Goal: Transaction & Acquisition: Purchase product/service

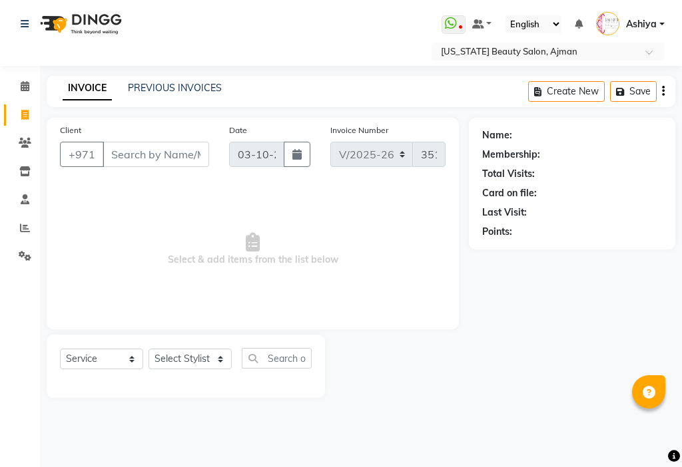
select select "637"
select select "service"
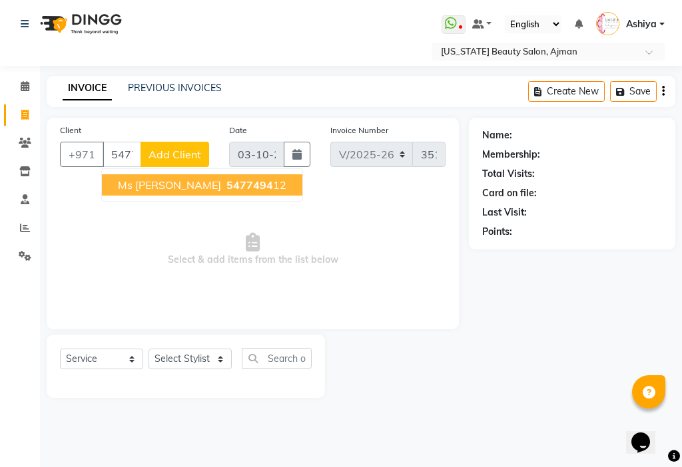
click at [226, 187] on span "5477494" at bounding box center [249, 184] width 47 height 13
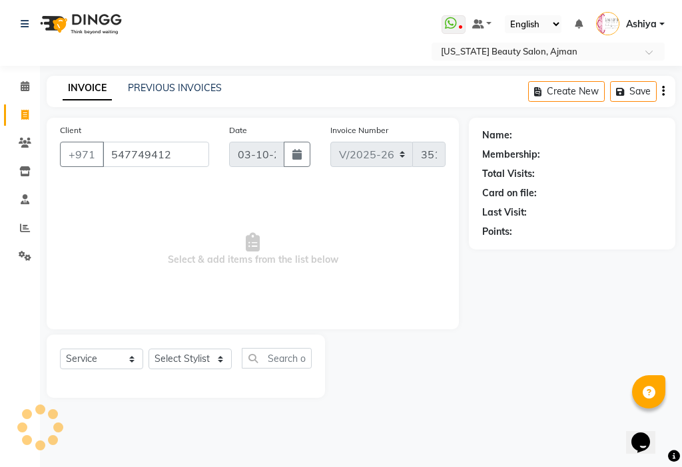
type input "547749412"
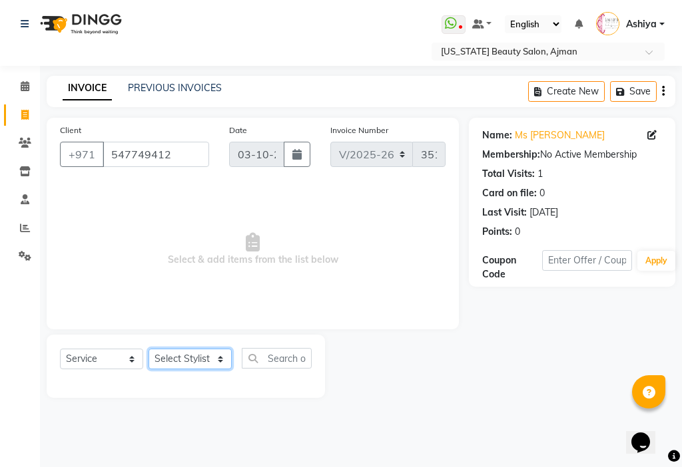
click at [158, 365] on select "Select Stylist [PERSON_NAME] [PERSON_NAME] Ashiya Cashier [PERSON_NAME] [PERSON…" at bounding box center [189, 359] width 83 height 21
select select "68424"
click at [148, 349] on select "Select Stylist [PERSON_NAME] [PERSON_NAME] Ashiya Cashier [PERSON_NAME] [PERSON…" at bounding box center [189, 359] width 83 height 21
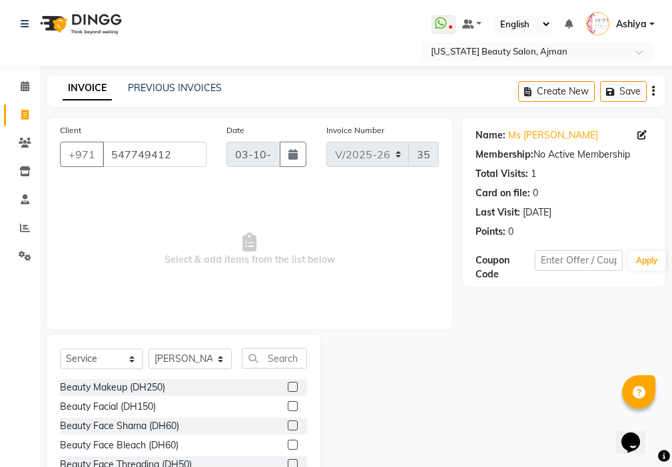
click at [288, 387] on label at bounding box center [293, 387] width 10 height 10
click at [288, 387] on input "checkbox" at bounding box center [292, 387] width 9 height 9
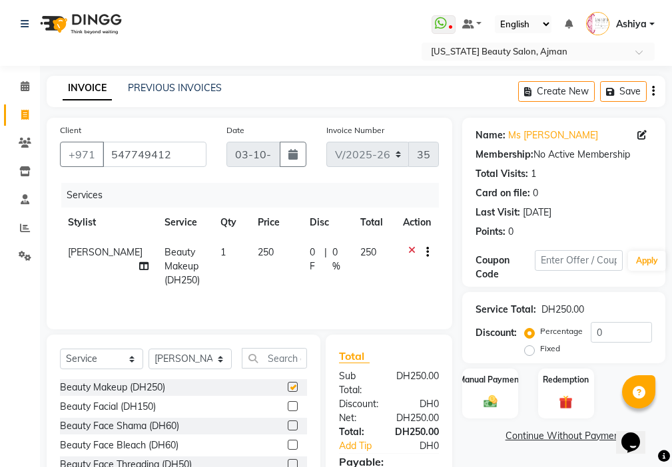
checkbox input "false"
click at [184, 359] on select "Select Stylist [PERSON_NAME] [PERSON_NAME] Ashiya Cashier [PERSON_NAME] [PERSON…" at bounding box center [189, 359] width 83 height 21
select select "68692"
click at [148, 349] on select "Select Stylist [PERSON_NAME] [PERSON_NAME] Ashiya Cashier [PERSON_NAME] [PERSON…" at bounding box center [189, 359] width 83 height 21
click at [288, 387] on label at bounding box center [293, 387] width 10 height 10
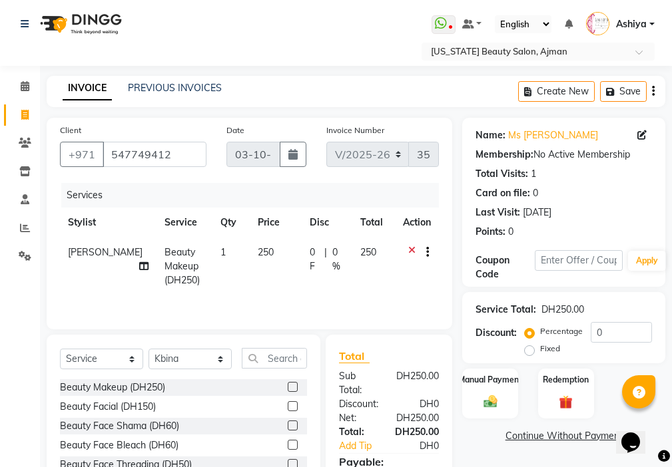
click at [288, 387] on input "checkbox" at bounding box center [292, 387] width 9 height 9
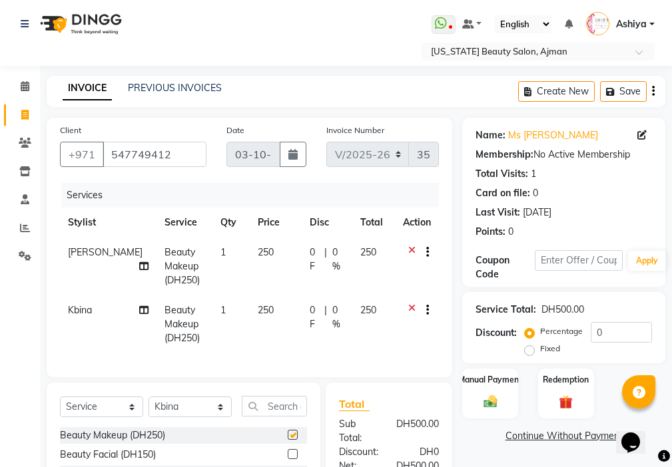
checkbox input "false"
click at [270, 260] on td "250" at bounding box center [276, 267] width 52 height 58
select select "68424"
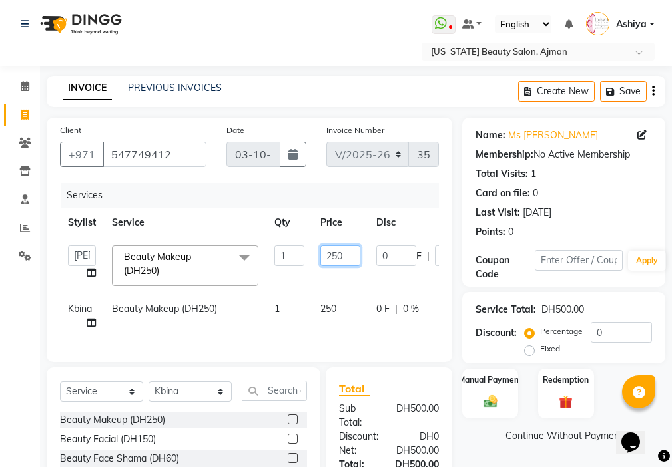
click at [340, 256] on input "250" at bounding box center [340, 256] width 40 height 21
type input "2"
type input "1"
type input "190"
click at [309, 327] on tr "Kbina Beauty Makeup (DH250) 1 250 0 F | 0 % 250" at bounding box center [316, 316] width 513 height 44
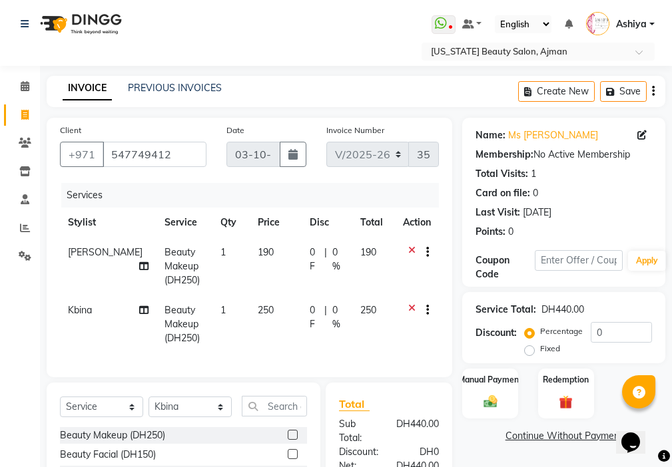
click at [310, 312] on span "0 F" at bounding box center [315, 318] width 10 height 28
select select "68692"
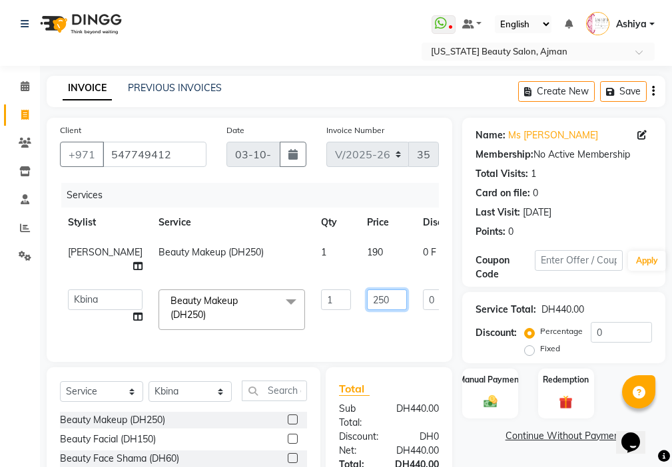
click at [367, 294] on input "250" at bounding box center [387, 300] width 40 height 21
type input "190"
click at [340, 327] on tr "[PERSON_NAME] [PERSON_NAME] Ashiya Cashier [PERSON_NAME] [PERSON_NAME] [PERSON_…" at bounding box center [340, 310] width 560 height 57
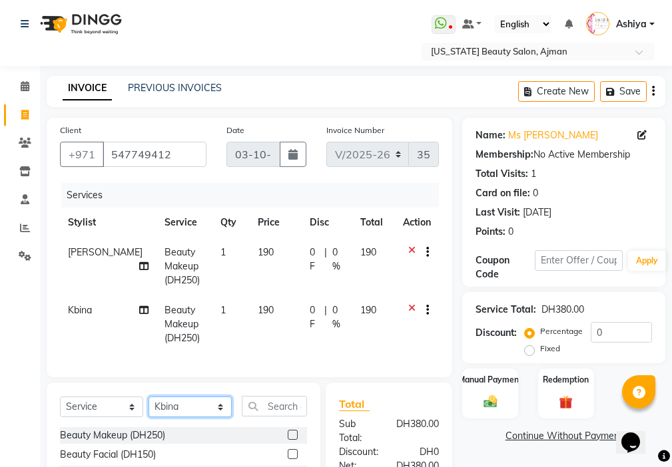
click at [173, 415] on select "Select Stylist [PERSON_NAME] [PERSON_NAME] Ashiya Cashier [PERSON_NAME] [PERSON…" at bounding box center [189, 407] width 83 height 21
select select "69766"
click at [148, 407] on select "Select Stylist [PERSON_NAME] [PERSON_NAME] Ashiya Cashier [PERSON_NAME] [PERSON…" at bounding box center [189, 407] width 83 height 21
click at [292, 412] on input "text" at bounding box center [274, 406] width 65 height 21
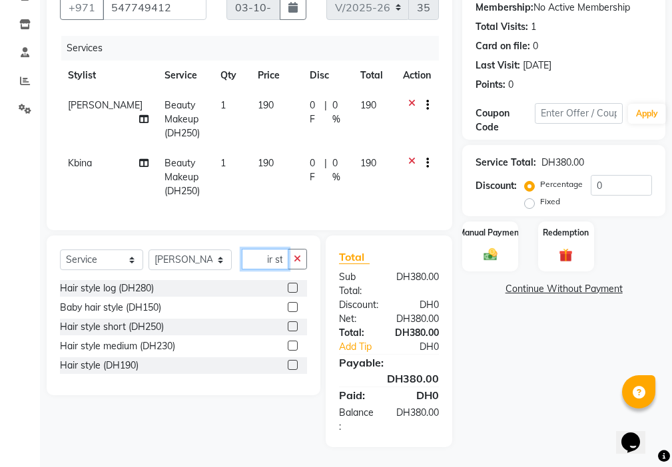
scroll to position [157, 0]
type input "hair st"
click at [294, 365] on label at bounding box center [293, 365] width 10 height 10
click at [294, 365] on input "checkbox" at bounding box center [292, 365] width 9 height 9
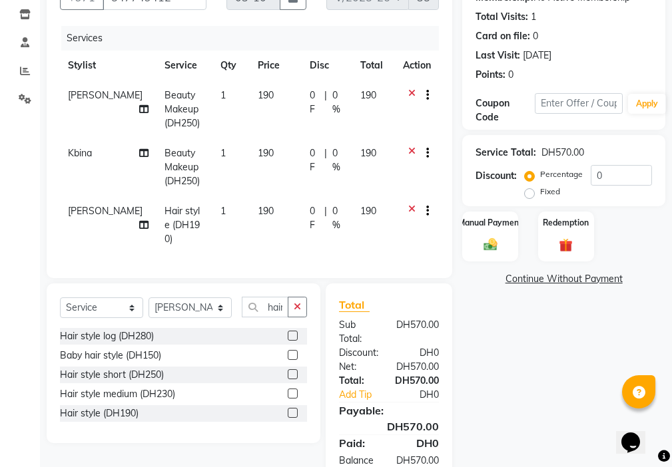
checkbox input "false"
click at [183, 311] on select "Select Stylist [PERSON_NAME] [PERSON_NAME] Ashiya Cashier [PERSON_NAME] [PERSON…" at bounding box center [189, 308] width 83 height 21
select select "33912"
click at [148, 298] on select "Select Stylist [PERSON_NAME] [PERSON_NAME] Ashiya Cashier [PERSON_NAME] [PERSON…" at bounding box center [189, 308] width 83 height 21
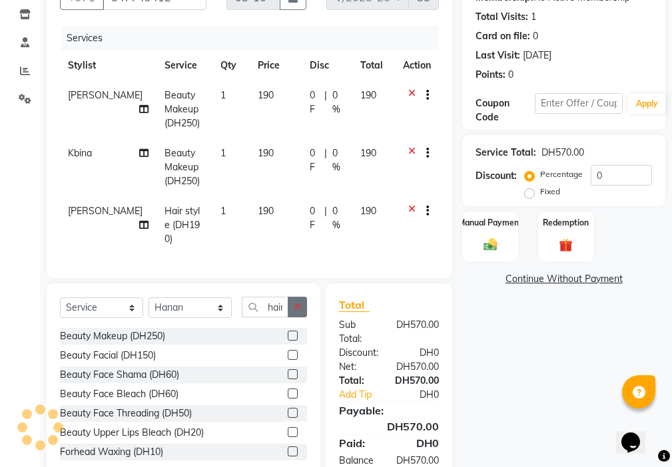
click at [300, 297] on button "button" at bounding box center [297, 307] width 19 height 21
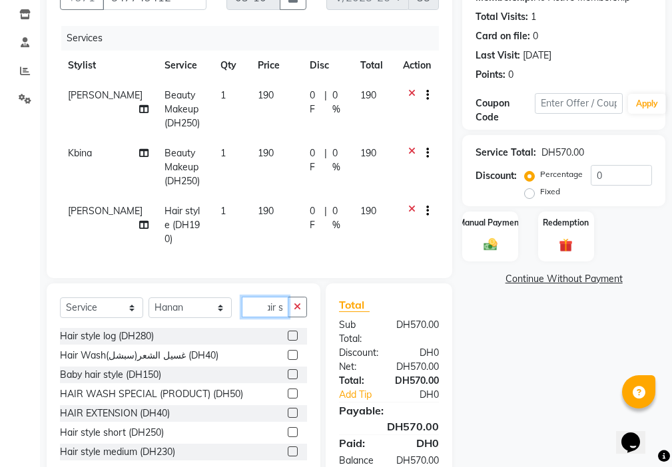
scroll to position [0, 11]
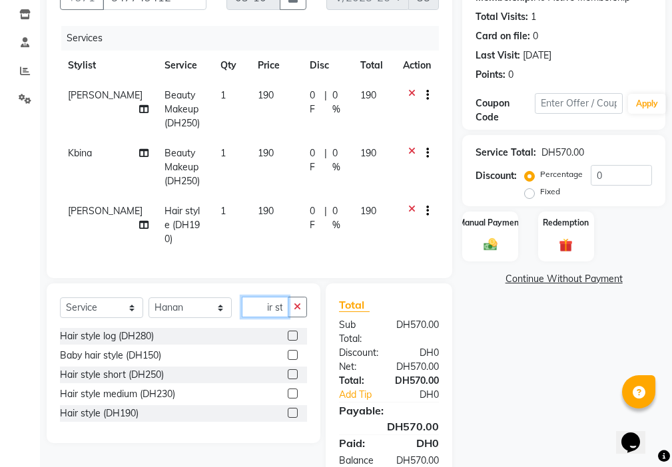
type input "hair st"
click at [294, 409] on label at bounding box center [293, 413] width 10 height 10
click at [294, 409] on input "checkbox" at bounding box center [292, 413] width 9 height 9
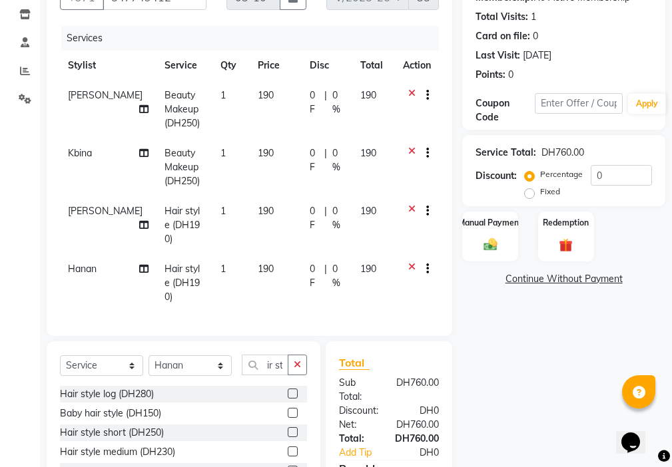
scroll to position [0, 0]
checkbox input "false"
click at [191, 355] on select "Select Stylist [PERSON_NAME] [PERSON_NAME] Ashiya Cashier [PERSON_NAME] [PERSON…" at bounding box center [189, 365] width 83 height 21
click at [299, 360] on icon "button" at bounding box center [297, 364] width 7 height 9
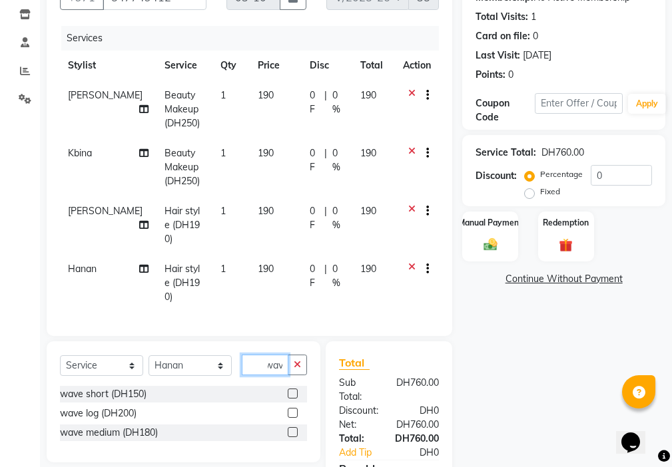
type input "wav"
click at [288, 389] on label at bounding box center [293, 394] width 10 height 10
click at [288, 390] on input "checkbox" at bounding box center [292, 394] width 9 height 9
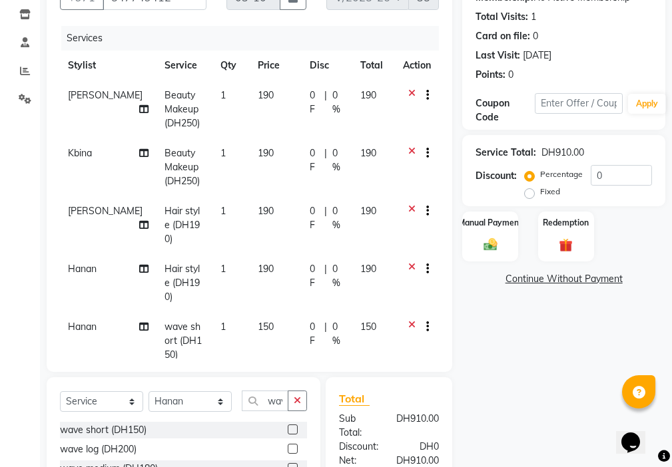
checkbox input "false"
click at [480, 240] on img at bounding box center [490, 245] width 23 height 16
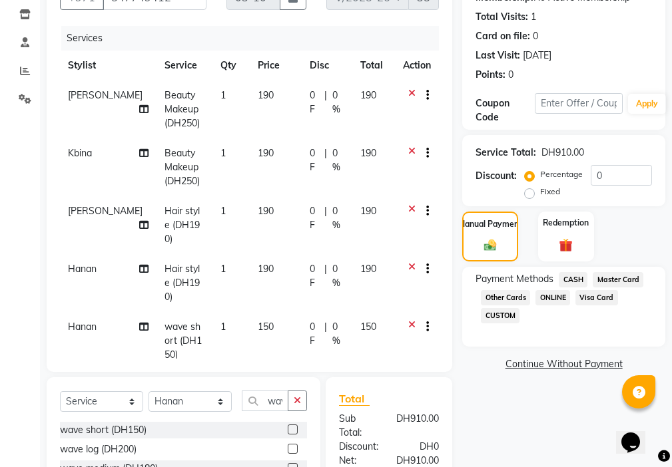
click at [602, 299] on span "Visa Card" at bounding box center [596, 297] width 43 height 15
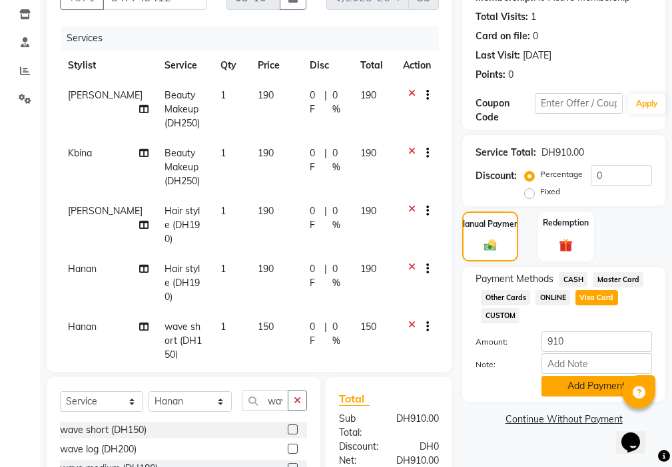
click at [592, 395] on button "Add Payment" at bounding box center [596, 386] width 111 height 21
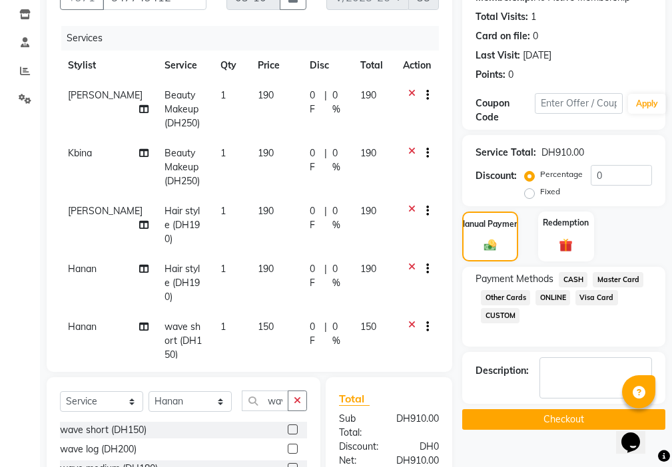
click at [578, 411] on button "Checkout" at bounding box center [563, 419] width 203 height 21
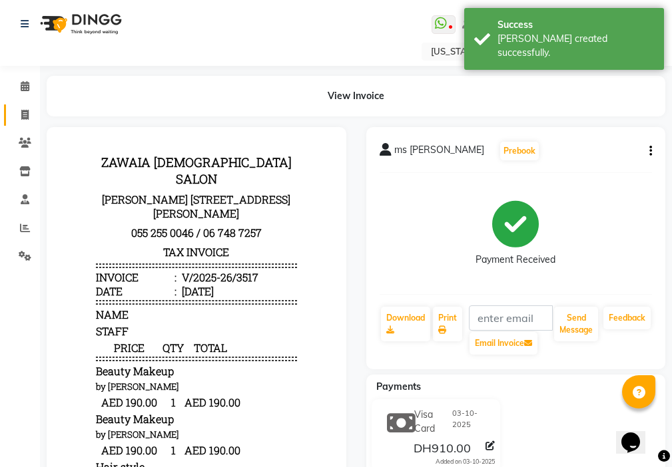
click at [26, 117] on icon at bounding box center [24, 115] width 7 height 10
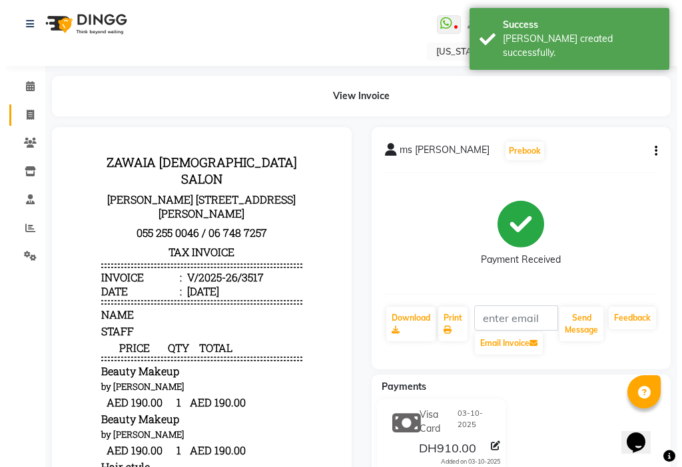
select select "service"
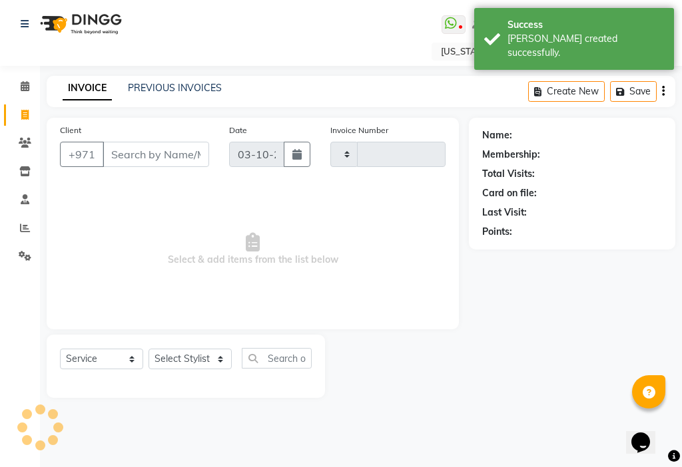
type input "3518"
select select "637"
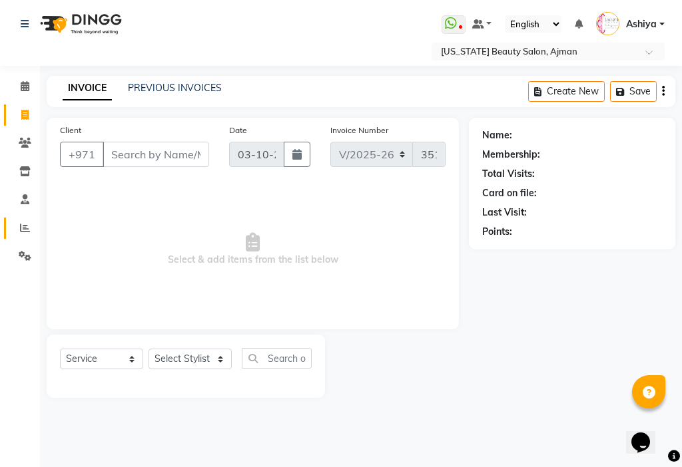
click at [13, 231] on link "Reports" at bounding box center [20, 229] width 32 height 22
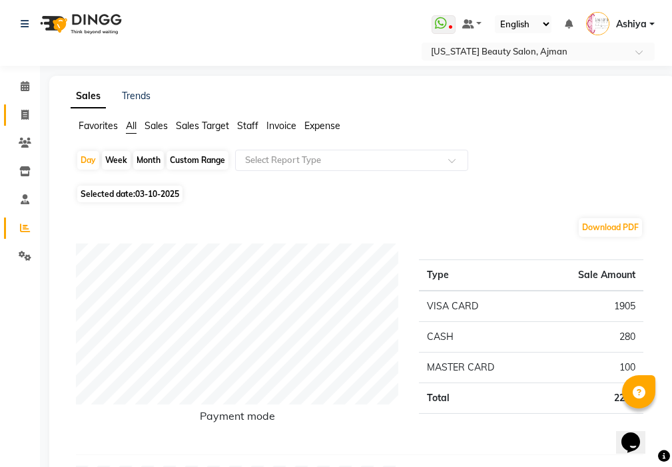
click at [16, 117] on span at bounding box center [24, 115] width 23 height 15
select select "service"
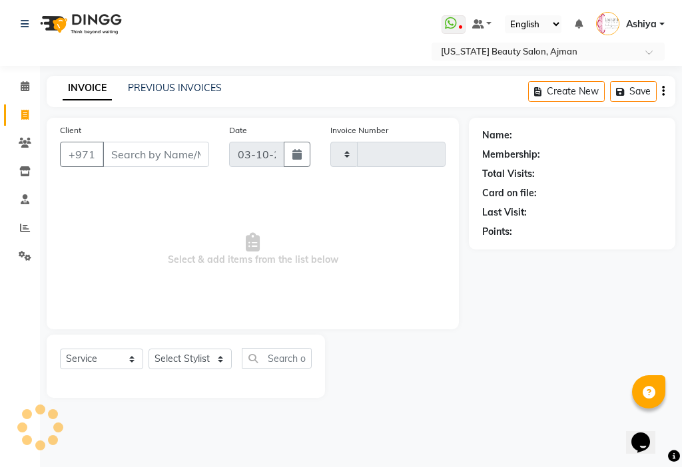
type input "3518"
select select "637"
click at [35, 222] on span at bounding box center [24, 228] width 23 height 15
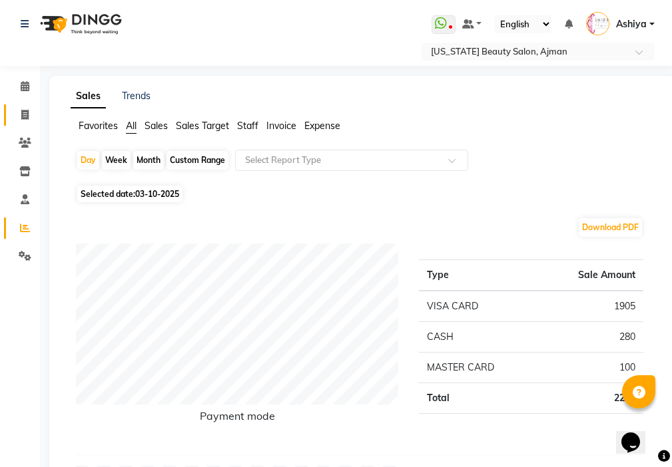
click at [26, 113] on icon at bounding box center [24, 115] width 7 height 10
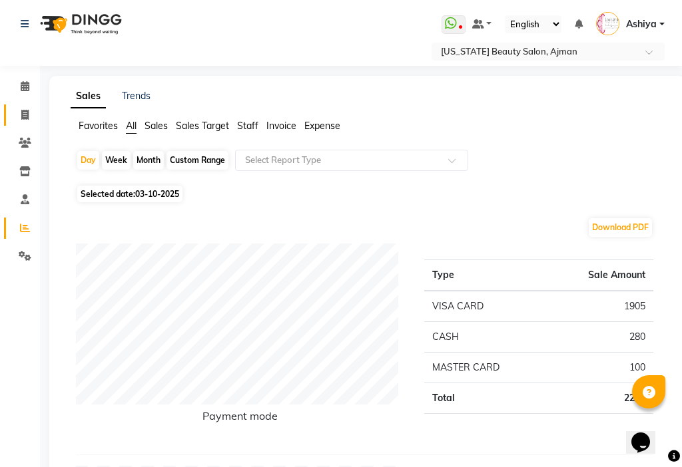
select select "service"
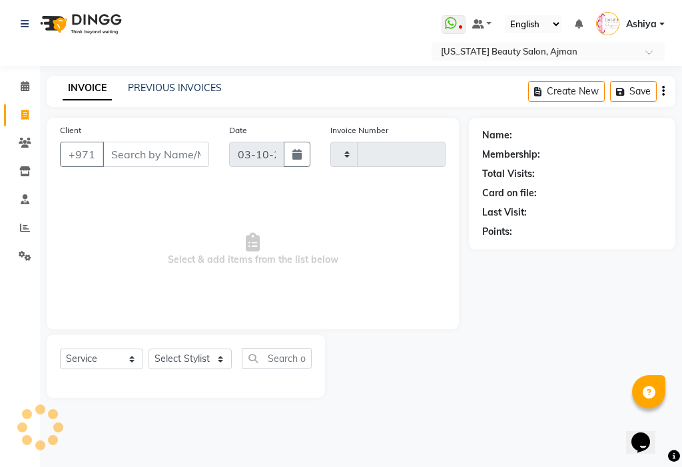
type input "3518"
select select "637"
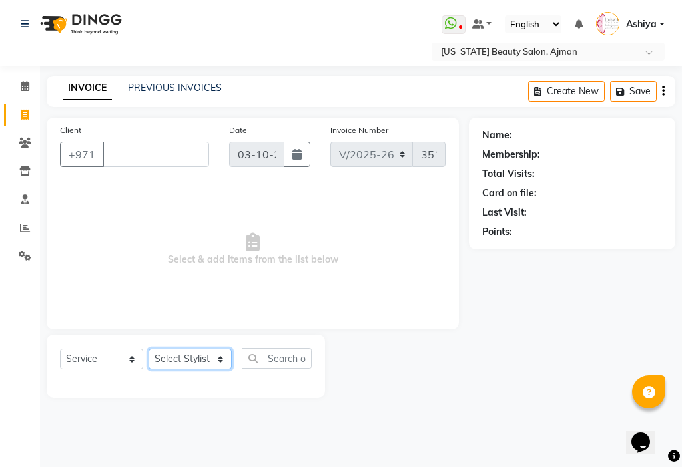
click at [174, 363] on select "Select Stylist [PERSON_NAME] [PERSON_NAME] Ashiya Cashier [PERSON_NAME] [PERSON…" at bounding box center [189, 359] width 83 height 21
click at [148, 349] on select "Select Stylist [PERSON_NAME] [PERSON_NAME] Ashiya Cashier [PERSON_NAME] [PERSON…" at bounding box center [189, 359] width 83 height 21
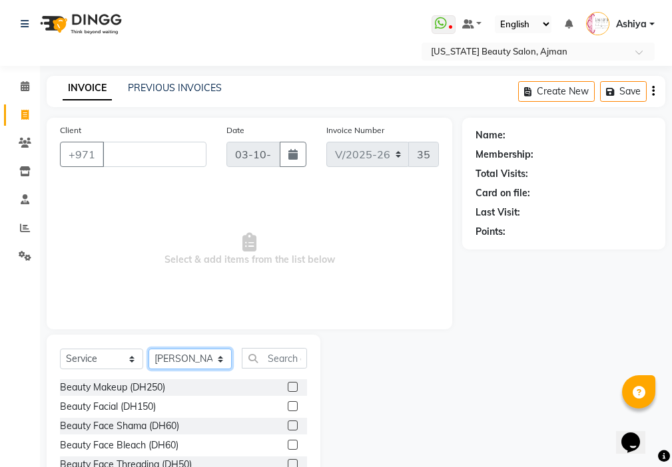
click at [203, 353] on select "Select Stylist [PERSON_NAME] [PERSON_NAME] Ashiya Cashier [PERSON_NAME] [PERSON…" at bounding box center [189, 359] width 83 height 21
select select "86231"
click at [148, 349] on select "Select Stylist [PERSON_NAME] [PERSON_NAME] Ashiya Cashier [PERSON_NAME] [PERSON…" at bounding box center [189, 359] width 83 height 21
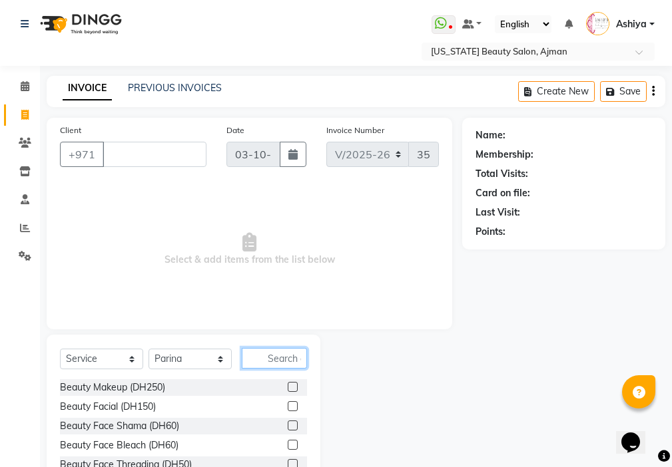
click at [290, 359] on input "text" at bounding box center [274, 358] width 65 height 21
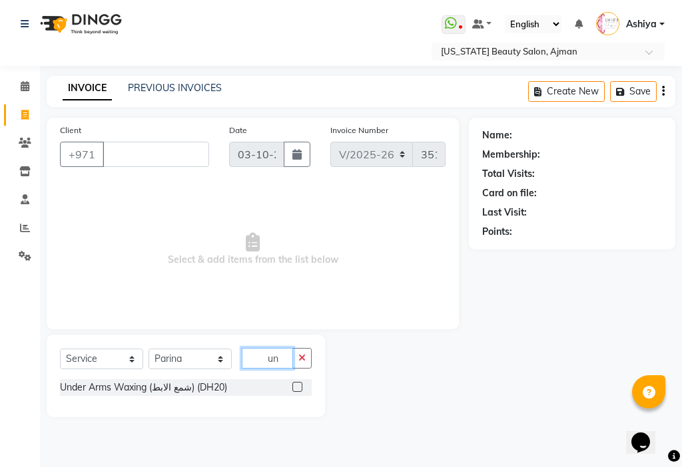
type input "un"
click at [300, 383] on label at bounding box center [297, 387] width 10 height 10
click at [300, 383] on input "checkbox" at bounding box center [296, 387] width 9 height 9
checkbox input "true"
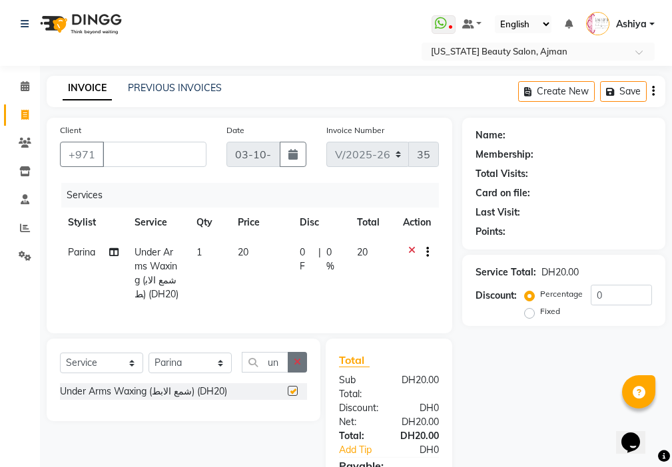
click at [298, 367] on icon "button" at bounding box center [297, 361] width 7 height 9
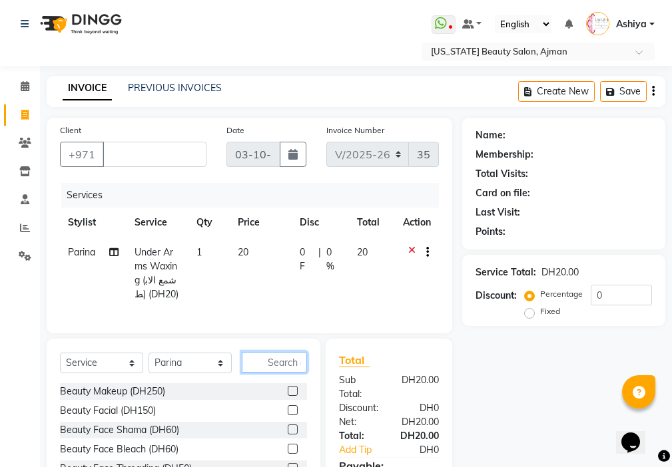
checkbox input "false"
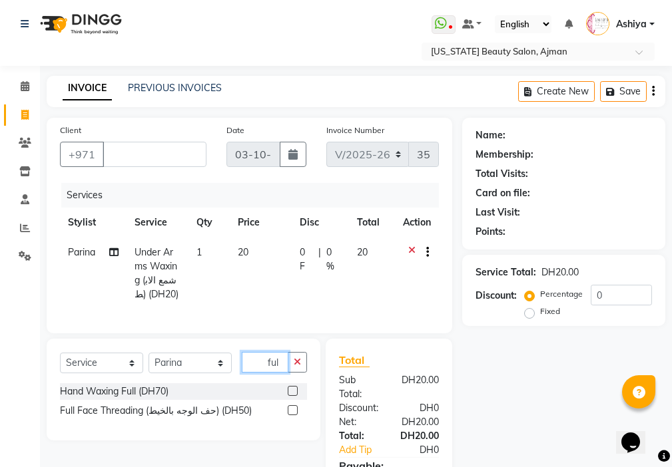
type input "ful"
click at [293, 396] on label at bounding box center [293, 391] width 10 height 10
click at [293, 396] on input "checkbox" at bounding box center [292, 391] width 9 height 9
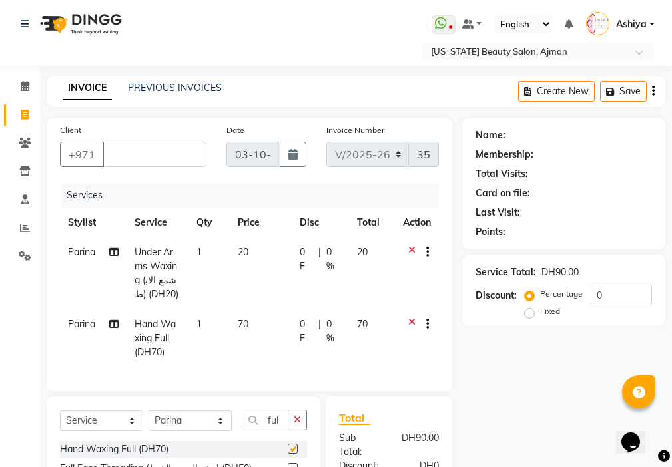
checkbox input "false"
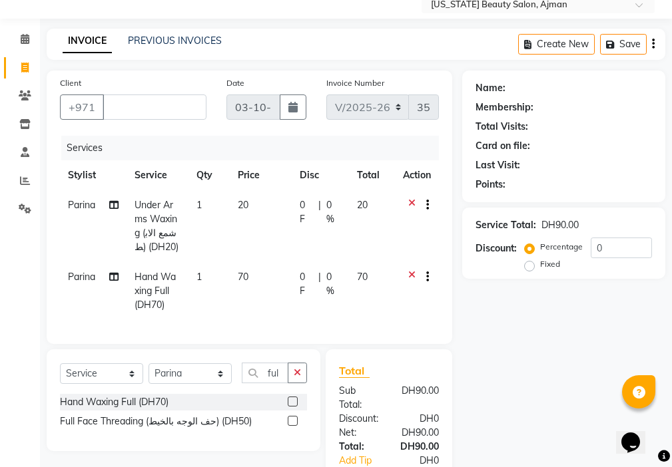
scroll to position [93, 0]
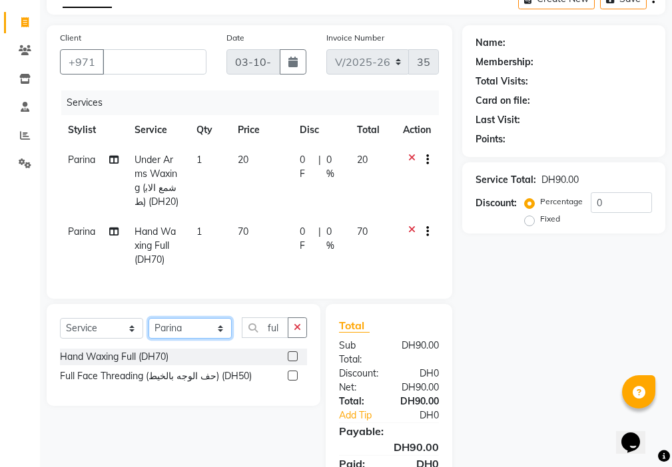
click at [186, 338] on select "Select Stylist [PERSON_NAME] [PERSON_NAME] Ashiya Cashier [PERSON_NAME] [PERSON…" at bounding box center [189, 328] width 83 height 21
select select "89320"
click at [148, 328] on select "Select Stylist [PERSON_NAME] [PERSON_NAME] Ashiya Cashier [PERSON_NAME] [PERSON…" at bounding box center [189, 328] width 83 height 21
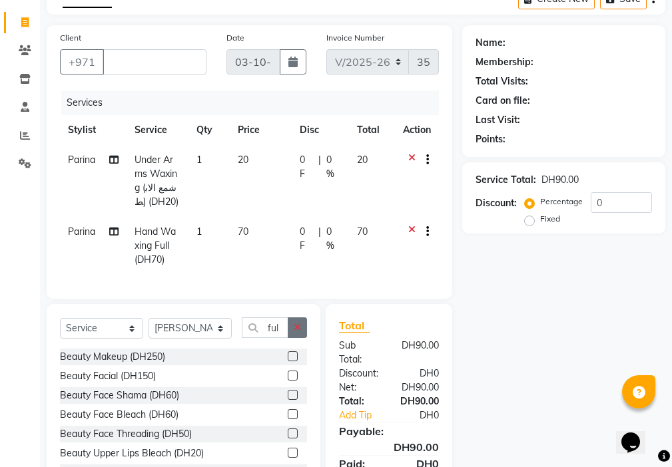
click at [298, 332] on icon "button" at bounding box center [297, 327] width 7 height 9
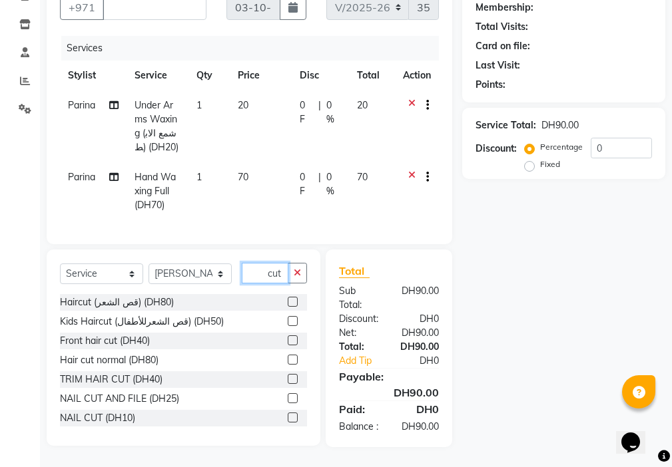
scroll to position [171, 0]
type input "cut"
click at [288, 393] on label at bounding box center [293, 398] width 10 height 10
click at [288, 395] on input "checkbox" at bounding box center [292, 399] width 9 height 9
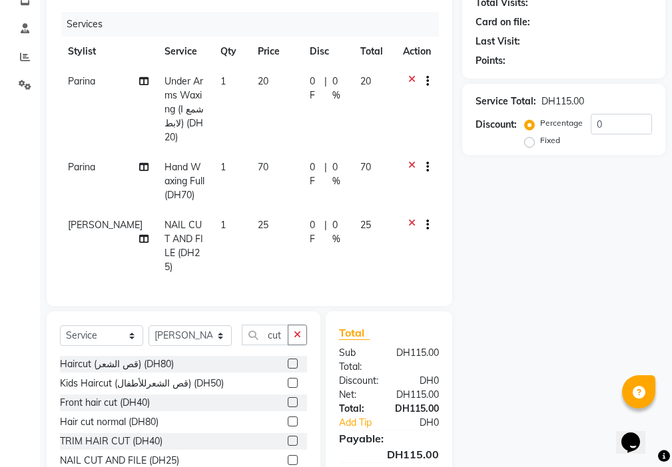
click at [288, 455] on label at bounding box center [293, 460] width 10 height 10
click at [288, 457] on input "checkbox" at bounding box center [292, 461] width 9 height 9
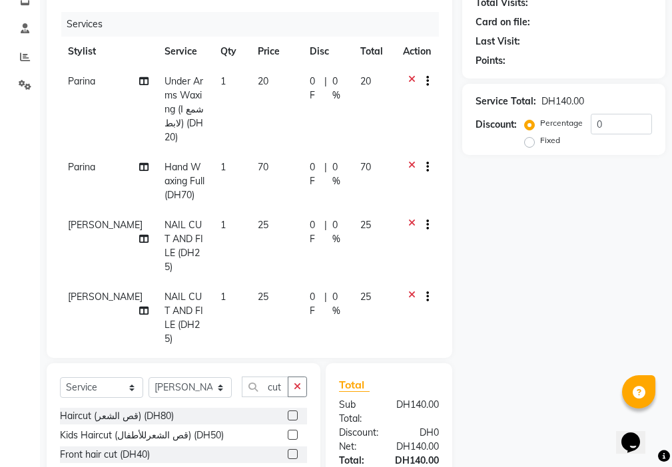
checkbox input "false"
click at [298, 382] on icon "button" at bounding box center [297, 386] width 7 height 9
type input "pol"
click at [288, 411] on label at bounding box center [293, 416] width 10 height 10
click at [288, 412] on input "checkbox" at bounding box center [292, 416] width 9 height 9
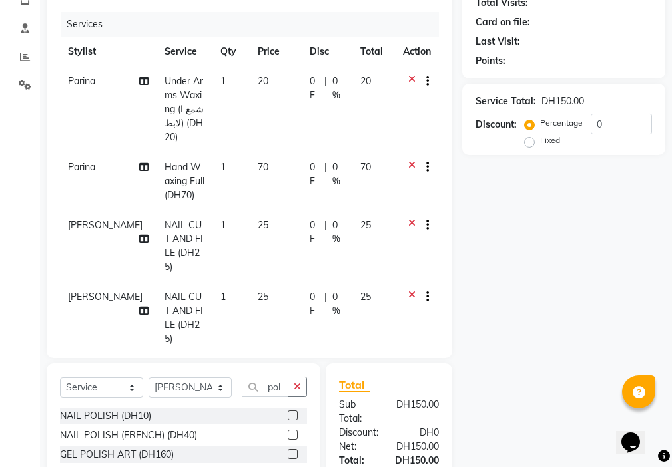
click at [293, 415] on label at bounding box center [293, 416] width 10 height 10
click at [293, 415] on input "checkbox" at bounding box center [292, 416] width 9 height 9
checkbox input "false"
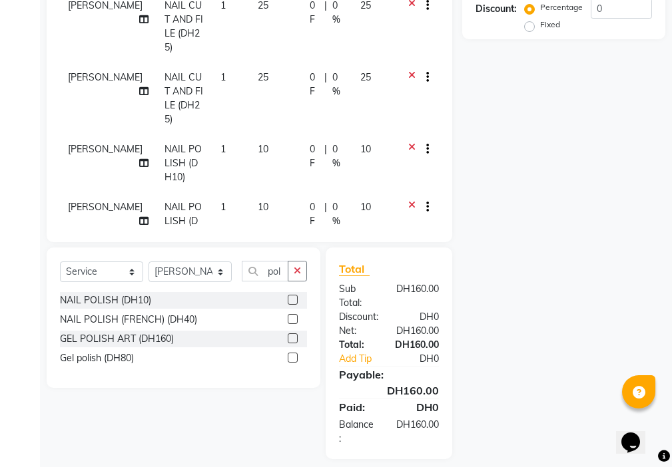
scroll to position [299, 0]
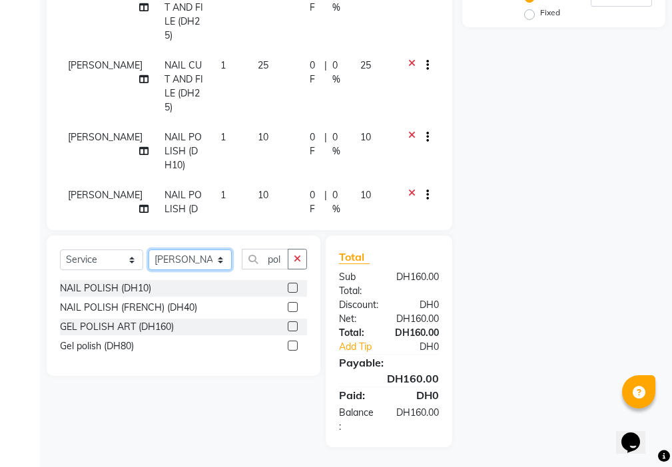
click at [180, 253] on select "Select Stylist [PERSON_NAME] [PERSON_NAME] Ashiya Cashier [PERSON_NAME] [PERSON…" at bounding box center [189, 260] width 83 height 21
select select "68692"
click at [148, 250] on select "Select Stylist [PERSON_NAME] [PERSON_NAME] Ashiya Cashier [PERSON_NAME] [PERSON…" at bounding box center [189, 260] width 83 height 21
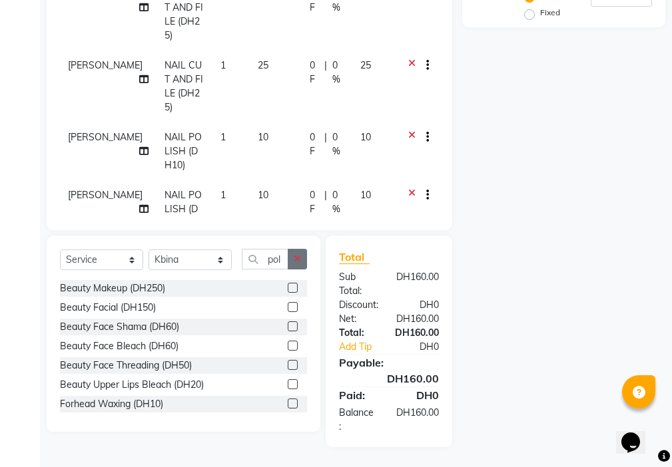
click at [298, 258] on icon "button" at bounding box center [297, 258] width 7 height 9
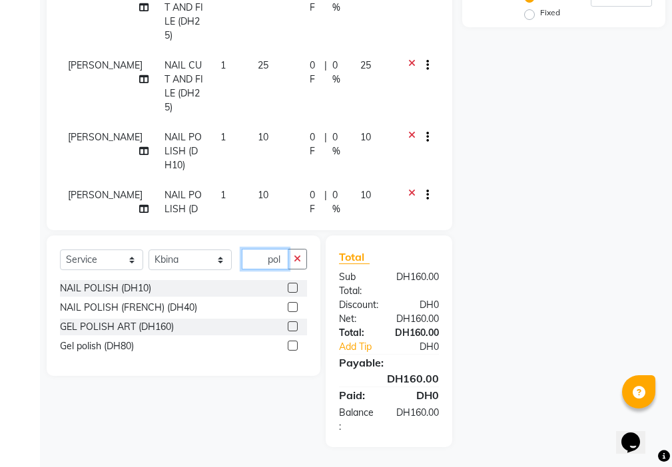
type input "pol"
click at [290, 288] on label at bounding box center [293, 288] width 10 height 10
click at [290, 288] on input "checkbox" at bounding box center [292, 288] width 9 height 9
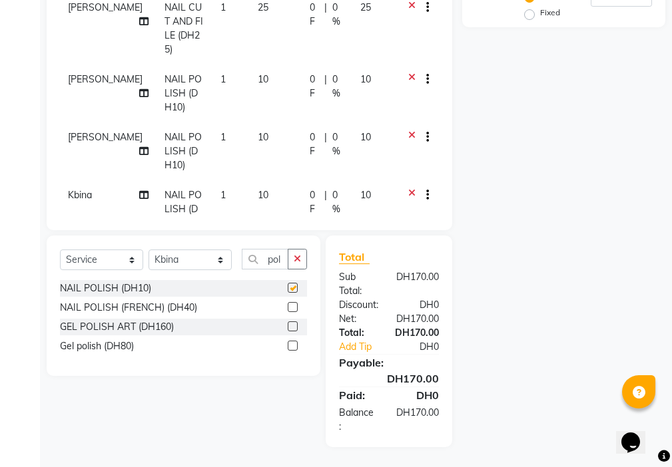
checkbox input "false"
click at [212, 180] on td "1" at bounding box center [230, 209] width 37 height 58
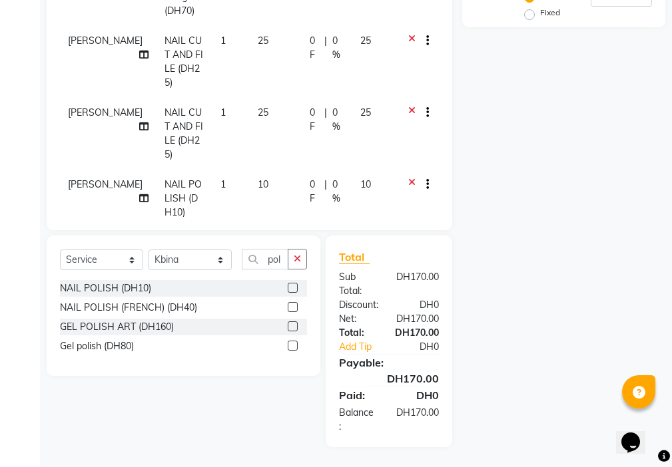
select select "68692"
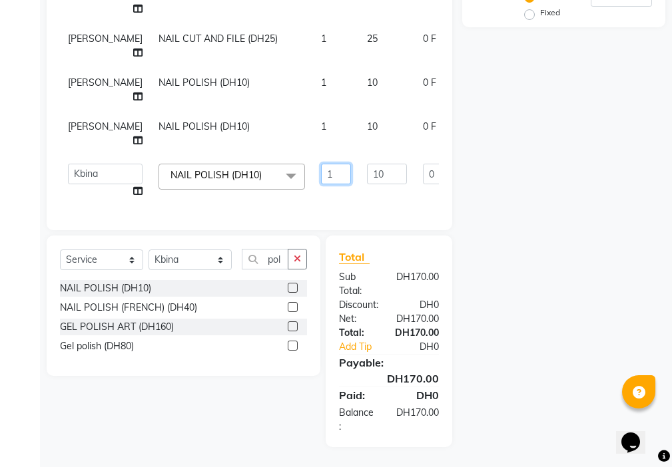
click at [321, 164] on input "1" at bounding box center [336, 174] width 30 height 21
type input "2"
click at [310, 186] on tbody "Parina Under Arms Waxing (شمع الابط) (DH20) 1 20 0 F | 0 % 20 Parina Hand Waxin…" at bounding box center [340, 54] width 560 height 303
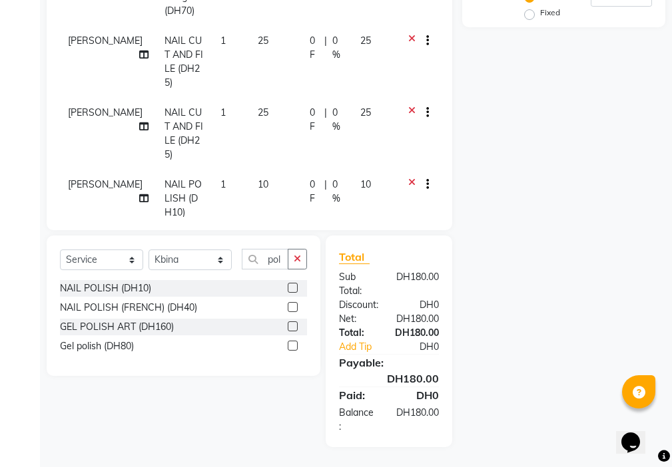
click at [408, 178] on icon at bounding box center [411, 186] width 7 height 17
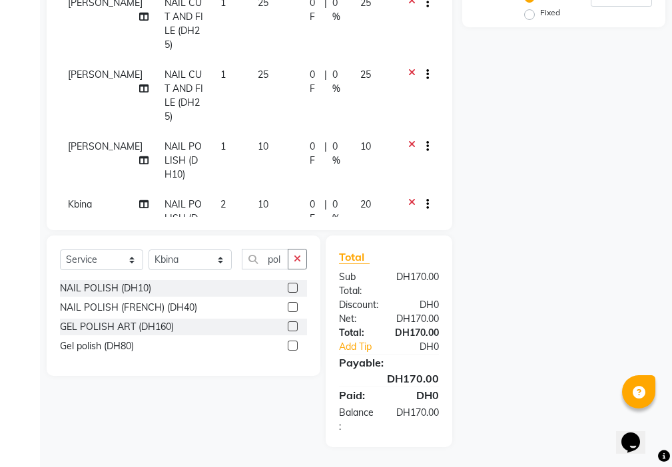
click at [215, 132] on td "1" at bounding box center [230, 161] width 37 height 58
select select "89320"
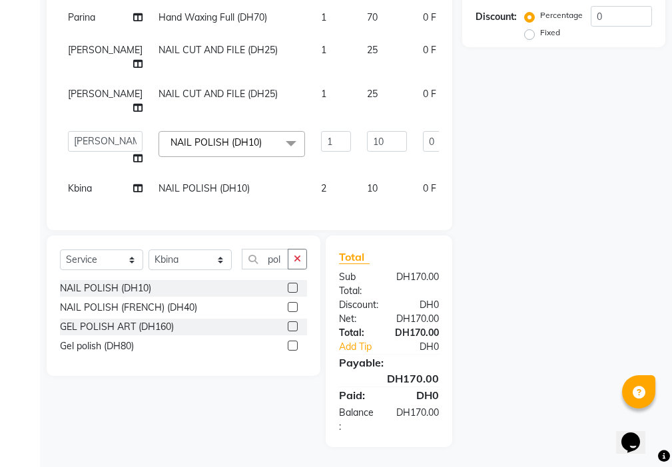
scroll to position [13, 0]
click at [321, 131] on input "1" at bounding box center [336, 141] width 30 height 21
type input "2"
click at [296, 180] on tbody "Parina Under Arms Waxing (شمع الابط) (DH20) 1 20 0 F | 0 % 20 Parina Hand Waxin…" at bounding box center [340, 83] width 560 height 248
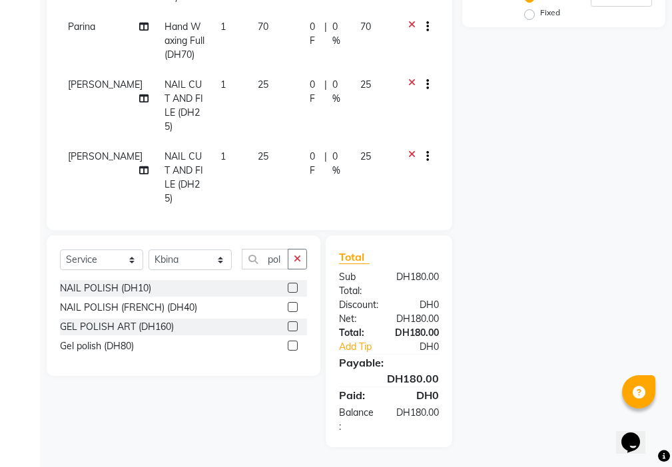
click at [408, 78] on icon at bounding box center [411, 86] width 7 height 17
click at [213, 76] on td "1" at bounding box center [230, 106] width 37 height 72
select select "89320"
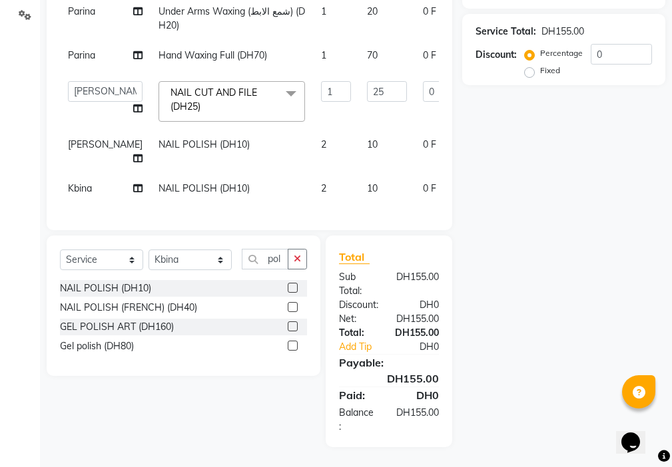
scroll to position [0, 0]
click at [321, 81] on input "1" at bounding box center [336, 91] width 30 height 21
type input "2"
click at [287, 191] on tbody "Parina Under Arms Waxing (شمع الابط) (DH20) 1 20 0 F | 0 % 20 Parina Hand Waxin…" at bounding box center [340, 102] width 560 height 210
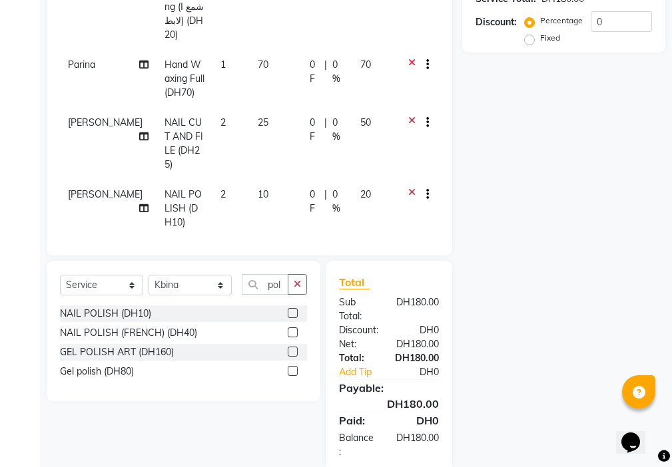
scroll to position [46, 0]
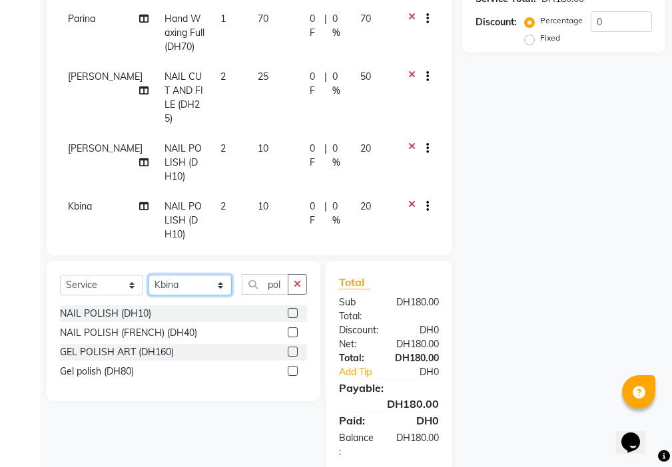
click at [188, 286] on select "Select Stylist [PERSON_NAME] [PERSON_NAME] Ashiya Cashier [PERSON_NAME] [PERSON…" at bounding box center [189, 285] width 83 height 21
select select "92099"
click at [148, 275] on select "Select Stylist [PERSON_NAME] [PERSON_NAME] Ashiya Cashier [PERSON_NAME] [PERSON…" at bounding box center [189, 285] width 83 height 21
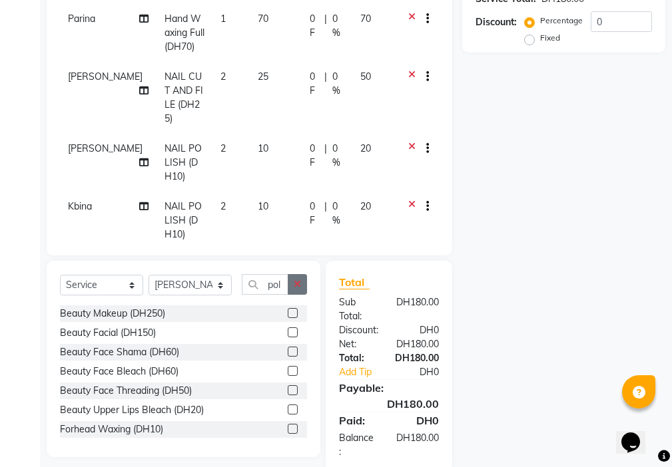
click at [297, 284] on icon "button" at bounding box center [297, 284] width 7 height 9
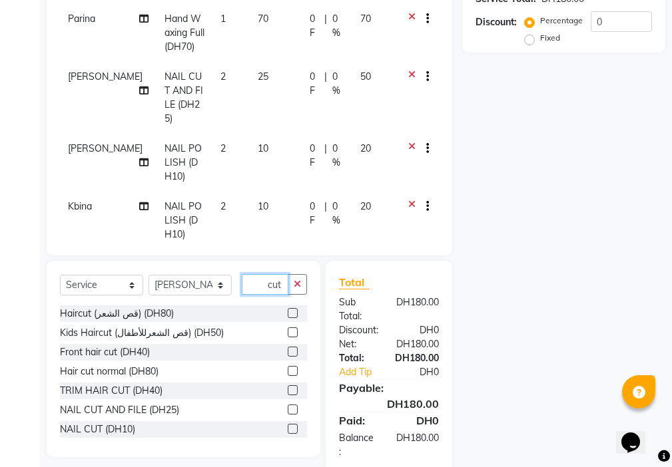
type input "cut"
click at [288, 410] on label at bounding box center [293, 410] width 10 height 10
click at [288, 410] on input "checkbox" at bounding box center [292, 410] width 9 height 9
checkbox input "true"
click at [298, 281] on icon "button" at bounding box center [297, 284] width 7 height 9
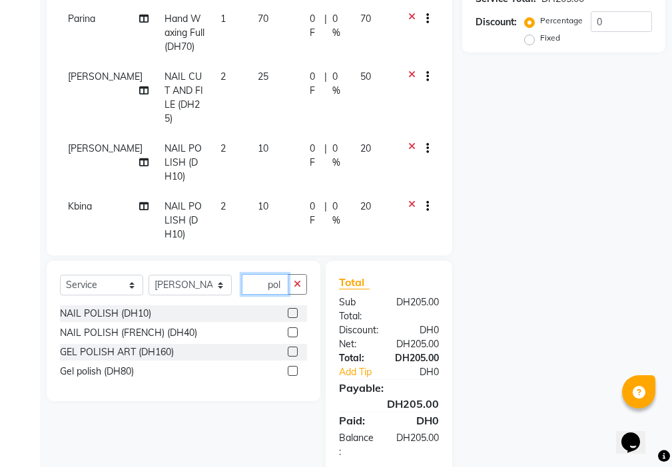
type input "pol"
click at [288, 310] on label at bounding box center [293, 313] width 10 height 10
click at [288, 310] on input "checkbox" at bounding box center [292, 314] width 9 height 9
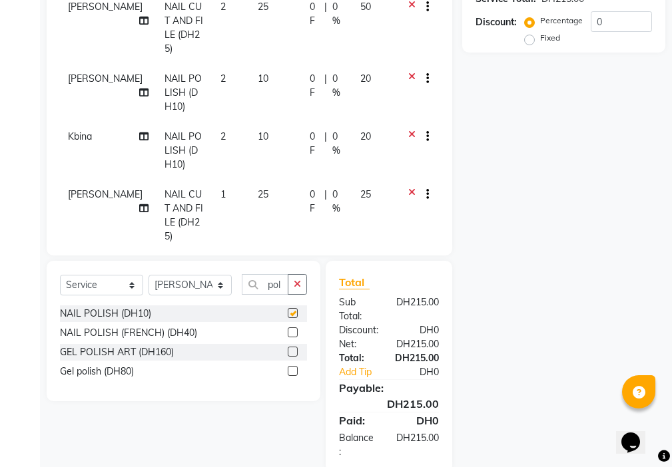
checkbox input "false"
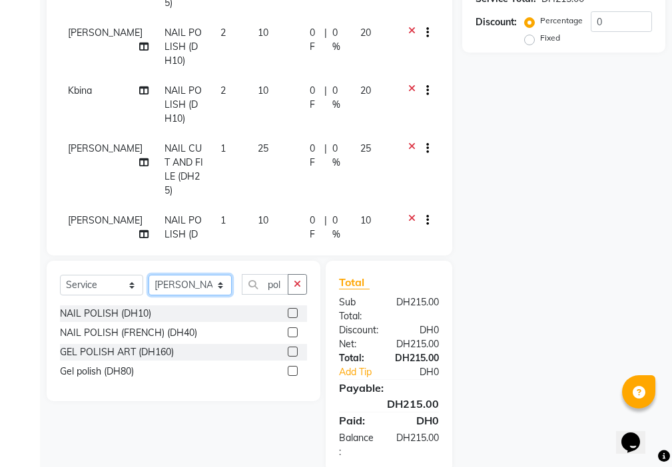
click at [193, 288] on select "Select Stylist [PERSON_NAME] [PERSON_NAME] Ashiya Cashier [PERSON_NAME] [PERSON…" at bounding box center [189, 285] width 83 height 21
select select "69766"
click at [148, 275] on select "Select Stylist [PERSON_NAME] [PERSON_NAME] Ashiya Cashier [PERSON_NAME] [PERSON…" at bounding box center [189, 285] width 83 height 21
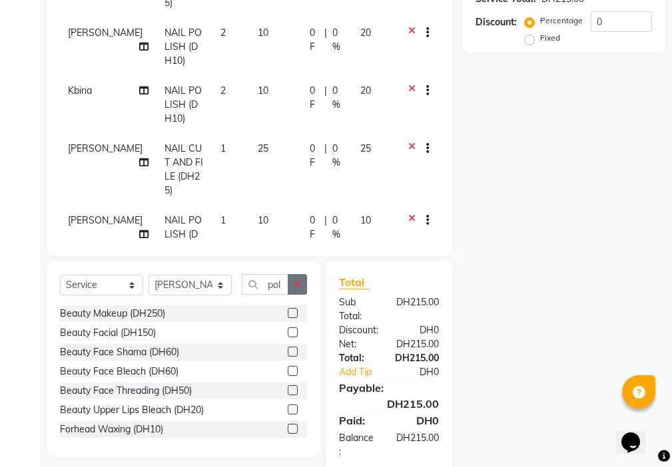
click at [298, 284] on icon "button" at bounding box center [297, 284] width 7 height 9
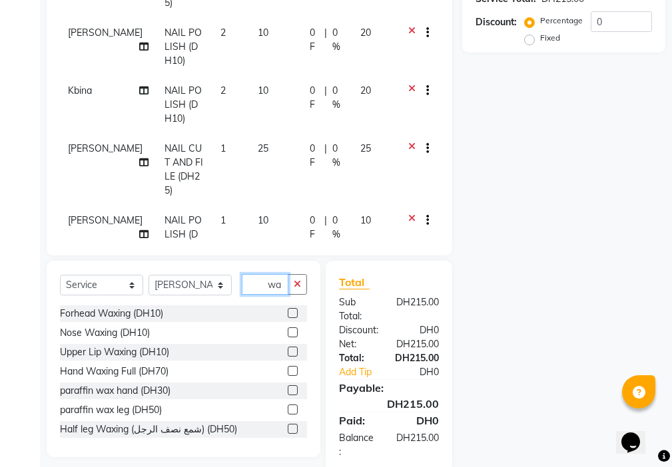
type input "w"
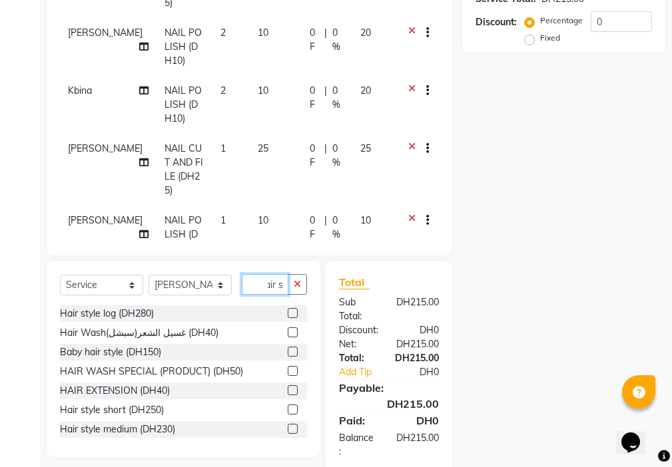
scroll to position [0, 11]
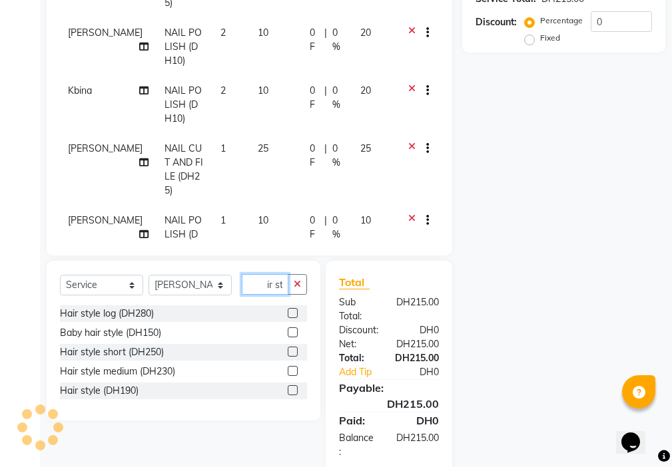
type input "hair st"
click at [294, 371] on label at bounding box center [293, 371] width 10 height 10
click at [294, 371] on input "checkbox" at bounding box center [292, 371] width 9 height 9
click at [292, 370] on label at bounding box center [293, 371] width 10 height 10
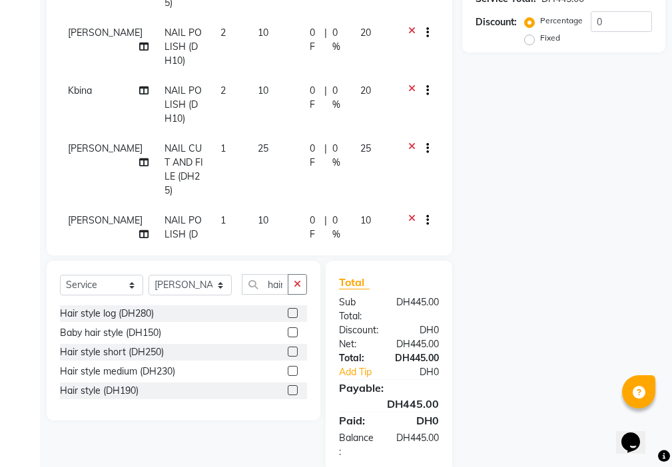
click at [292, 370] on input "checkbox" at bounding box center [292, 371] width 9 height 9
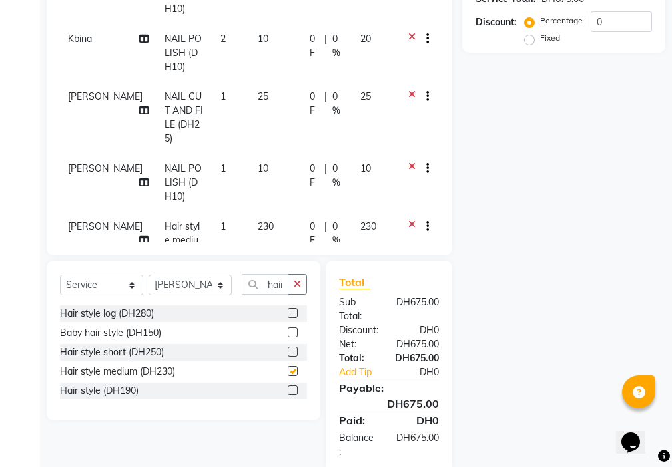
checkbox input "false"
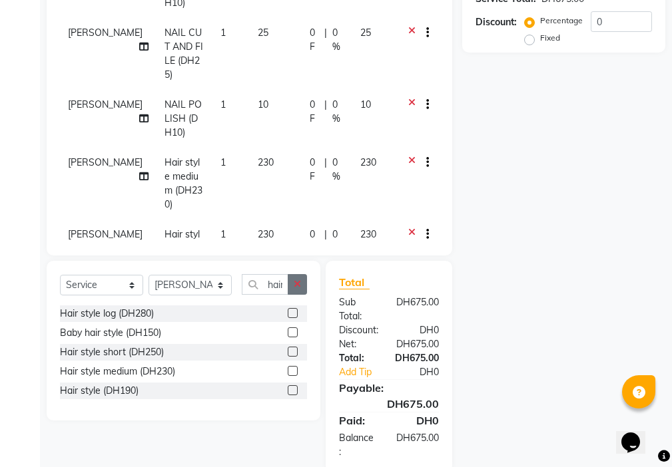
click at [300, 284] on icon "button" at bounding box center [297, 284] width 7 height 9
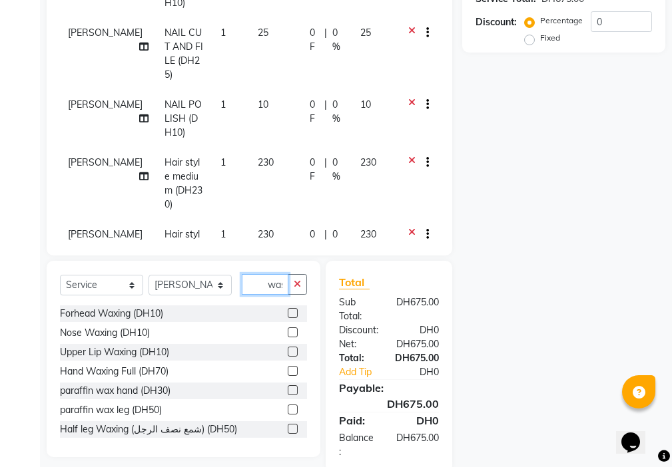
scroll to position [0, 3]
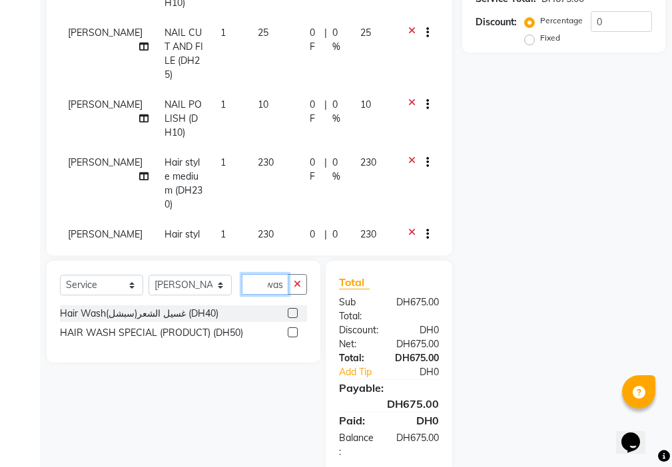
type input "was"
click at [294, 314] on label at bounding box center [293, 313] width 10 height 10
click at [294, 314] on input "checkbox" at bounding box center [292, 314] width 9 height 9
checkbox input "false"
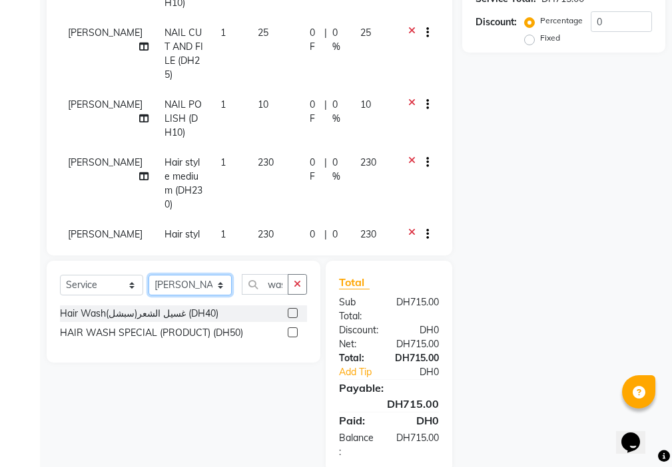
click at [189, 283] on select "Select Stylist [PERSON_NAME] [PERSON_NAME] Ashiya Cashier [PERSON_NAME] [PERSON…" at bounding box center [189, 285] width 83 height 21
select select "9701"
click at [148, 275] on select "Select Stylist [PERSON_NAME] [PERSON_NAME] Ashiya Cashier [PERSON_NAME] [PERSON…" at bounding box center [189, 285] width 83 height 21
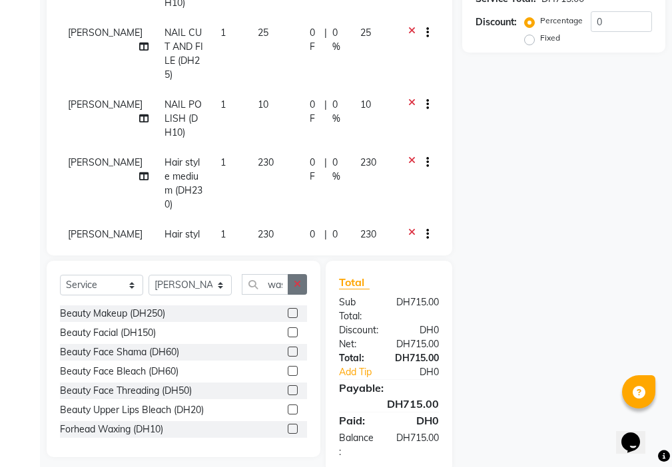
click at [298, 284] on icon "button" at bounding box center [297, 284] width 7 height 9
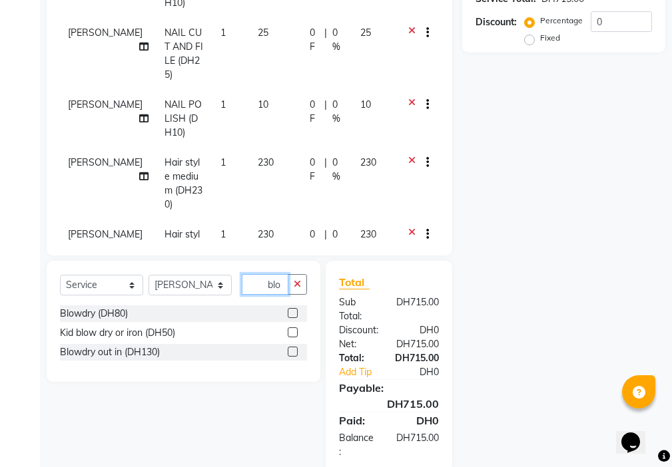
type input "blo"
click at [294, 314] on label at bounding box center [293, 313] width 10 height 10
click at [294, 314] on input "checkbox" at bounding box center [292, 314] width 9 height 9
checkbox input "false"
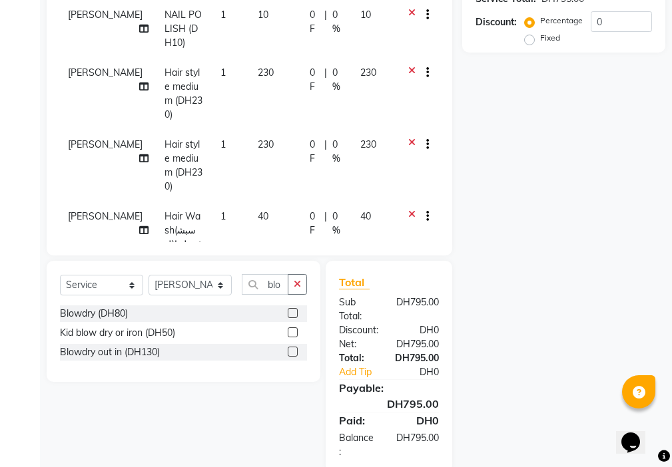
scroll to position [393, 0]
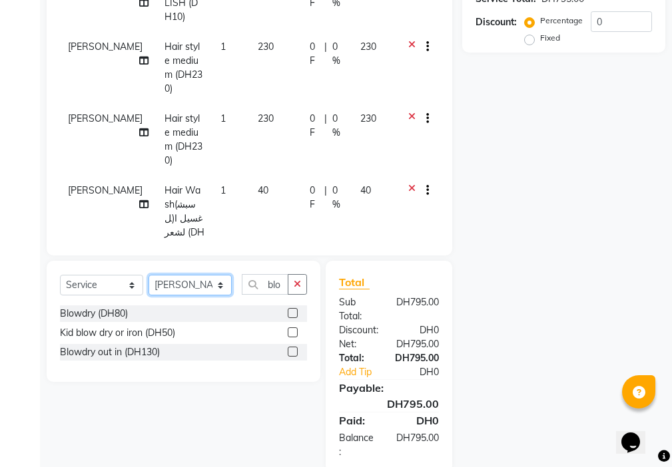
click at [178, 284] on select "Select Stylist [PERSON_NAME] [PERSON_NAME] Ashiya Cashier [PERSON_NAME] [PERSON…" at bounding box center [189, 285] width 83 height 21
select select "33912"
click at [148, 275] on select "Select Stylist [PERSON_NAME] [PERSON_NAME] Ashiya Cashier [PERSON_NAME] [PERSON…" at bounding box center [189, 285] width 83 height 21
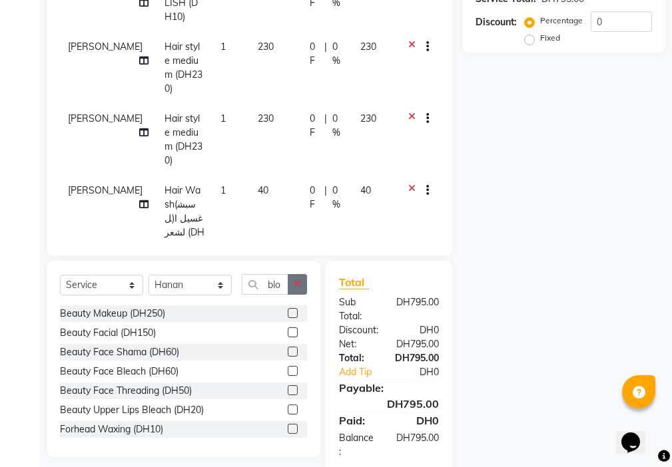
click at [298, 284] on icon "button" at bounding box center [297, 284] width 7 height 9
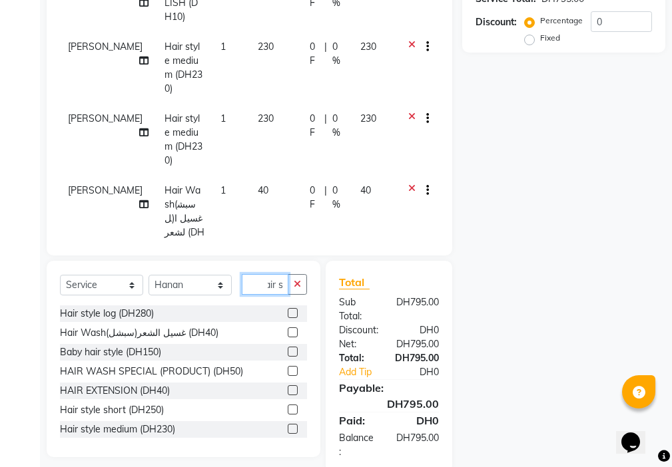
scroll to position [0, 11]
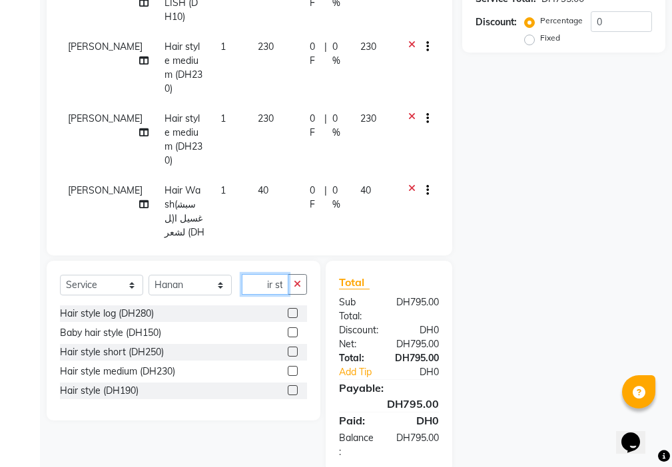
type input "hair st"
click at [294, 352] on label at bounding box center [293, 352] width 10 height 10
click at [294, 352] on input "checkbox" at bounding box center [292, 352] width 9 height 9
checkbox input "false"
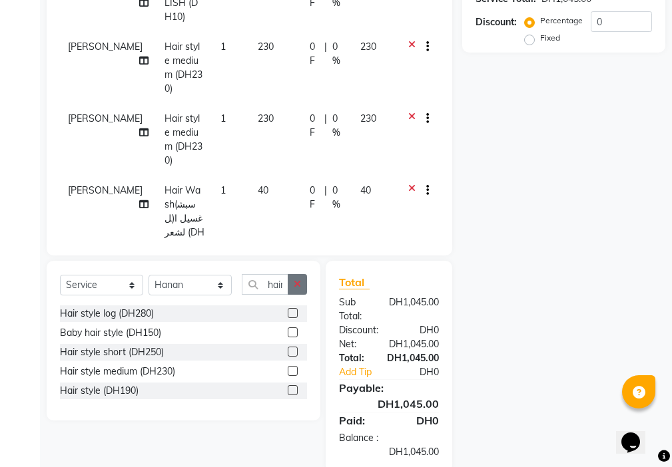
click at [298, 284] on icon "button" at bounding box center [297, 284] width 7 height 9
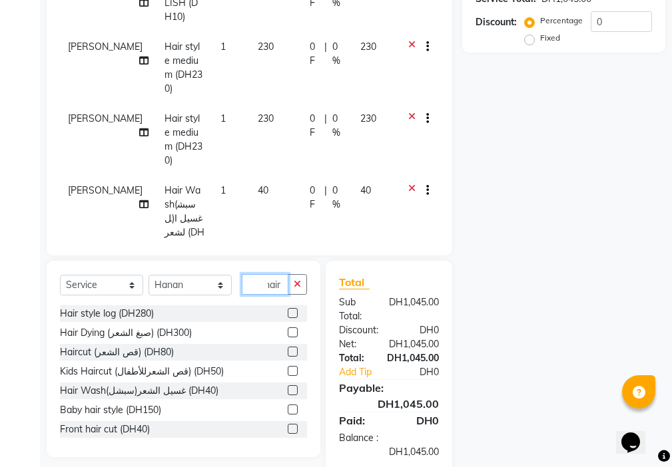
scroll to position [0, 9]
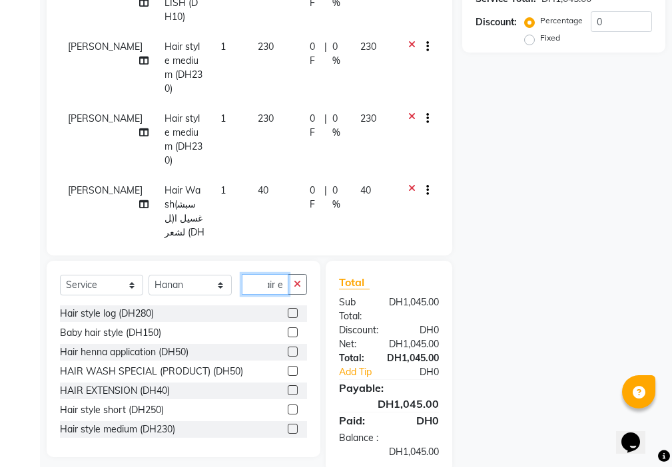
type input "hair e"
click at [288, 391] on label at bounding box center [293, 390] width 10 height 10
click at [288, 391] on input "checkbox" at bounding box center [292, 391] width 9 height 9
checkbox input "true"
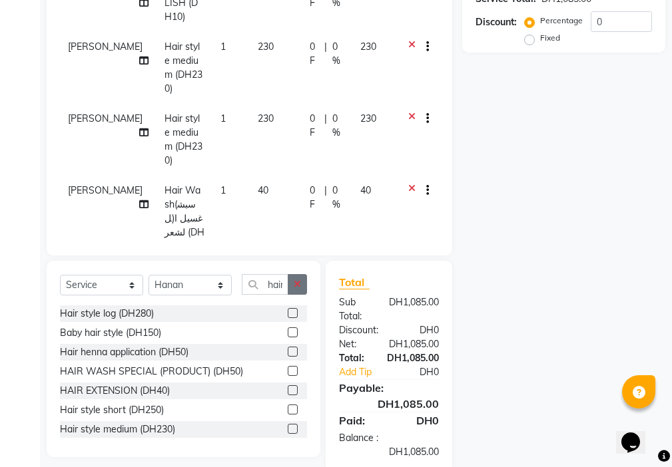
click at [296, 282] on icon "button" at bounding box center [297, 284] width 7 height 9
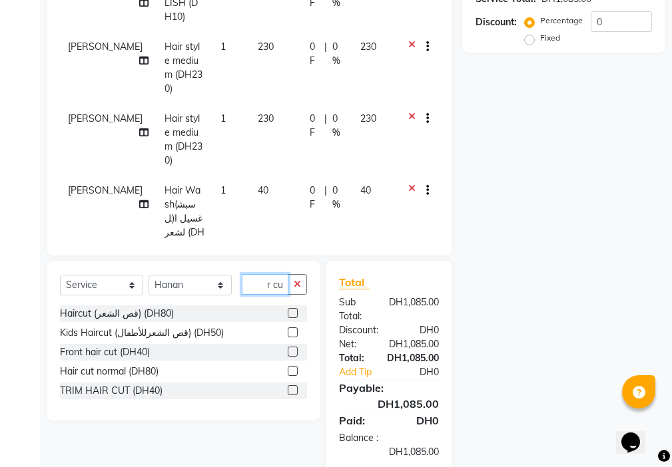
scroll to position [0, 17]
type input "hair cut"
click at [292, 393] on label at bounding box center [293, 390] width 10 height 10
click at [292, 393] on input "checkbox" at bounding box center [292, 391] width 9 height 9
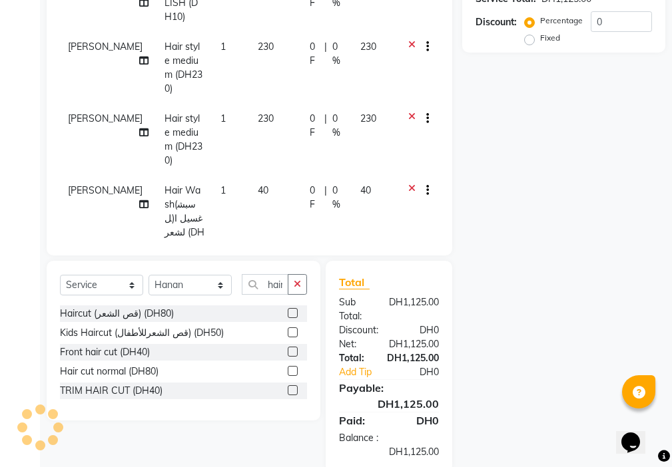
checkbox input "false"
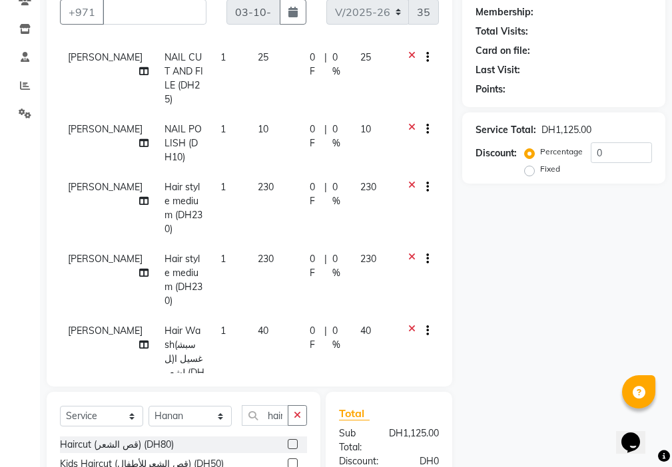
scroll to position [383, 0]
click at [139, 197] on icon at bounding box center [143, 201] width 9 height 9
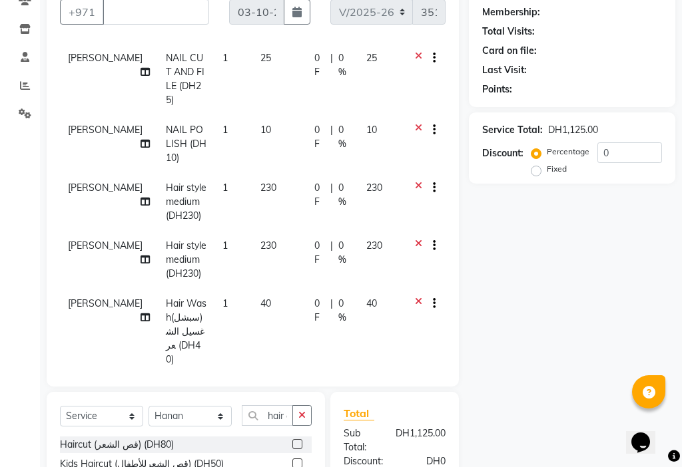
select select "69766"
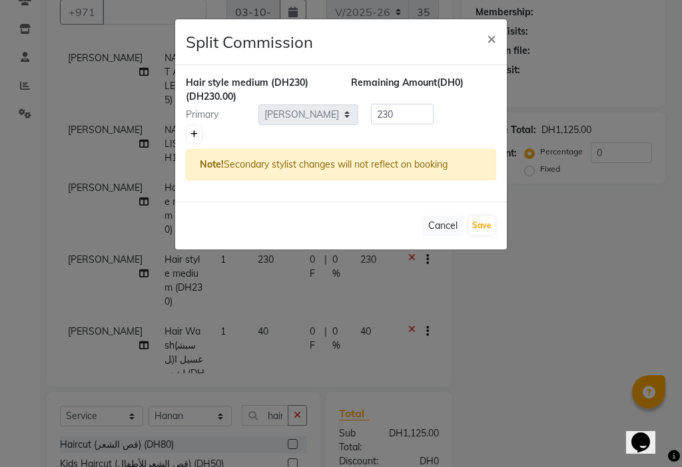
click at [191, 136] on icon at bounding box center [193, 134] width 7 height 8
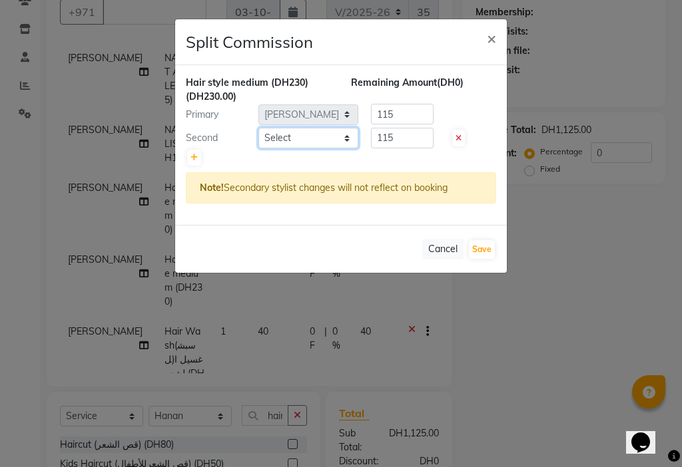
click at [300, 139] on select "Select [PERSON_NAME] [PERSON_NAME] Ashiya Cashier [PERSON_NAME] [PERSON_NAME] […" at bounding box center [308, 138] width 100 height 21
click at [456, 139] on icon at bounding box center [458, 138] width 6 height 8
type input "230"
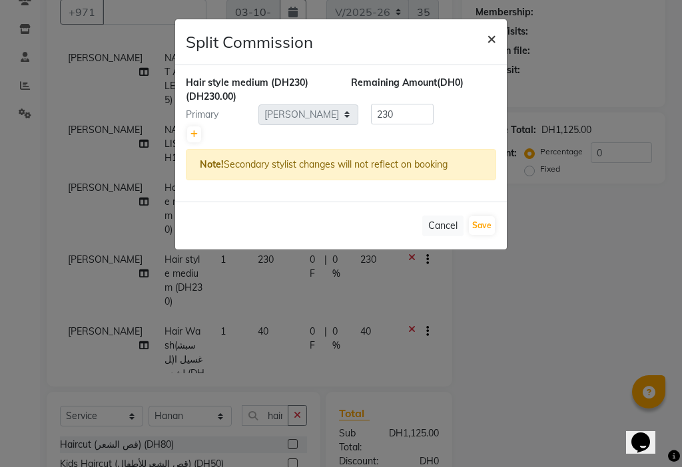
click at [490, 43] on span "×" at bounding box center [491, 38] width 9 height 20
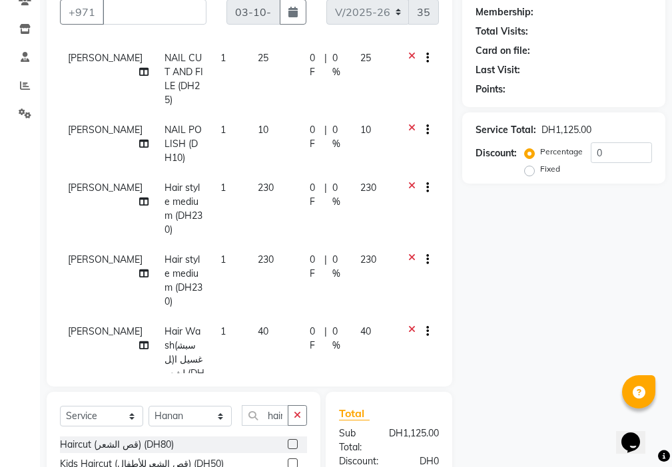
click at [258, 173] on td "230" at bounding box center [276, 209] width 52 height 72
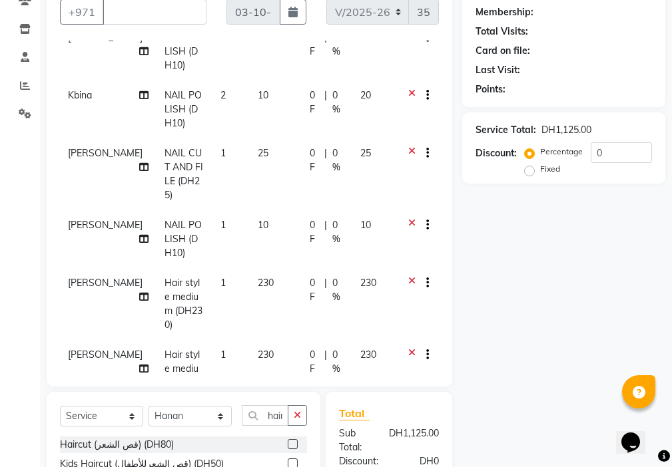
select select "69766"
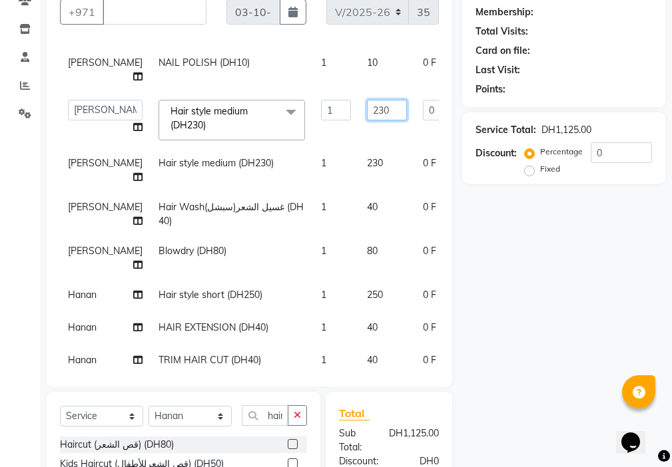
click at [367, 120] on input "230" at bounding box center [387, 110] width 40 height 21
type input "250"
click at [341, 142] on tbody "Parina Under Arms Waxing (شمع الابط) (DH20) 1 20 0 F | 0 % 20 Parina Hand Waxin…" at bounding box center [340, 92] width 560 height 571
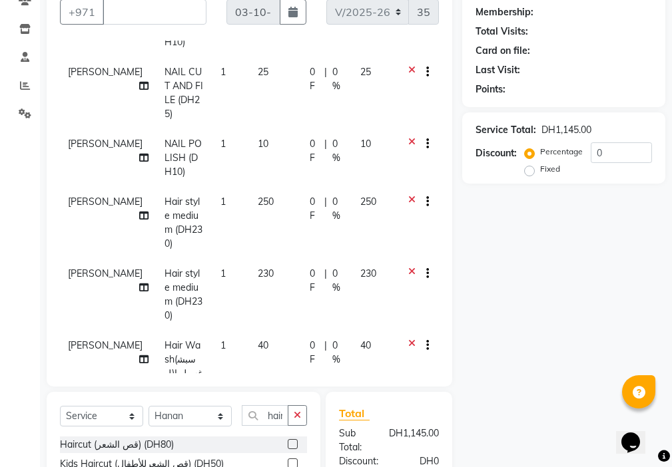
click at [139, 211] on icon at bounding box center [143, 215] width 9 height 9
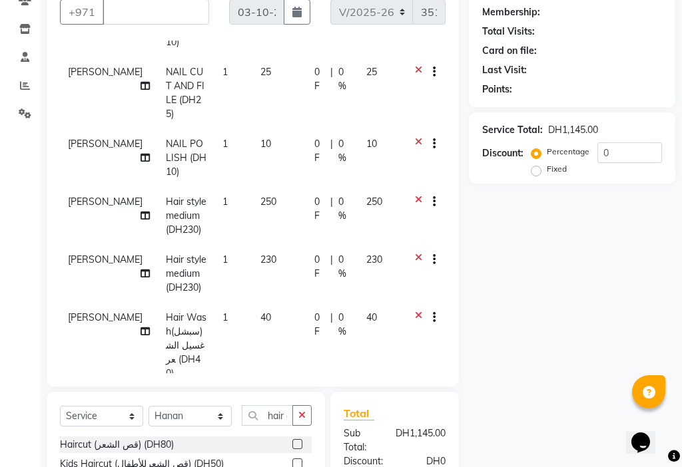
select select "69766"
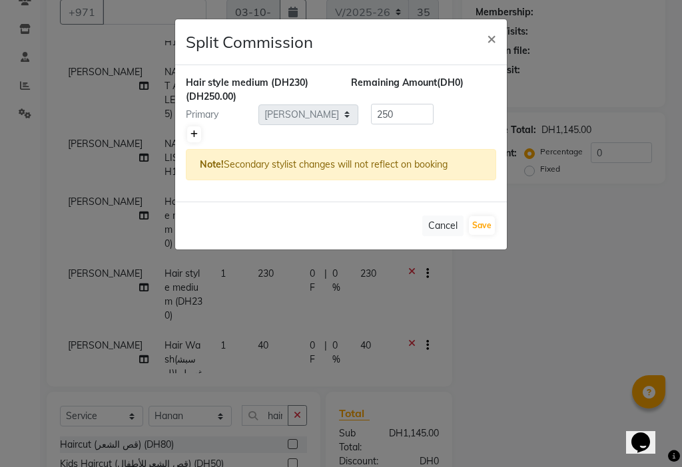
click at [191, 136] on icon at bounding box center [193, 134] width 7 height 8
type input "125"
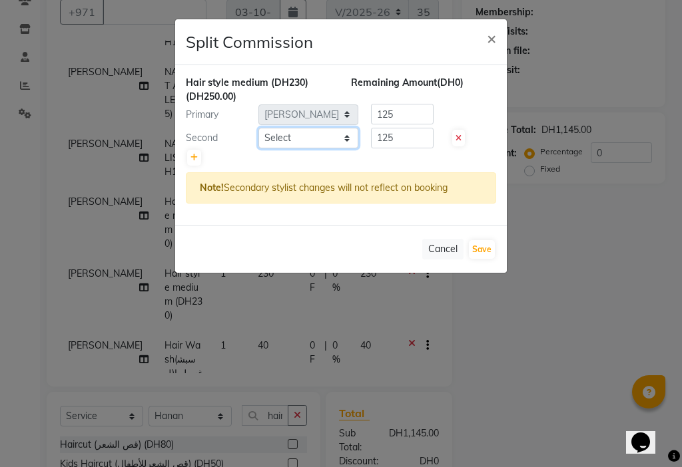
click at [290, 133] on select "Select [PERSON_NAME] [PERSON_NAME] Ashiya Cashier [PERSON_NAME] [PERSON_NAME] […" at bounding box center [308, 138] width 100 height 21
select select "9701"
click at [258, 128] on select "Select [PERSON_NAME] [PERSON_NAME] Ashiya Cashier [PERSON_NAME] [PERSON_NAME] […" at bounding box center [308, 138] width 100 height 21
click at [406, 136] on input "125" at bounding box center [402, 138] width 63 height 21
type input "1"
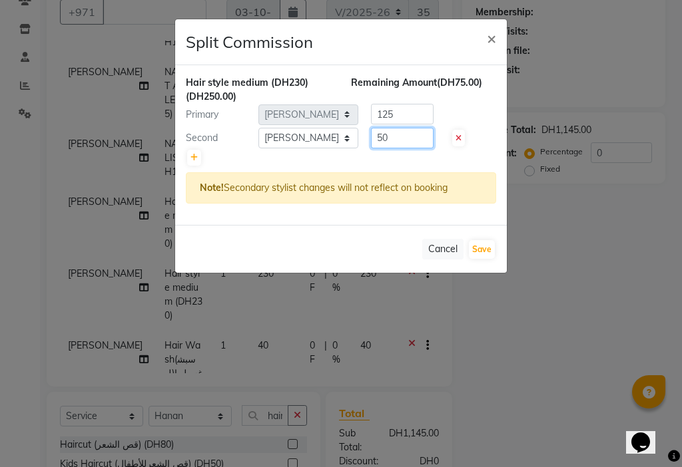
type input "50"
click at [411, 112] on input "125" at bounding box center [402, 114] width 63 height 21
type input "1"
type input "200"
click at [485, 255] on button "Save" at bounding box center [482, 249] width 26 height 19
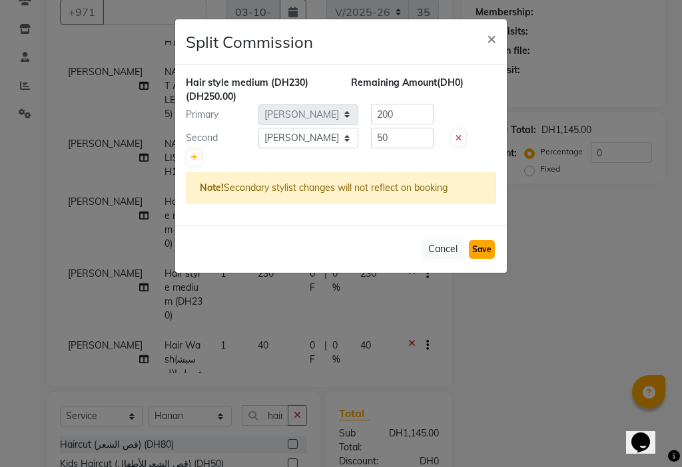
select select "Select"
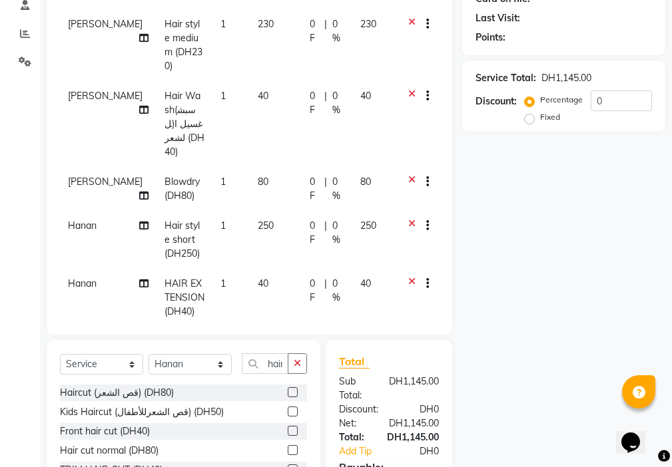
scroll to position [195, 0]
click at [105, 367] on select "Select Service Product Membership Package Voucher Prepaid Gift Card" at bounding box center [101, 363] width 83 height 21
select select "product"
click at [60, 353] on select "Select Service Product Membership Package Voucher Prepaid Gift Card" at bounding box center [101, 363] width 83 height 21
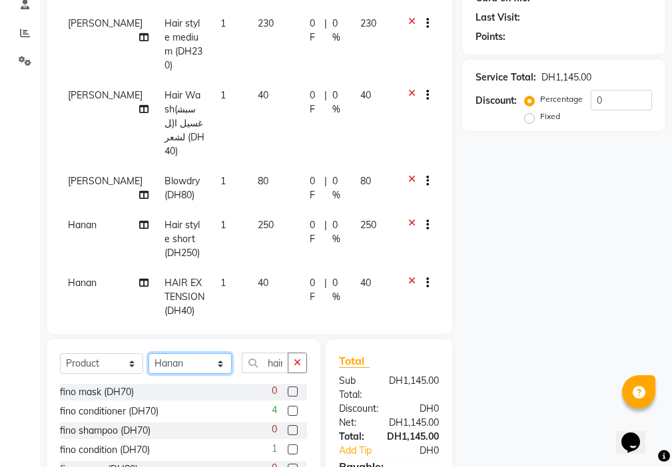
click at [180, 367] on select "Select Stylist [PERSON_NAME] [PERSON_NAME] Ashiya Cashier [PERSON_NAME] [PERSON…" at bounding box center [189, 363] width 83 height 21
select select "9452"
click at [148, 353] on select "Select Stylist [PERSON_NAME] [PERSON_NAME] Ashiya Cashier [PERSON_NAME] [PERSON…" at bounding box center [189, 363] width 83 height 21
click at [298, 362] on icon "button" at bounding box center [297, 362] width 7 height 9
type input "e"
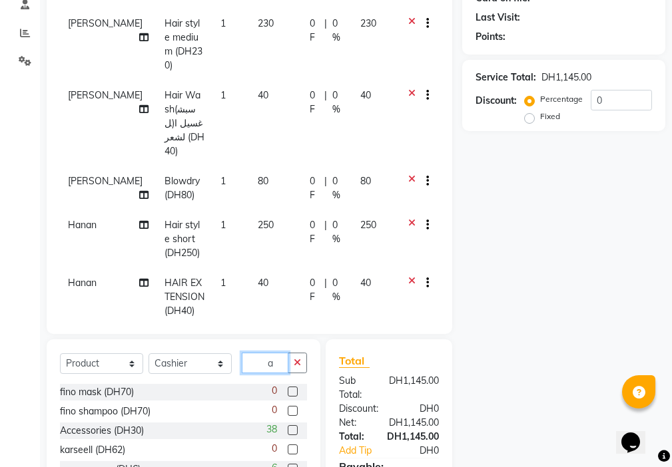
type input "a"
click at [288, 431] on label at bounding box center [293, 430] width 10 height 10
click at [288, 431] on input "checkbox" at bounding box center [292, 431] width 9 height 9
checkbox input "false"
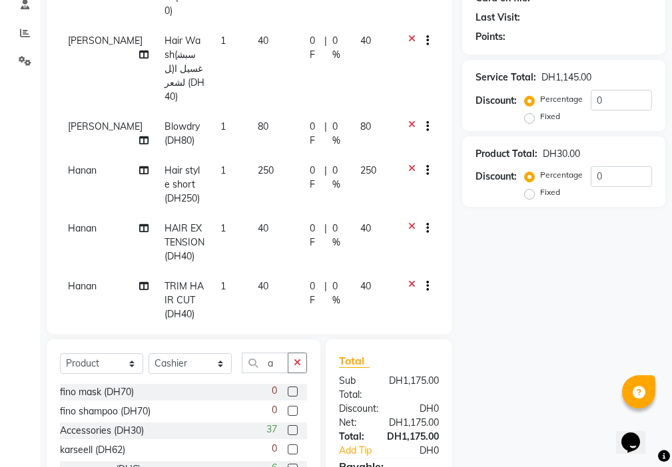
scroll to position [676, 0]
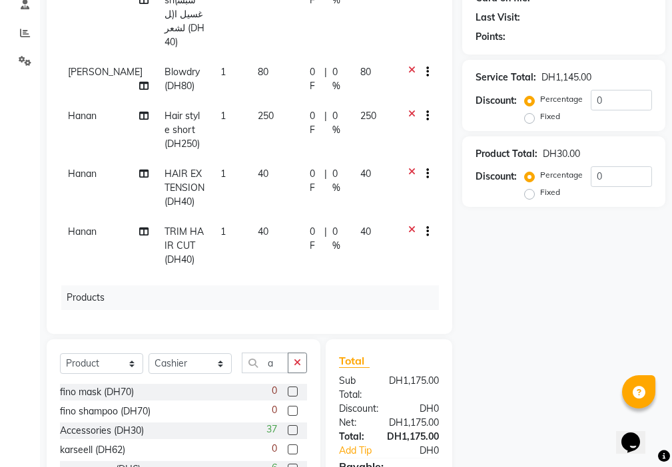
click at [248, 340] on td "30" at bounding box center [268, 362] width 46 height 44
select select "9452"
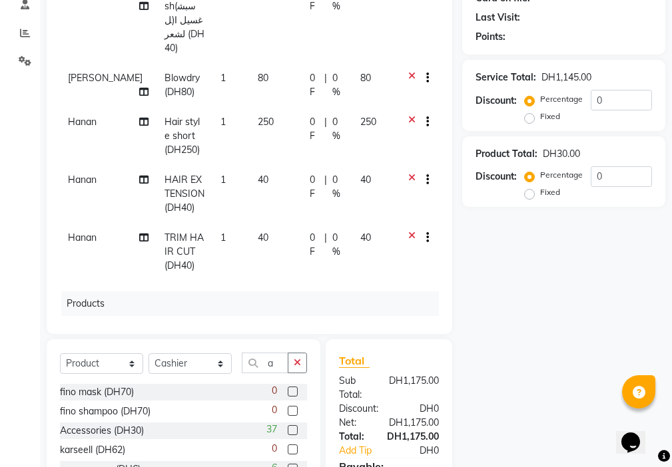
click at [252, 354] on input "30" at bounding box center [250, 364] width 22 height 21
type input "0"
click at [249, 354] on input "0" at bounding box center [250, 364] width 22 height 21
type input "15"
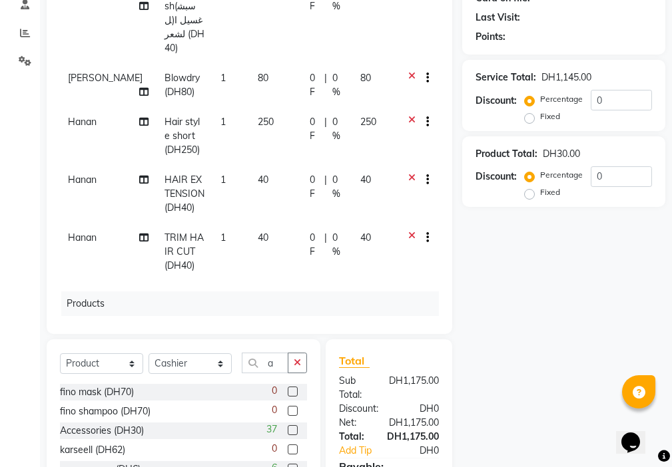
click at [313, 292] on div "Products" at bounding box center [254, 304] width 387 height 25
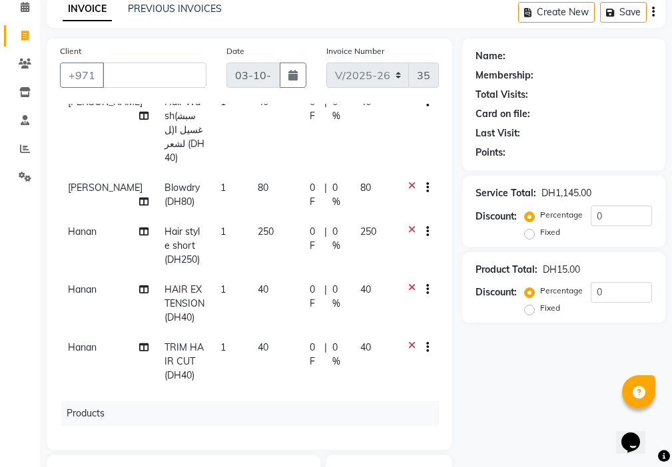
scroll to position [75, 0]
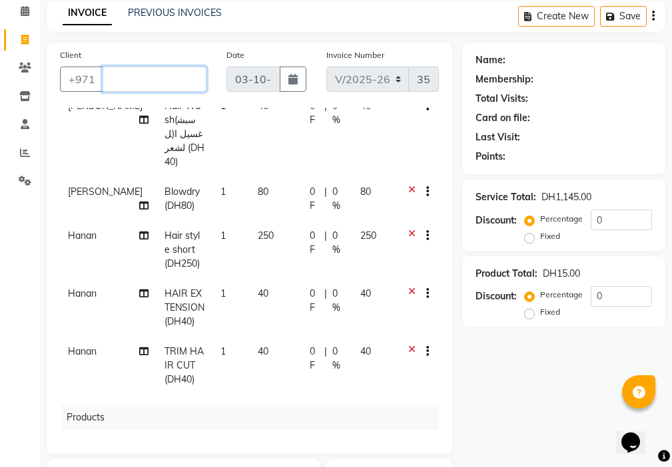
click at [152, 79] on input "Client" at bounding box center [155, 79] width 104 height 25
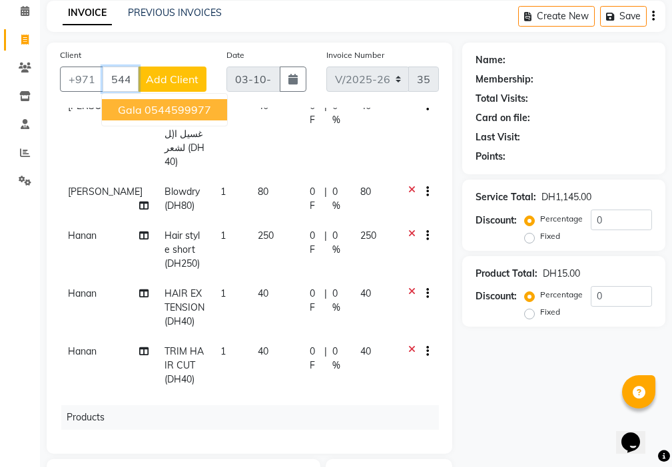
click at [186, 108] on ngb-highlight "0544599977" at bounding box center [177, 109] width 67 height 13
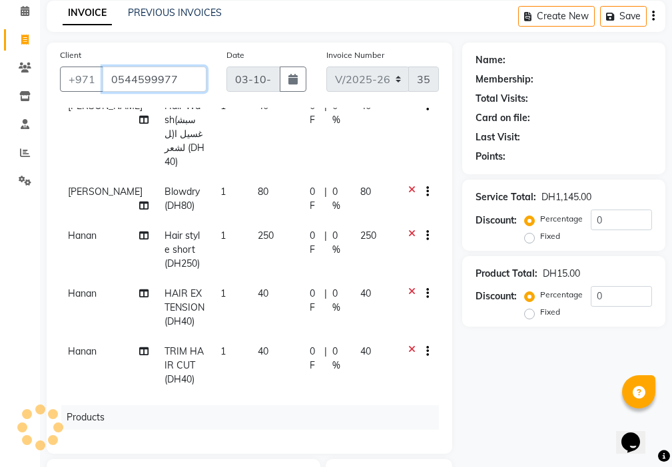
type input "0544599977"
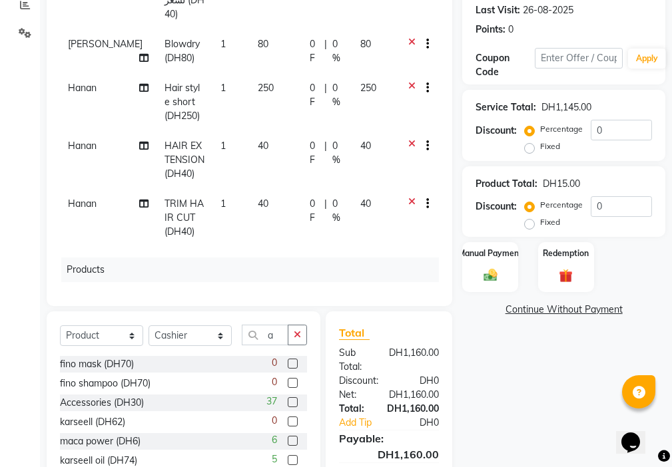
scroll to position [299, 0]
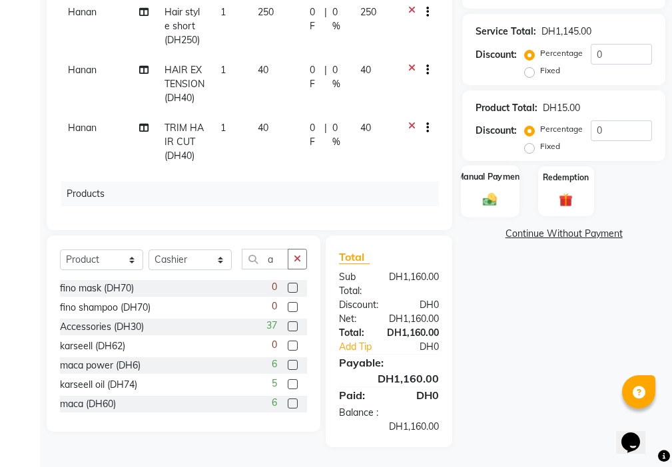
click at [491, 180] on label "Manual Payment" at bounding box center [490, 177] width 67 height 13
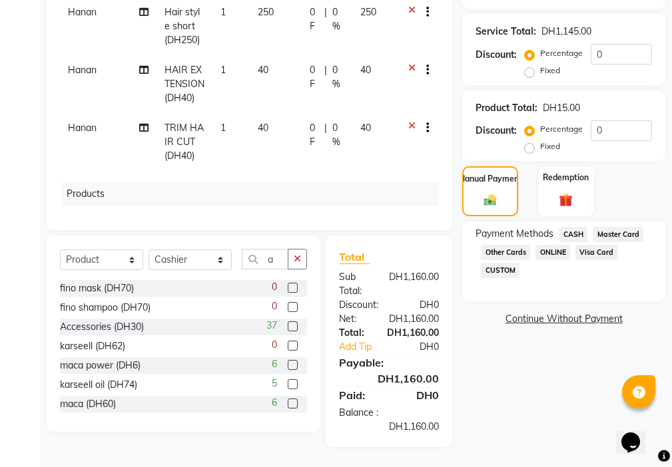
click at [604, 255] on span "Visa Card" at bounding box center [596, 252] width 43 height 15
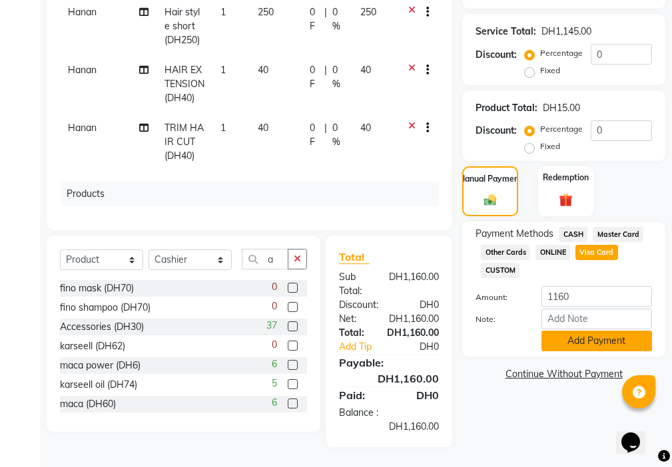
click at [580, 343] on button "Add Payment" at bounding box center [596, 341] width 111 height 21
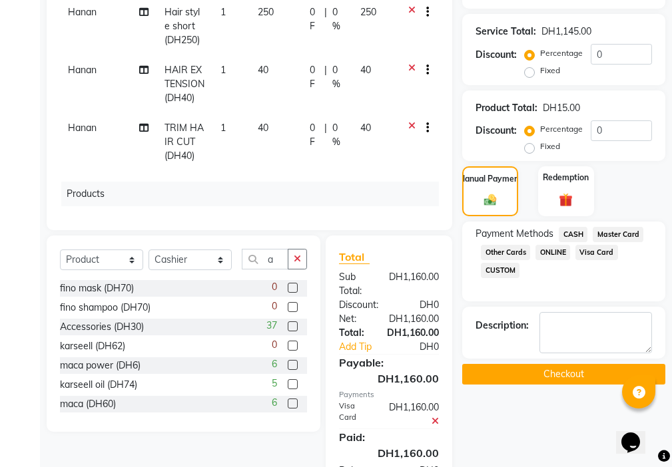
click at [512, 372] on button "Checkout" at bounding box center [563, 374] width 203 height 21
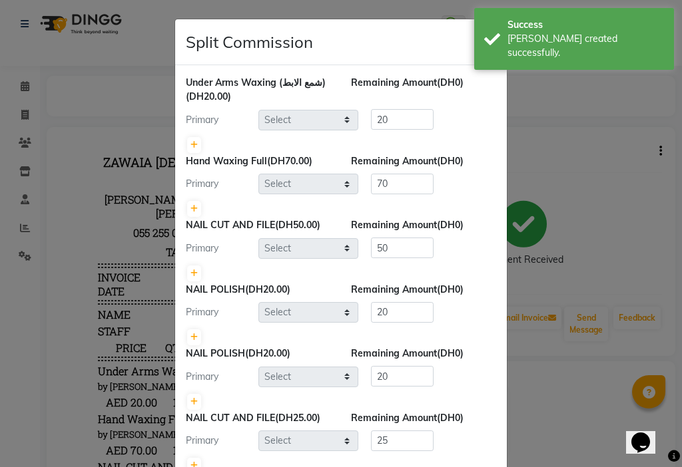
select select "86231"
select select "89320"
select select "68692"
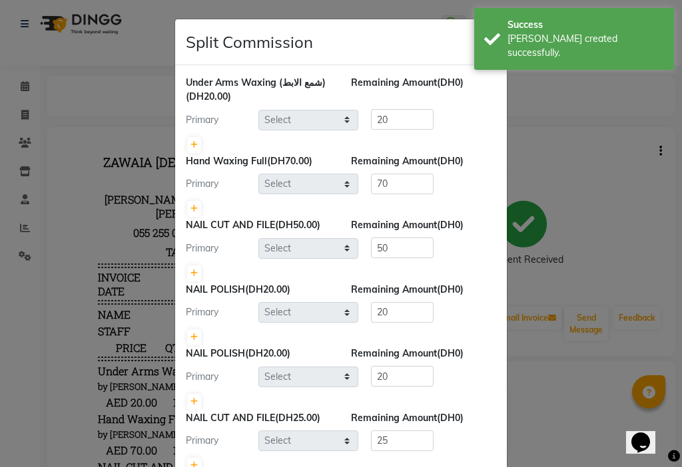
select select "92099"
select select "69766"
select select "9701"
select select "69766"
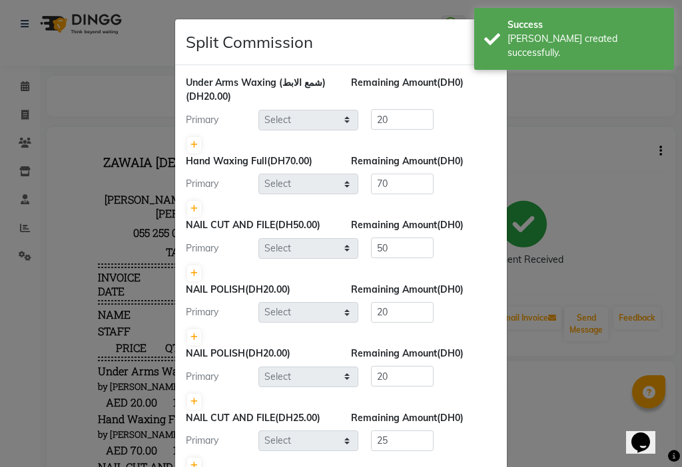
select select "69766"
select select "9701"
select select "33912"
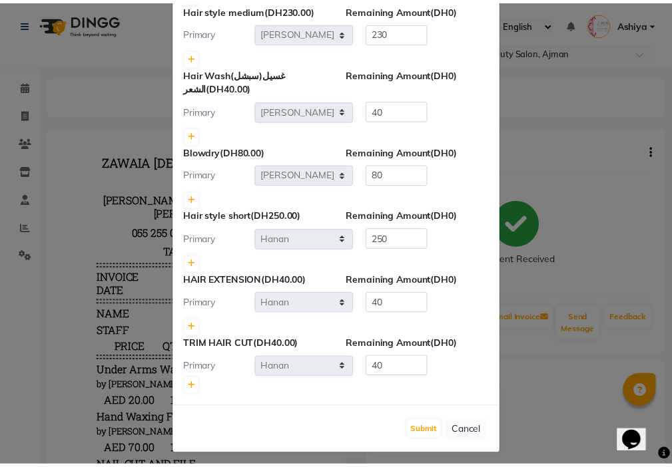
scroll to position [632, 0]
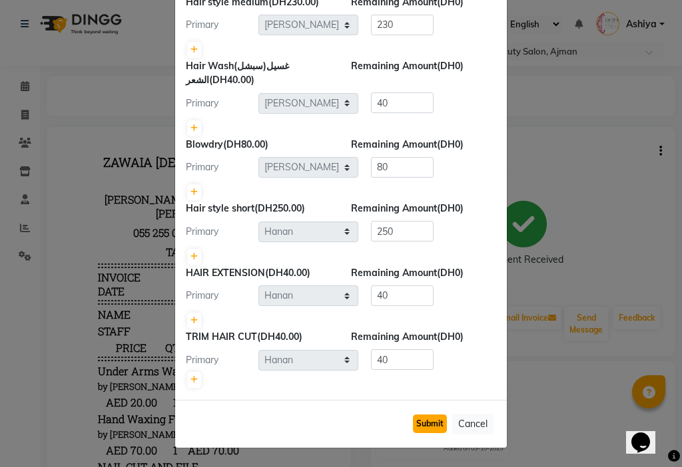
click at [428, 425] on button "Submit" at bounding box center [430, 424] width 34 height 19
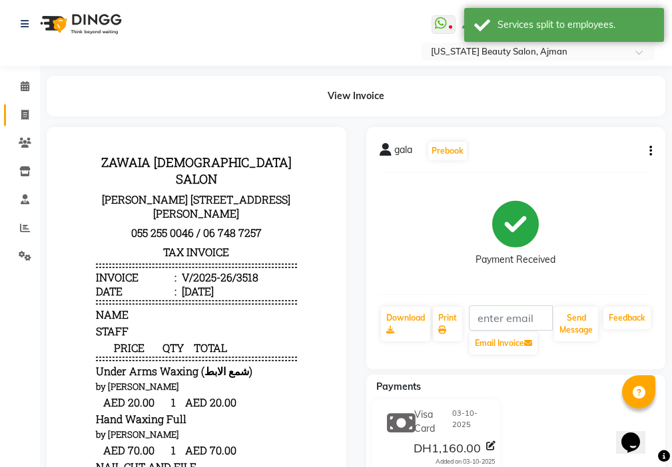
click at [25, 116] on icon at bounding box center [24, 115] width 7 height 10
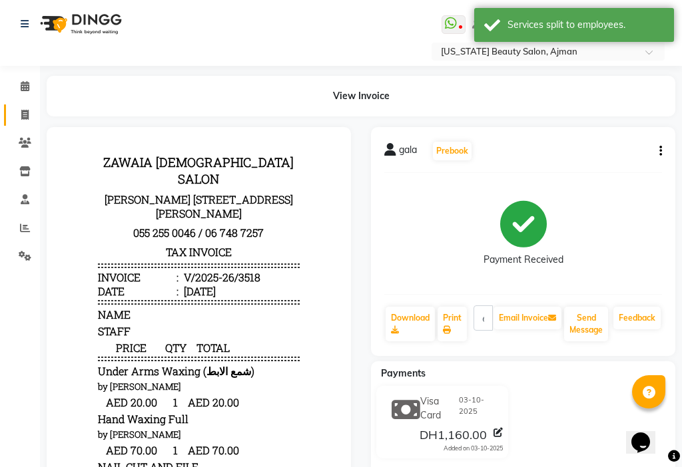
select select "service"
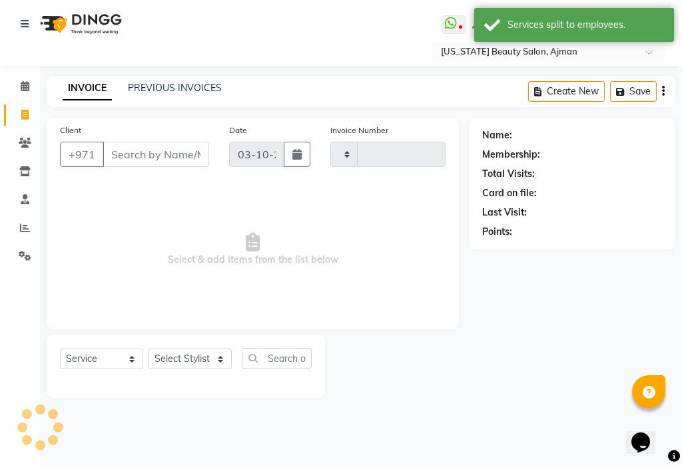
type input "3519"
select select "637"
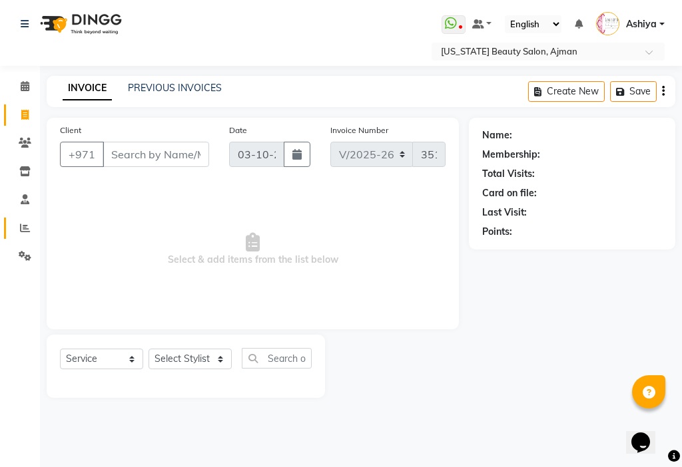
click at [24, 229] on icon at bounding box center [25, 228] width 10 height 10
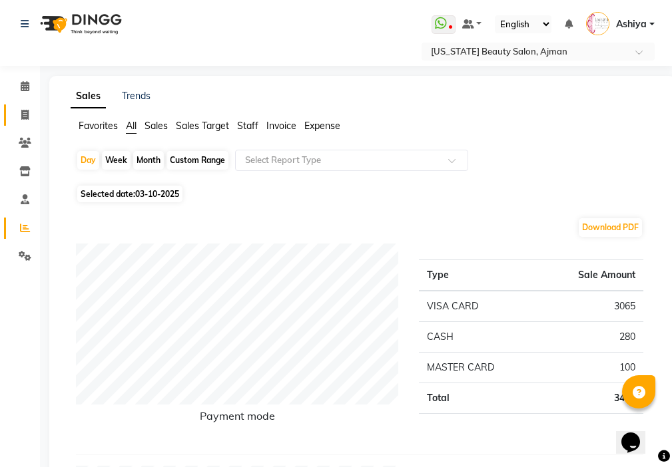
click at [15, 109] on span at bounding box center [24, 115] width 23 height 15
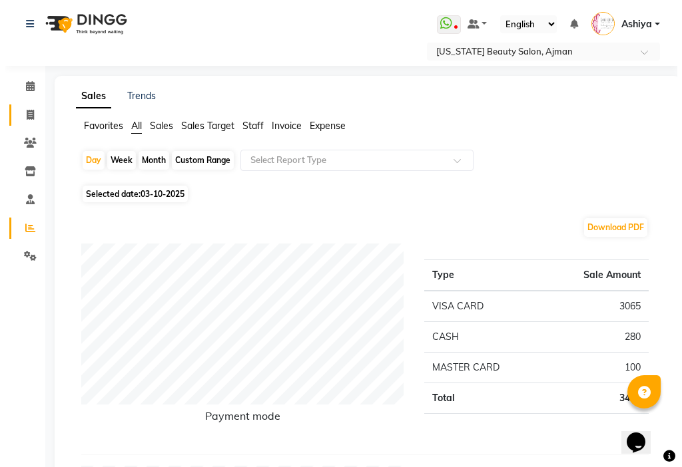
select select "service"
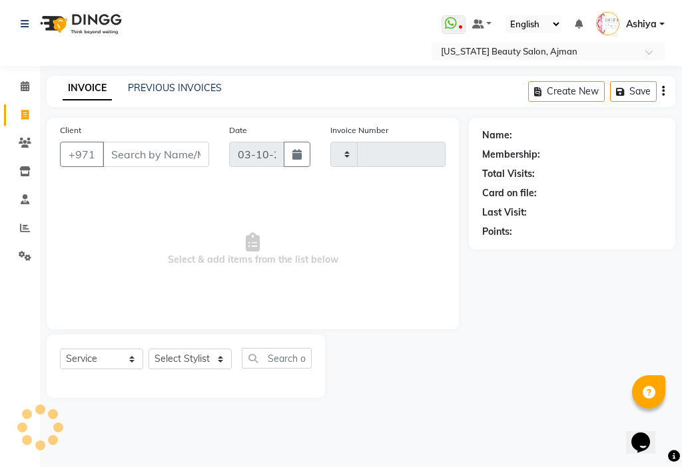
type input "3519"
select select "637"
click at [176, 360] on select "Select Stylist [PERSON_NAME] [PERSON_NAME] Ashiya Cashier [PERSON_NAME] [PERSON…" at bounding box center [189, 359] width 83 height 21
select select "68692"
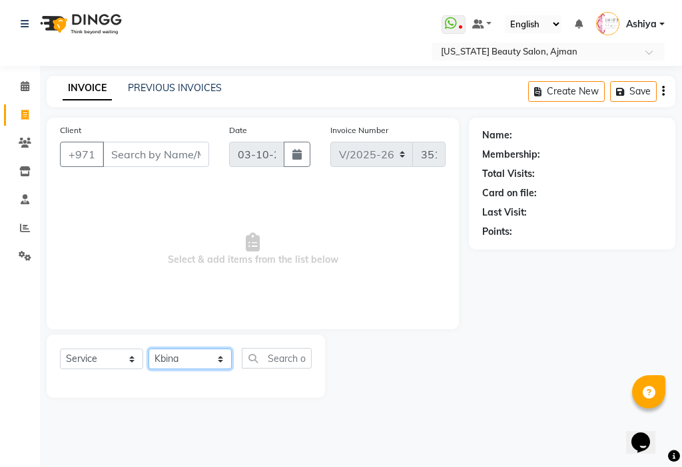
click at [148, 349] on select "Select Stylist [PERSON_NAME] [PERSON_NAME] Ashiya Cashier [PERSON_NAME] [PERSON…" at bounding box center [189, 359] width 83 height 21
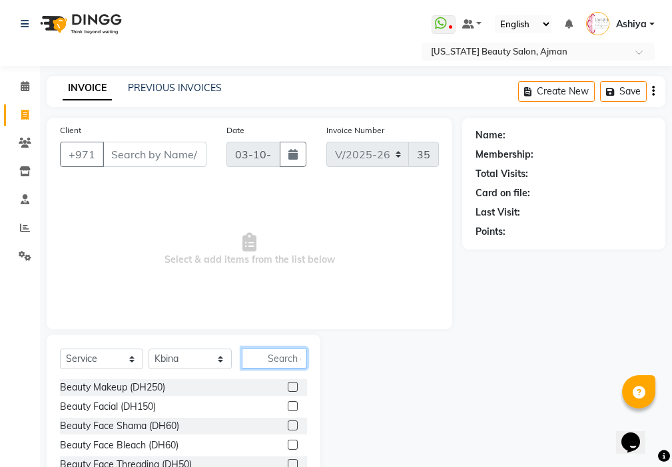
click at [284, 355] on input "text" at bounding box center [274, 358] width 65 height 21
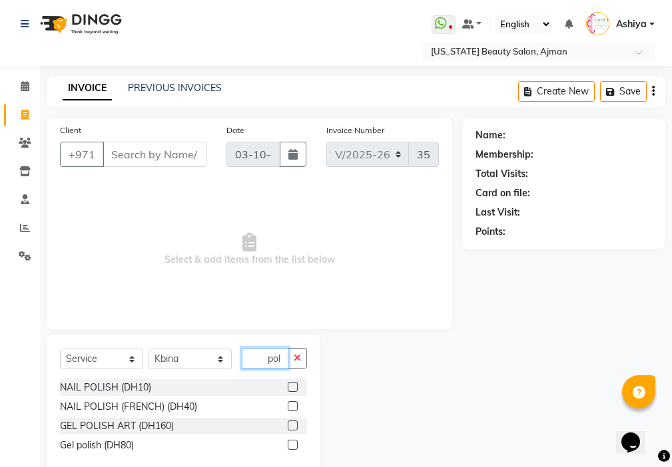
type input "pol"
click at [294, 407] on label at bounding box center [293, 406] width 10 height 10
click at [294, 407] on input "checkbox" at bounding box center [292, 407] width 9 height 9
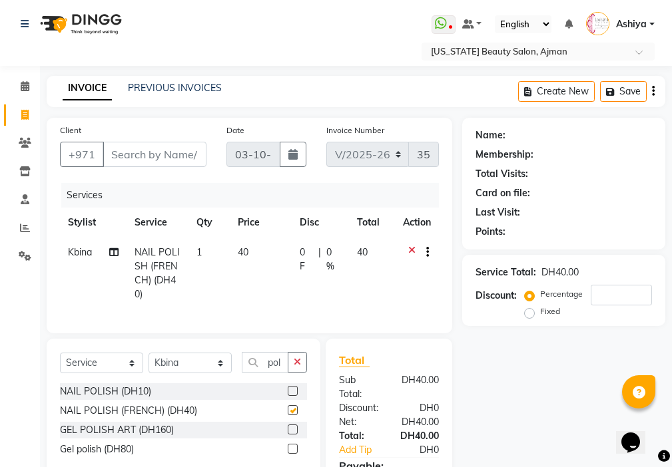
checkbox input "false"
click at [150, 151] on input "Client" at bounding box center [155, 154] width 104 height 25
type input "5"
type input "0"
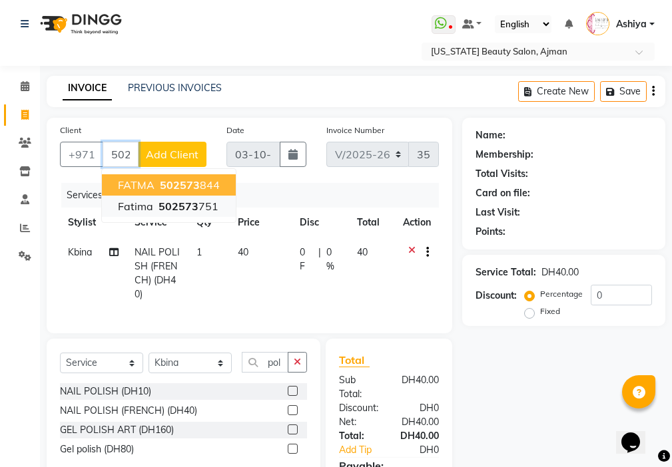
click at [208, 209] on ngb-highlight "502573 751" at bounding box center [187, 206] width 63 height 13
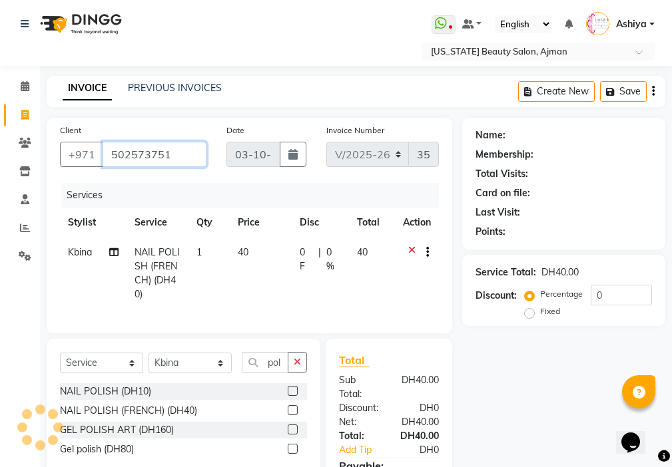
type input "502573751"
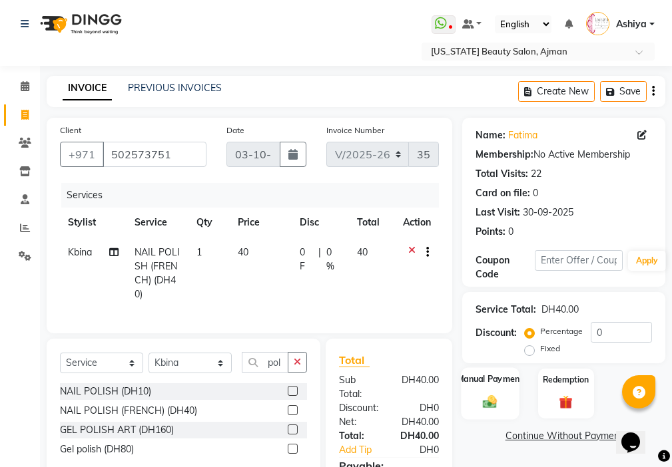
click at [497, 405] on img at bounding box center [490, 402] width 23 height 16
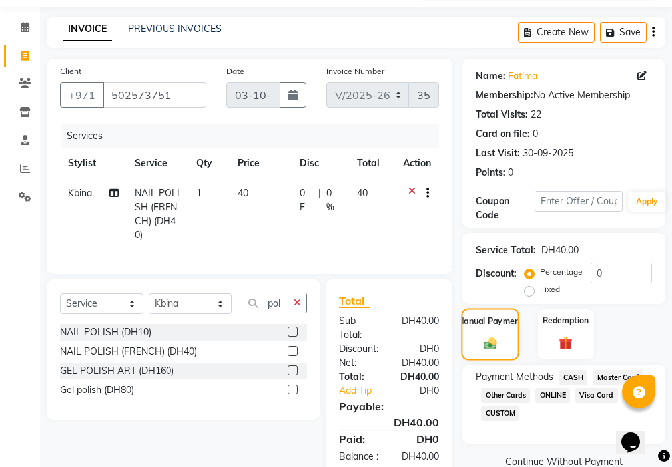
scroll to position [113, 0]
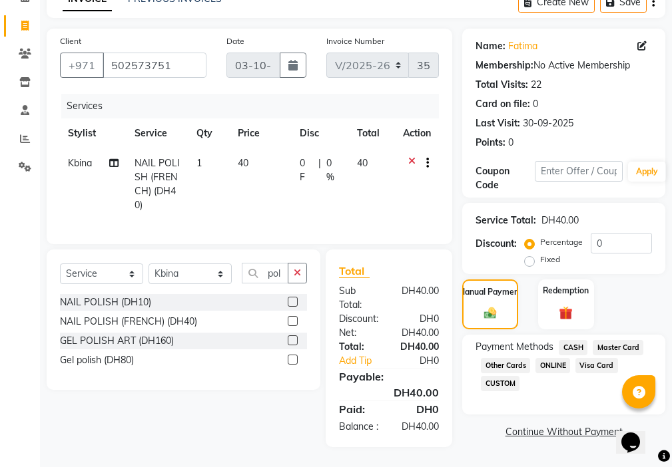
click at [578, 340] on span "CASH" at bounding box center [572, 347] width 29 height 15
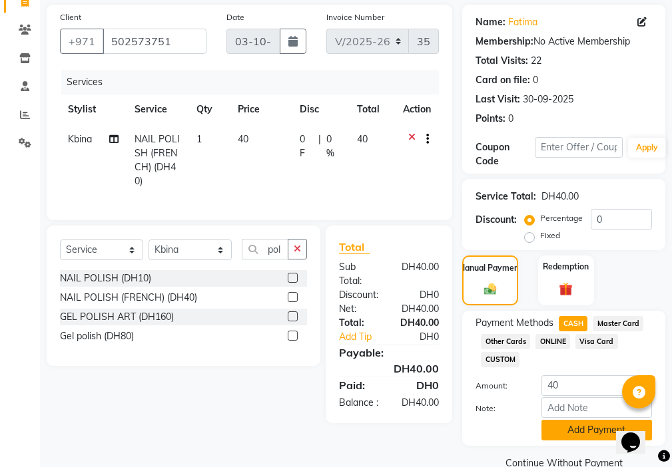
click at [580, 433] on button "Add Payment" at bounding box center [596, 430] width 111 height 21
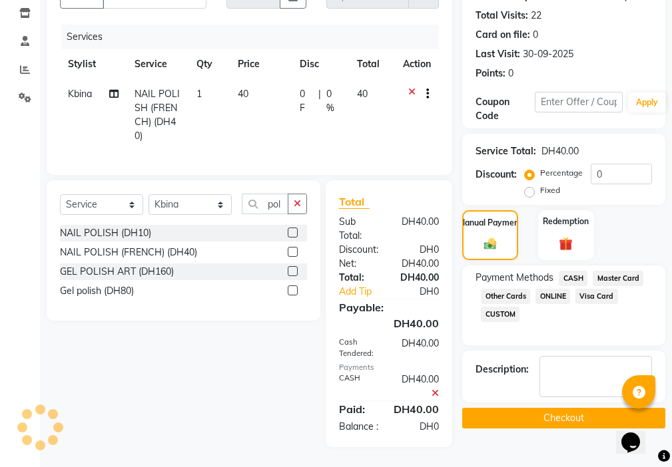
scroll to position [182, 0]
click at [547, 408] on button "Checkout" at bounding box center [563, 418] width 203 height 21
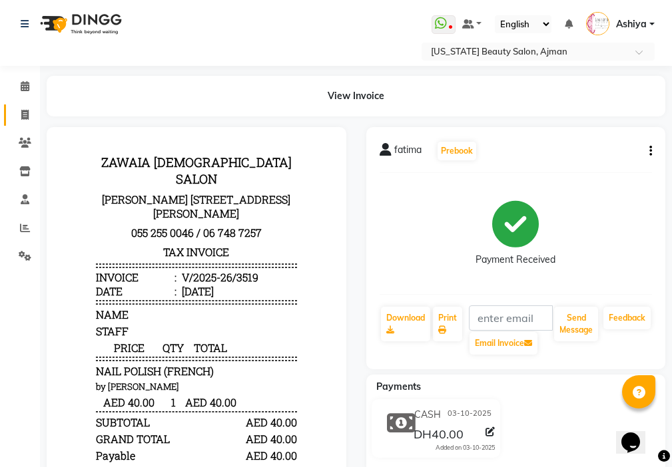
click at [23, 114] on icon at bounding box center [24, 115] width 7 height 10
select select "service"
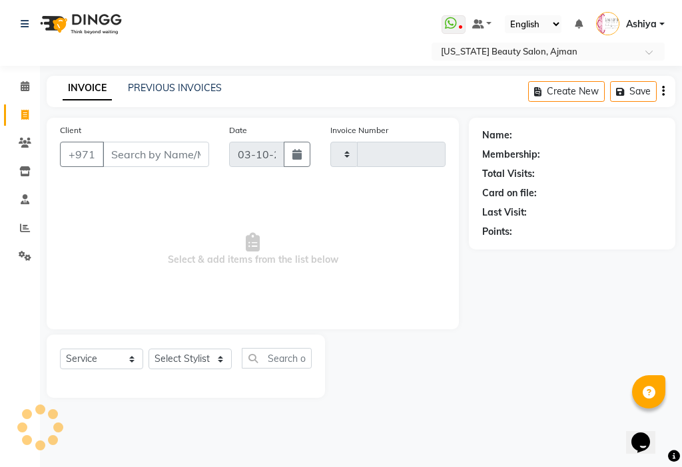
type input "3520"
select select "637"
click at [25, 228] on icon at bounding box center [25, 228] width 10 height 10
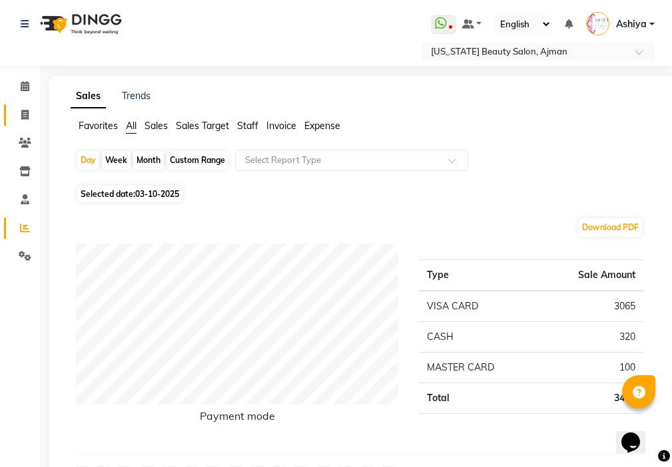
click at [25, 116] on icon at bounding box center [24, 115] width 7 height 10
select select "service"
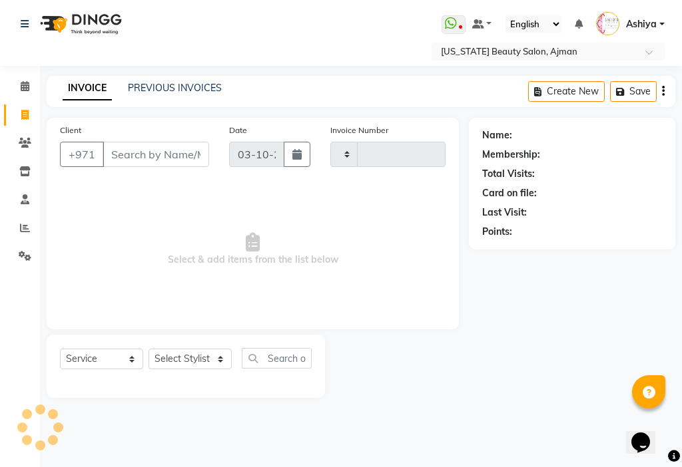
type input "3520"
select select "637"
click at [188, 361] on select "Select Stylist" at bounding box center [189, 359] width 83 height 21
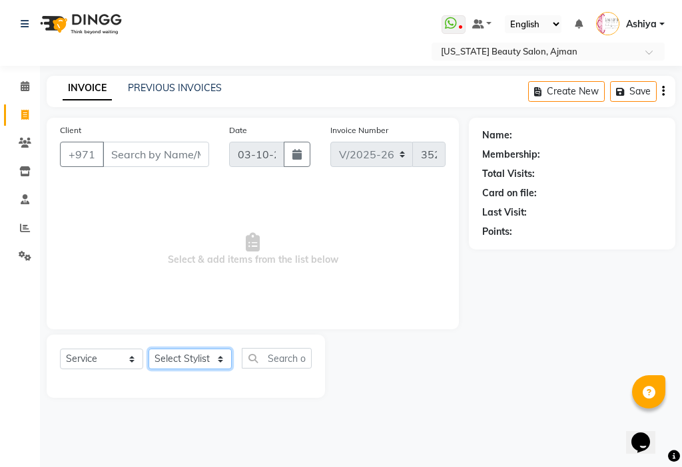
select select "89320"
click at [148, 349] on select "Select Stylist [PERSON_NAME] [PERSON_NAME] Ashiya Cashier [PERSON_NAME] [PERSON…" at bounding box center [189, 359] width 83 height 21
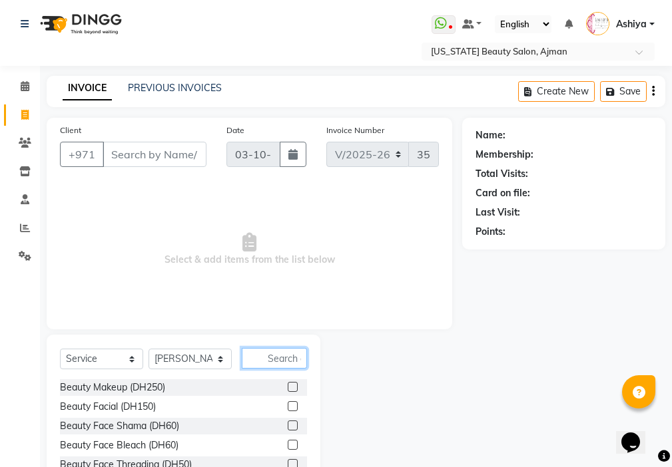
click at [279, 359] on input "text" at bounding box center [274, 358] width 65 height 21
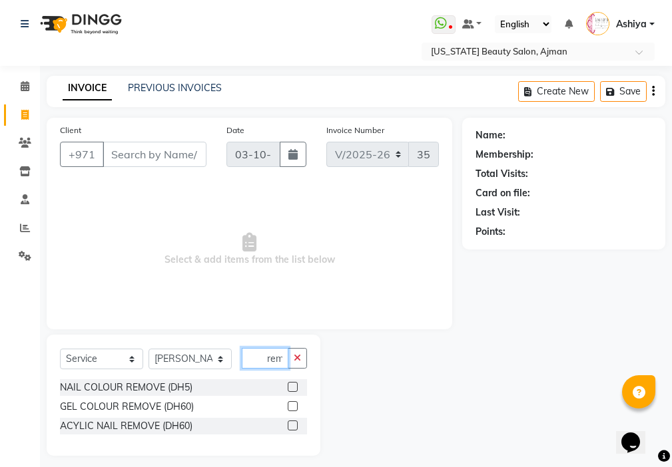
scroll to position [0, 6]
type input "remo"
click at [294, 387] on label at bounding box center [293, 387] width 10 height 10
click at [294, 387] on input "checkbox" at bounding box center [292, 387] width 9 height 9
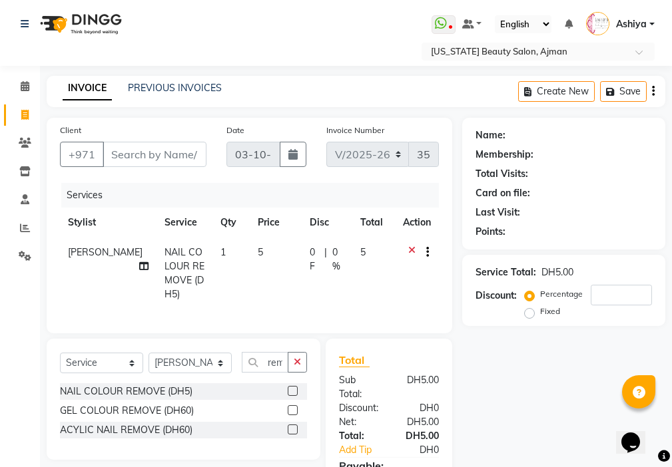
checkbox input "false"
click at [190, 372] on select "Select Stylist [PERSON_NAME] [PERSON_NAME] Ashiya Cashier [PERSON_NAME] [PERSON…" at bounding box center [189, 363] width 83 height 21
select select "68692"
click at [148, 363] on select "Select Stylist [PERSON_NAME] [PERSON_NAME] Ashiya Cashier [PERSON_NAME] [PERSON…" at bounding box center [189, 363] width 83 height 21
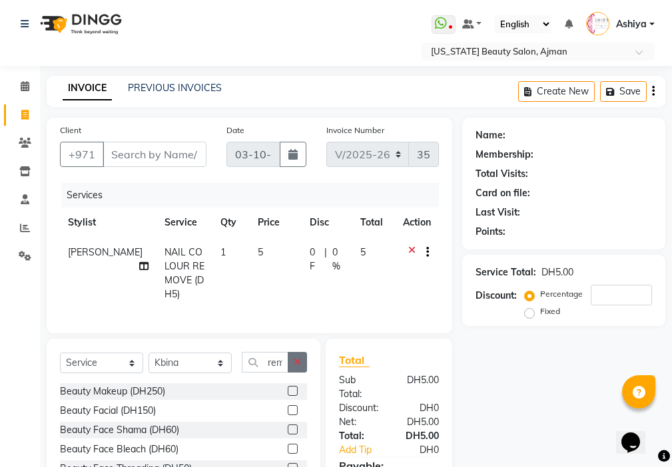
click at [298, 367] on icon "button" at bounding box center [297, 361] width 7 height 9
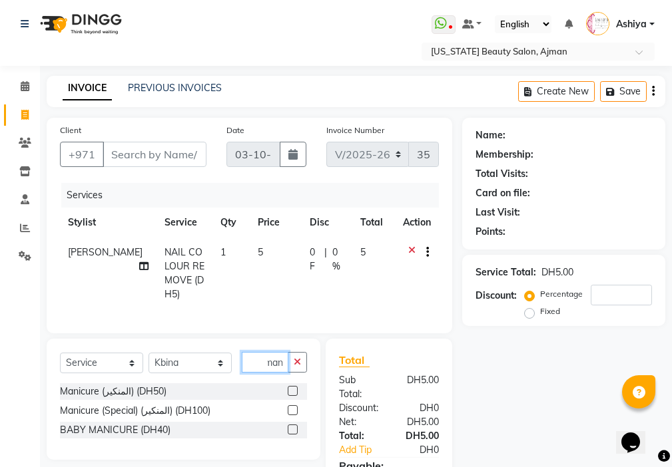
scroll to position [0, 6]
type input "mani"
click at [290, 396] on label at bounding box center [293, 391] width 10 height 10
click at [290, 396] on input "checkbox" at bounding box center [292, 391] width 9 height 9
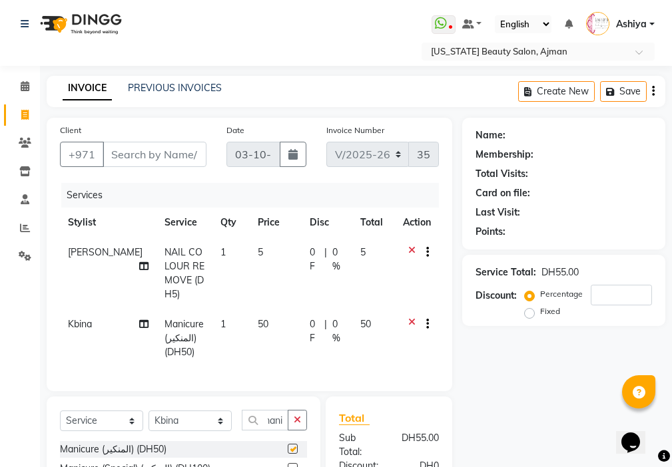
scroll to position [0, 0]
checkbox input "false"
click at [157, 159] on input "Client" at bounding box center [155, 154] width 104 height 25
type input "5"
type input "0"
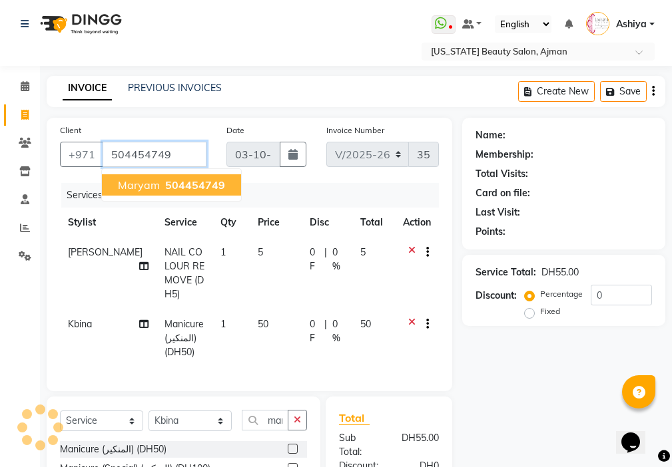
type input "504454749"
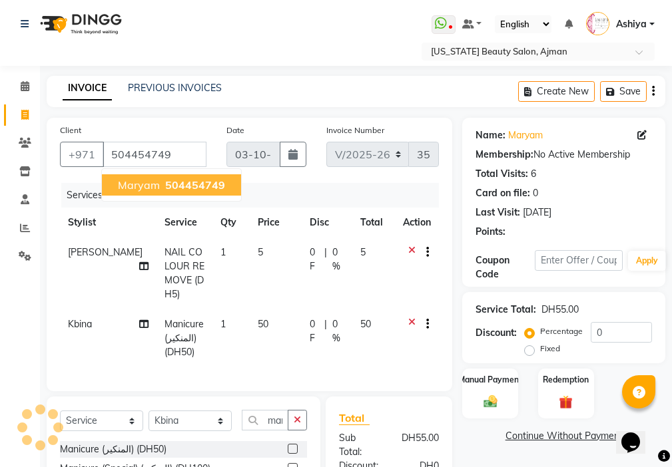
click at [224, 189] on button "maryam 504454749" at bounding box center [171, 184] width 139 height 21
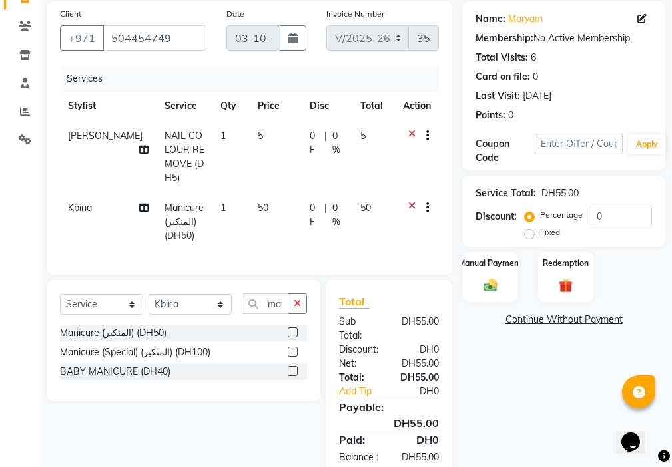
scroll to position [171, 0]
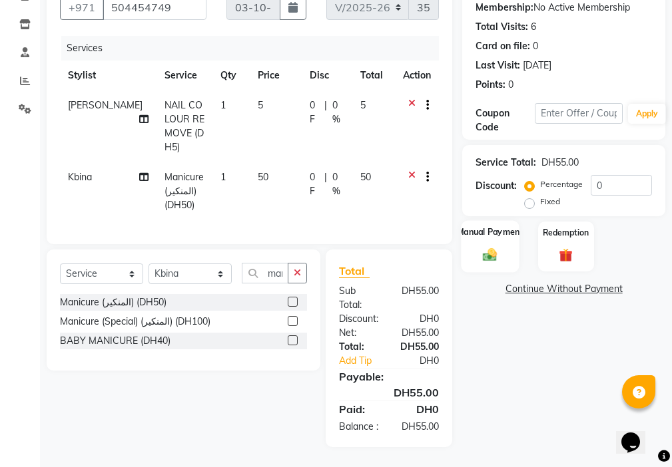
click at [482, 247] on img at bounding box center [490, 255] width 23 height 16
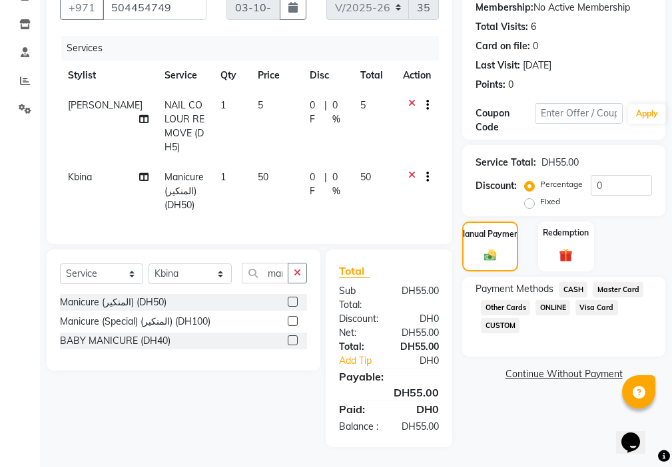
click at [594, 300] on span "Visa Card" at bounding box center [596, 307] width 43 height 15
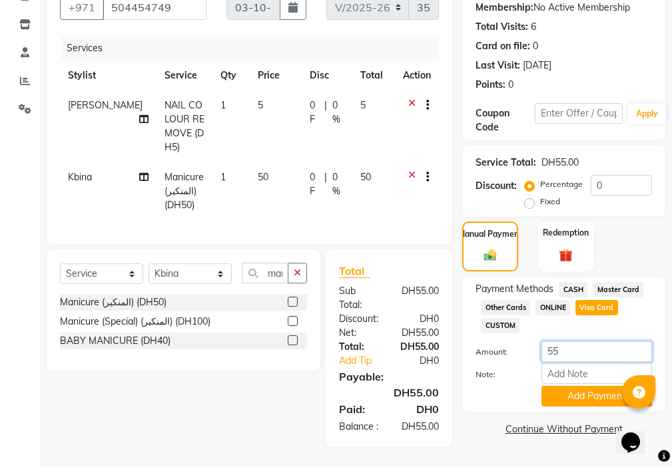
click at [570, 341] on input "55" at bounding box center [596, 351] width 111 height 21
type input "50"
click at [568, 386] on button "Add Payment" at bounding box center [596, 396] width 111 height 21
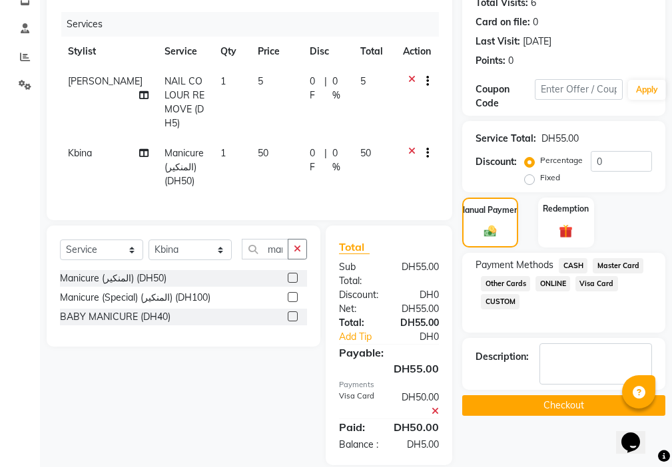
click at [575, 265] on span "CASH" at bounding box center [572, 265] width 29 height 15
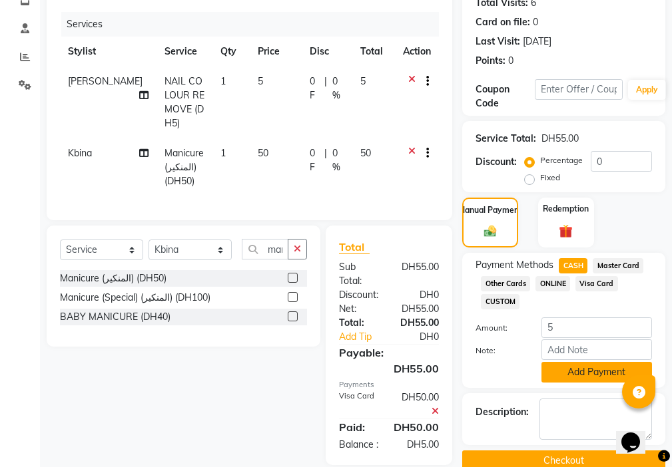
click at [578, 371] on button "Add Payment" at bounding box center [596, 372] width 111 height 21
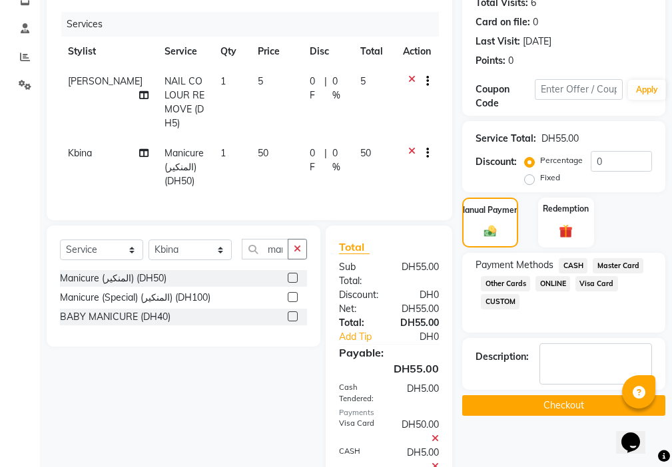
click at [565, 409] on button "Checkout" at bounding box center [563, 405] width 203 height 21
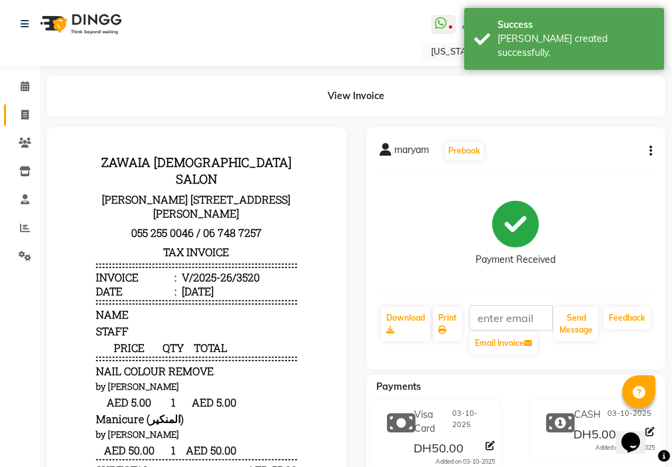
click at [24, 113] on icon at bounding box center [24, 115] width 7 height 10
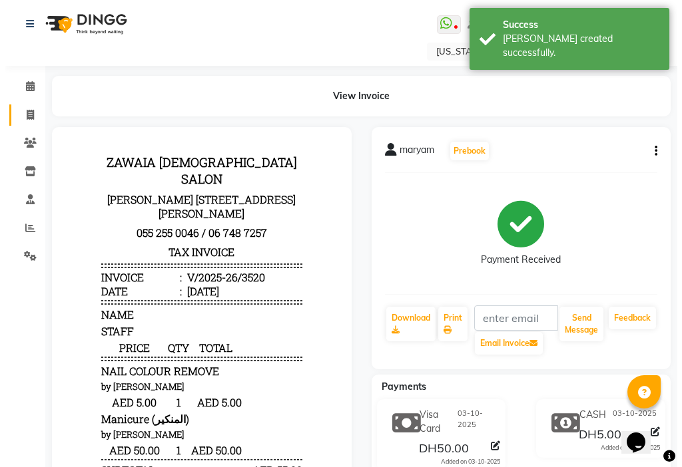
select select "service"
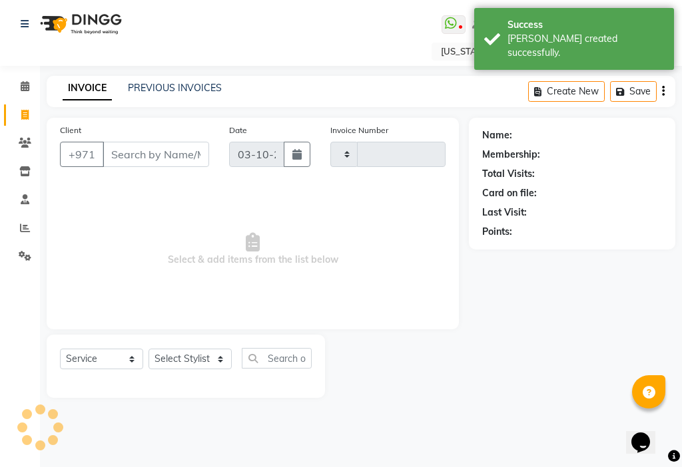
type input "3521"
select select "637"
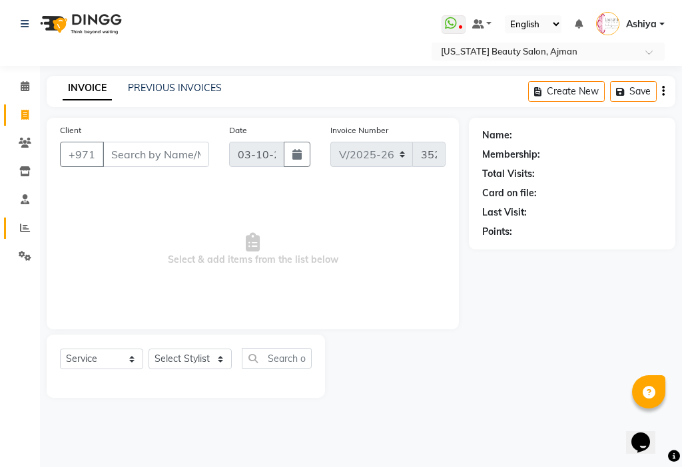
click at [11, 228] on link "Reports" at bounding box center [20, 229] width 32 height 22
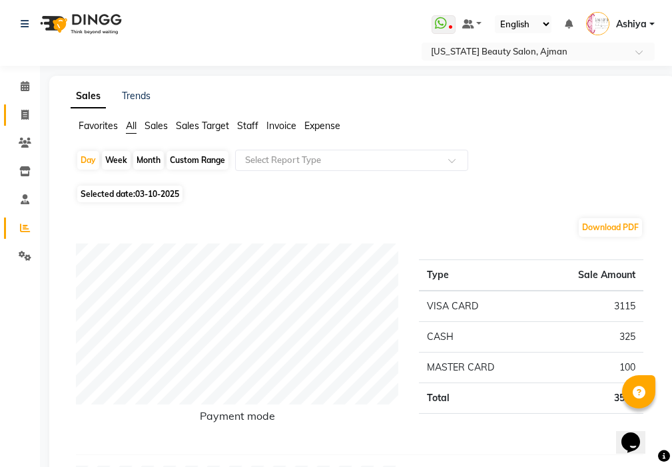
click at [24, 114] on icon at bounding box center [24, 115] width 7 height 10
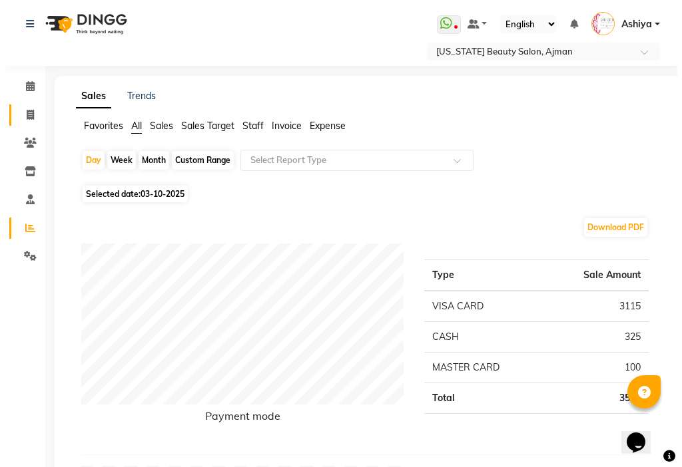
select select "service"
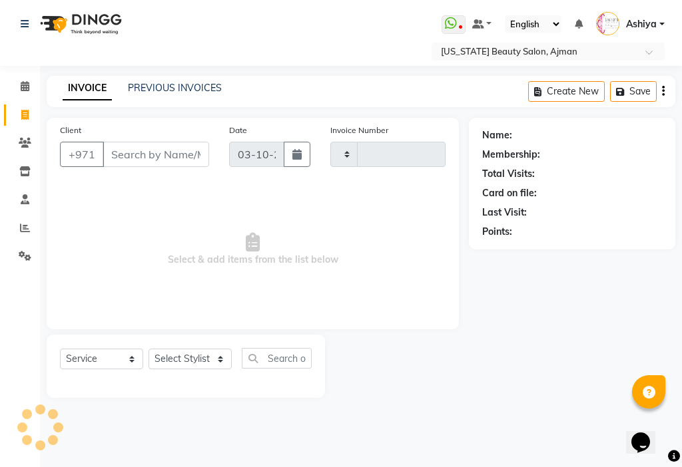
type input "3521"
select select "637"
click at [139, 152] on input "Client" at bounding box center [156, 154] width 107 height 25
type input "5"
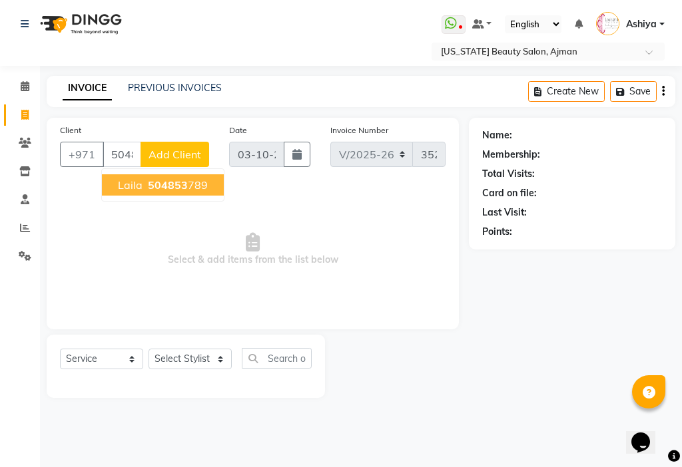
click at [192, 189] on ngb-highlight "504853 789" at bounding box center [176, 184] width 63 height 13
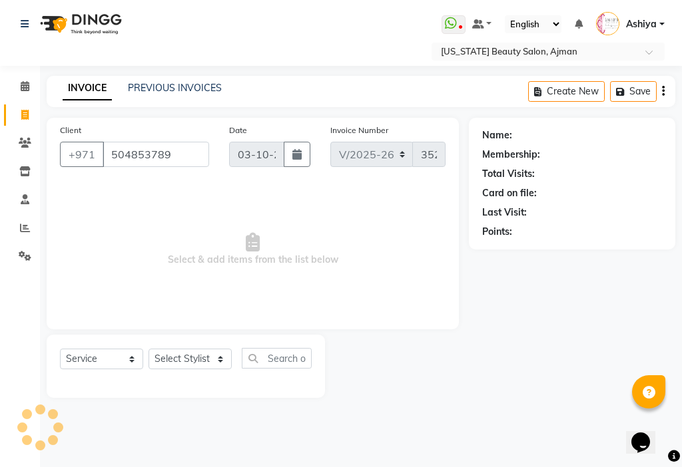
type input "504853789"
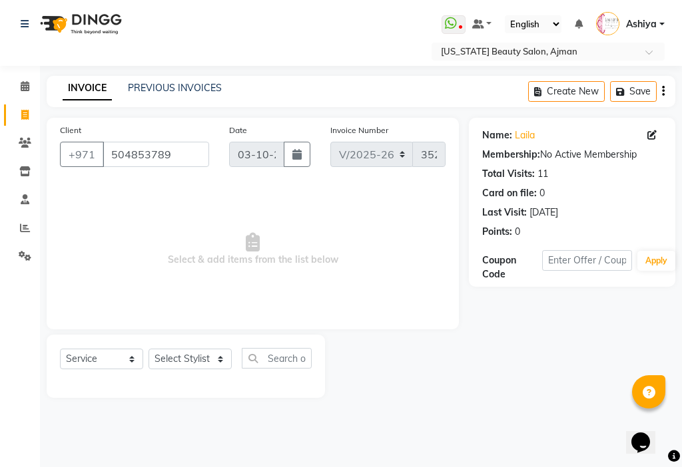
click at [651, 134] on icon at bounding box center [651, 134] width 9 height 9
select select "[DEMOGRAPHIC_DATA]"
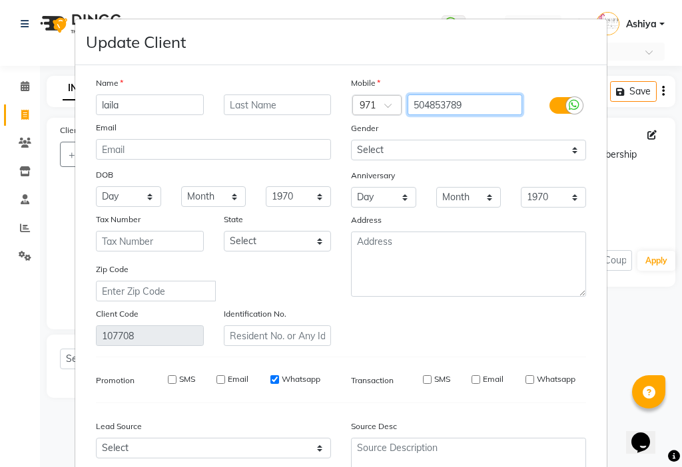
click at [478, 107] on input "504853789" at bounding box center [464, 105] width 115 height 21
type input "5"
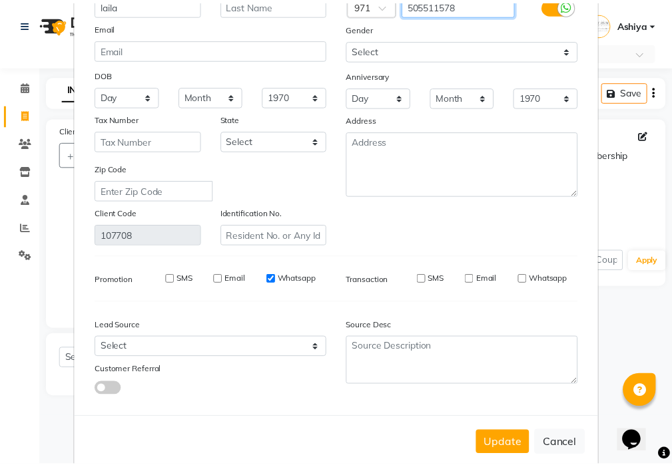
scroll to position [123, 0]
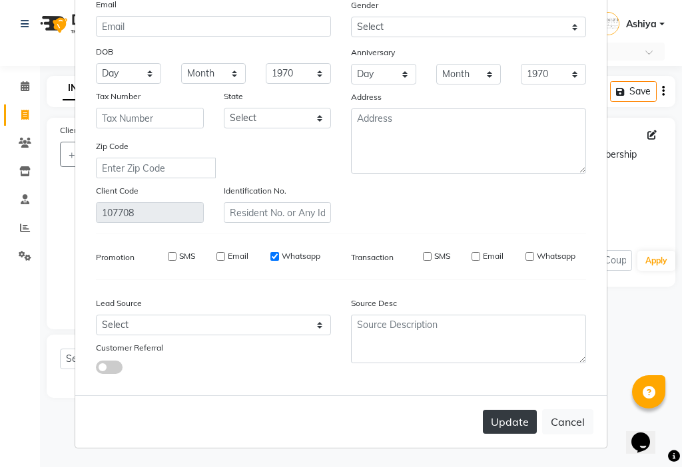
type input "505511578"
click at [515, 418] on button "Update" at bounding box center [510, 422] width 54 height 24
type input "505511578"
select select
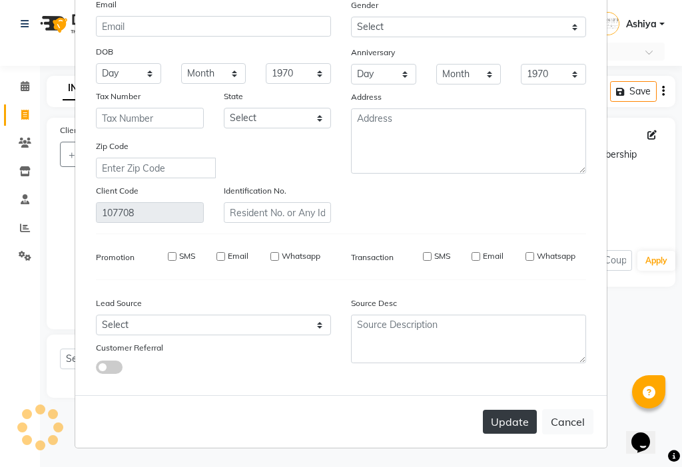
select select
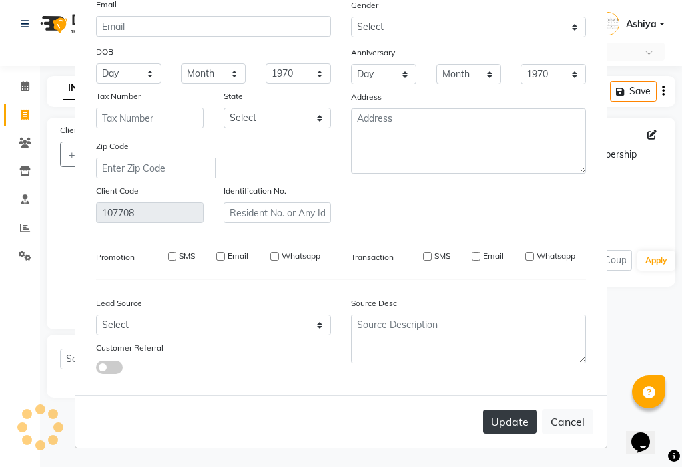
checkbox input "false"
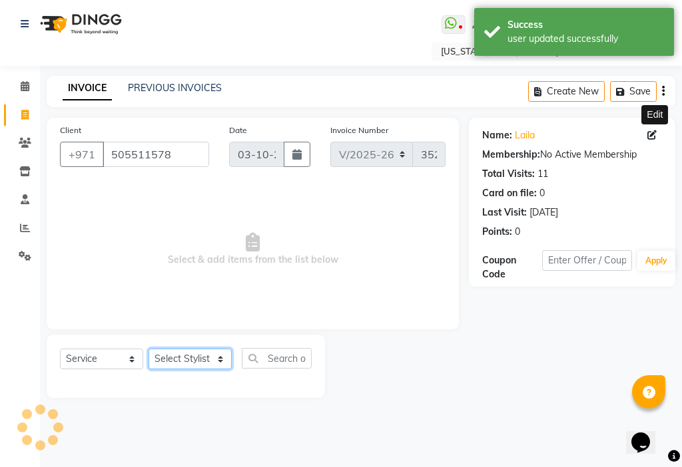
click at [192, 357] on select "Select Stylist [PERSON_NAME] [PERSON_NAME] Ashiya Cashier [PERSON_NAME] [PERSON…" at bounding box center [189, 359] width 83 height 21
select select "33912"
click at [148, 349] on select "Select Stylist [PERSON_NAME] [PERSON_NAME] Ashiya Cashier [PERSON_NAME] [PERSON…" at bounding box center [189, 359] width 83 height 21
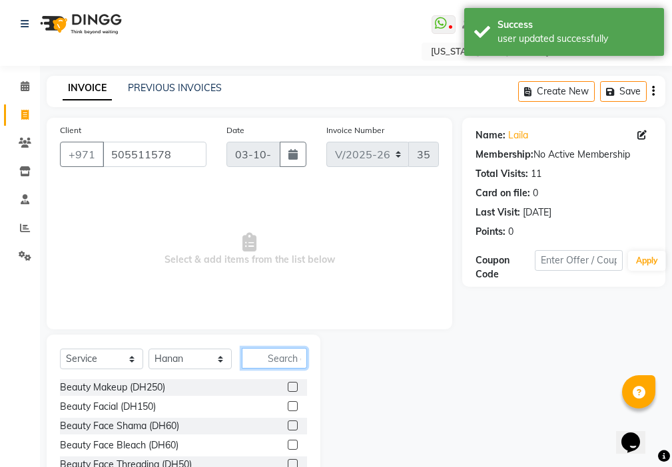
click at [300, 358] on input "text" at bounding box center [274, 358] width 65 height 21
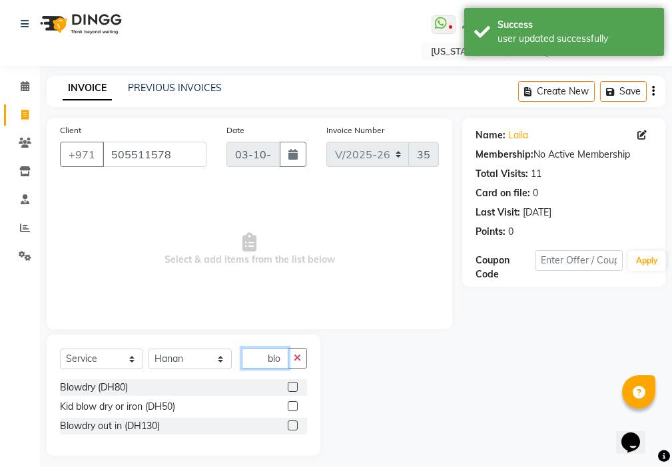
type input "blo"
click at [294, 426] on label at bounding box center [293, 426] width 10 height 10
click at [294, 426] on input "checkbox" at bounding box center [292, 426] width 9 height 9
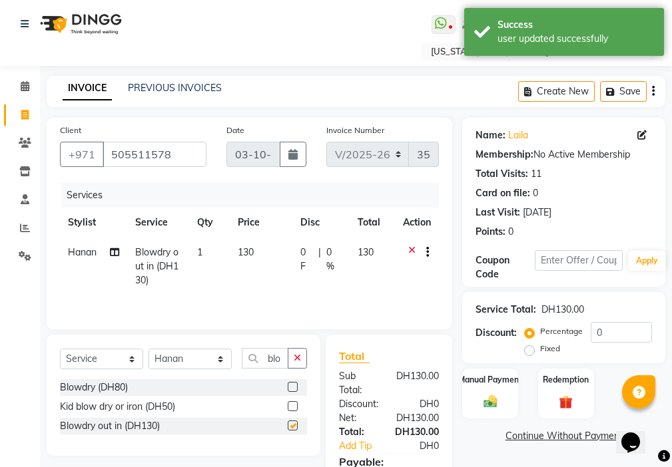
checkbox input "false"
click at [184, 360] on select "Select Stylist [PERSON_NAME] [PERSON_NAME] Ashiya Cashier [PERSON_NAME] [PERSON…" at bounding box center [189, 359] width 83 height 21
select select "69766"
click at [148, 349] on select "Select Stylist [PERSON_NAME] [PERSON_NAME] Ashiya Cashier [PERSON_NAME] [PERSON…" at bounding box center [189, 359] width 83 height 21
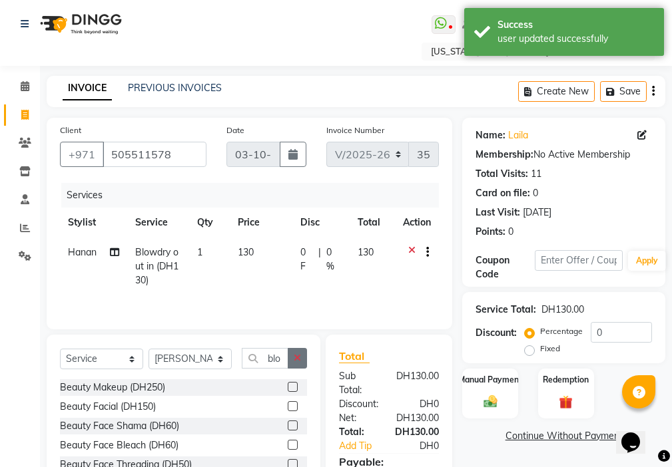
click at [300, 359] on icon "button" at bounding box center [297, 357] width 7 height 9
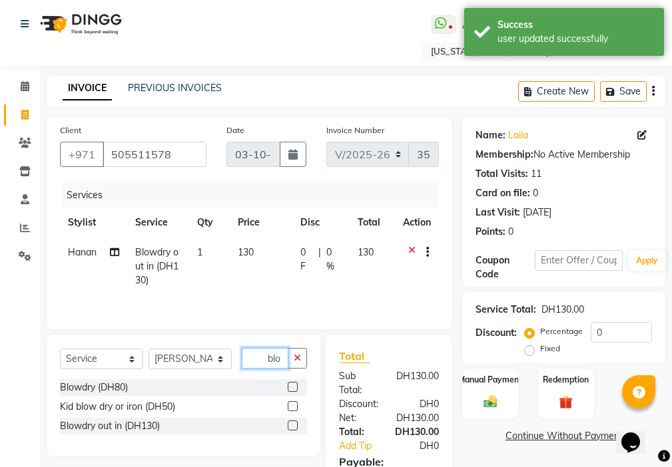
type input "blo"
click at [294, 426] on label at bounding box center [293, 426] width 10 height 10
click at [294, 426] on input "checkbox" at bounding box center [292, 426] width 9 height 9
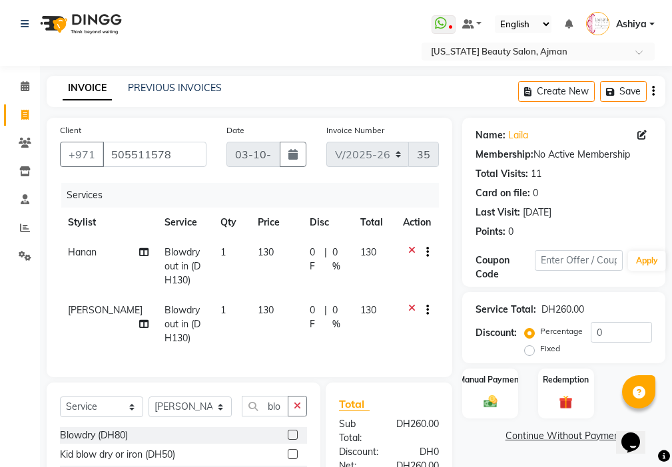
click at [266, 274] on td "130" at bounding box center [276, 267] width 52 height 58
checkbox input "false"
select select "33912"
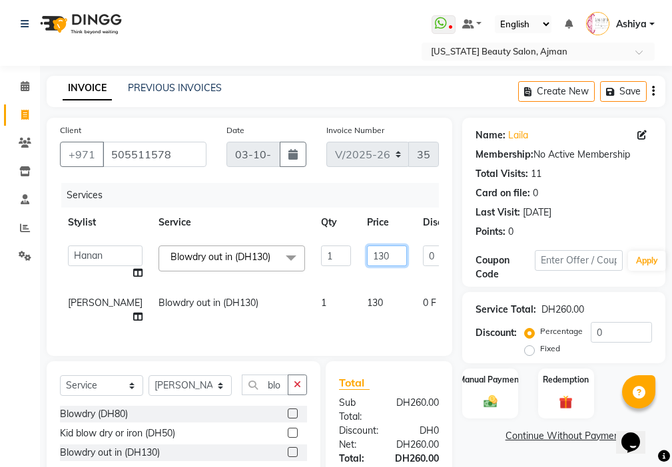
click at [367, 251] on input "130" at bounding box center [387, 256] width 40 height 21
type input "150"
click at [332, 312] on tr "[PERSON_NAME] Blowdry out in (DH130) 1 130 0 F | 0 % 130" at bounding box center [340, 310] width 560 height 44
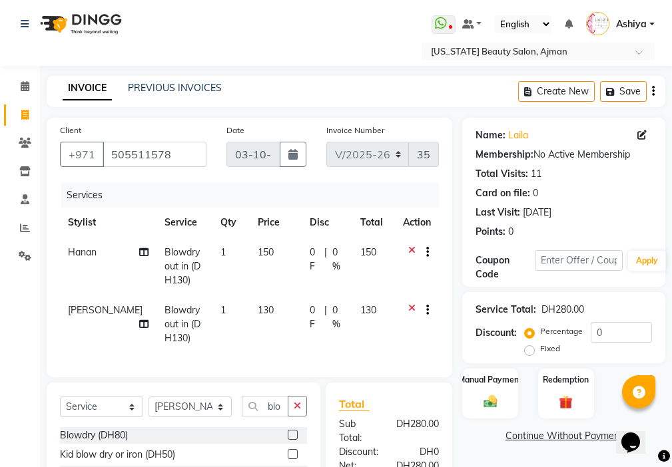
click at [262, 317] on td "130" at bounding box center [276, 325] width 52 height 58
select select "69766"
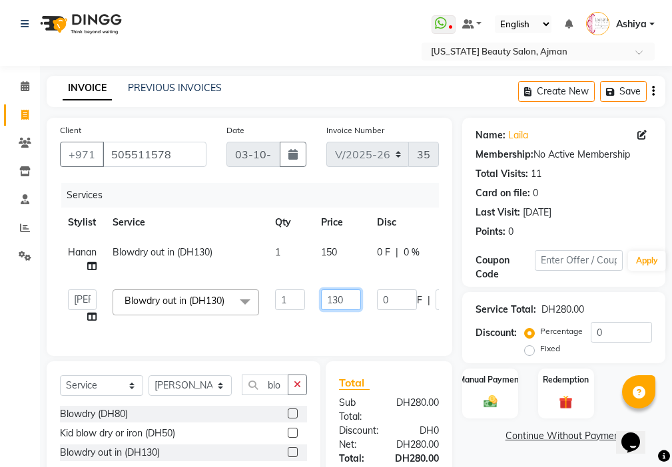
click at [330, 296] on input "130" at bounding box center [341, 300] width 40 height 21
click at [345, 295] on input "130" at bounding box center [341, 300] width 40 height 21
type input "150"
click at [490, 390] on div "Manual Payment" at bounding box center [490, 393] width 58 height 52
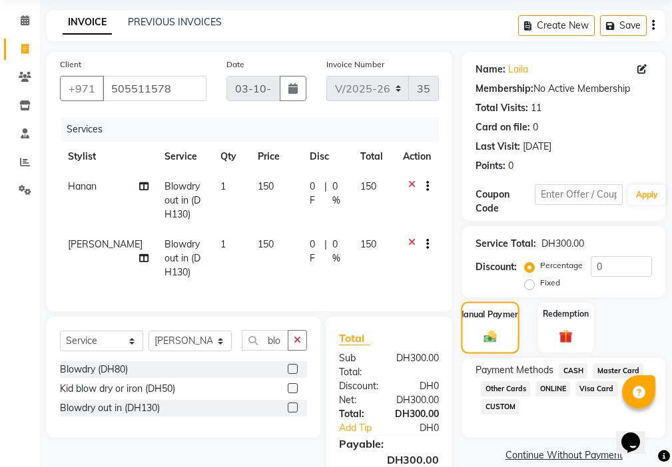
scroll to position [157, 0]
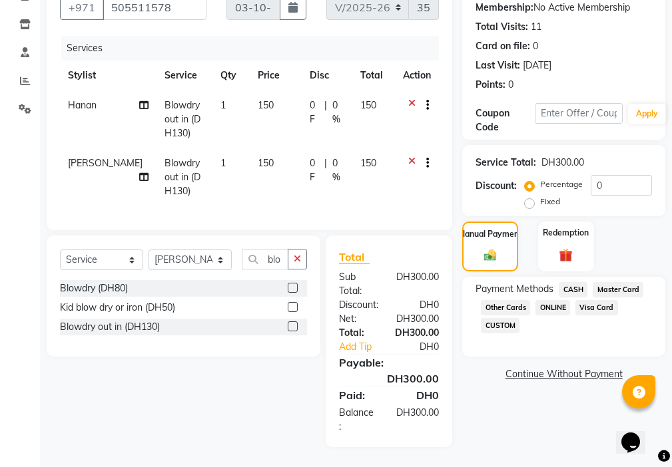
click at [600, 302] on span "Visa Card" at bounding box center [596, 307] width 43 height 15
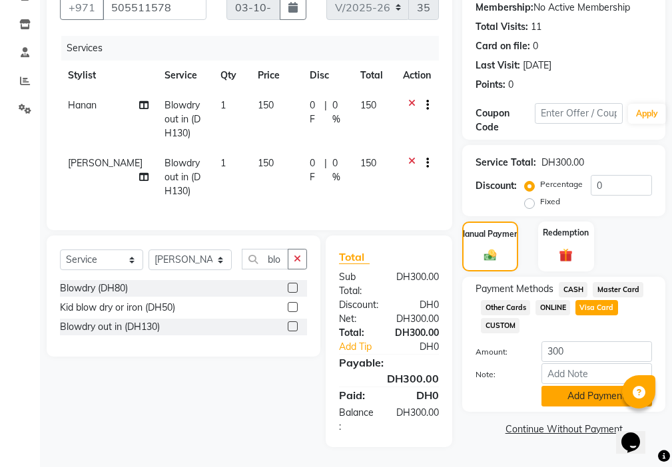
click at [597, 387] on button "Add Payment" at bounding box center [596, 396] width 111 height 21
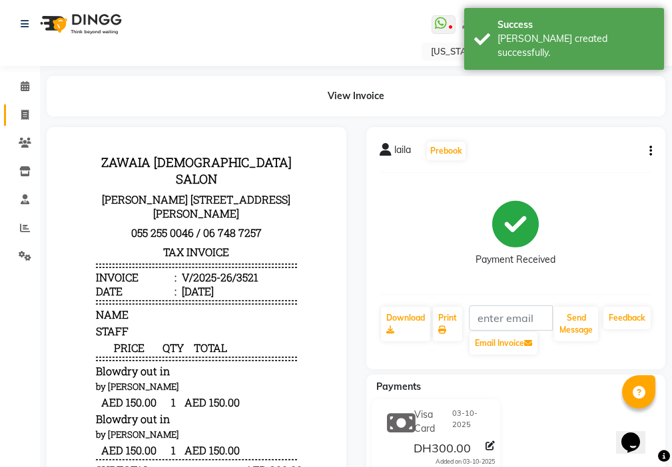
click at [25, 114] on icon at bounding box center [24, 115] width 7 height 10
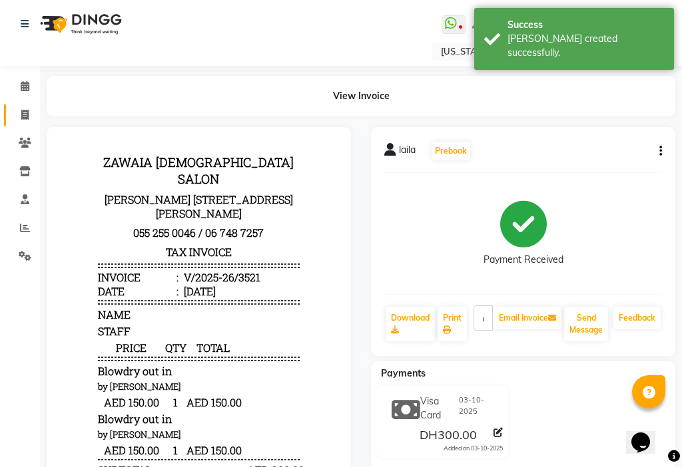
select select "637"
select select "service"
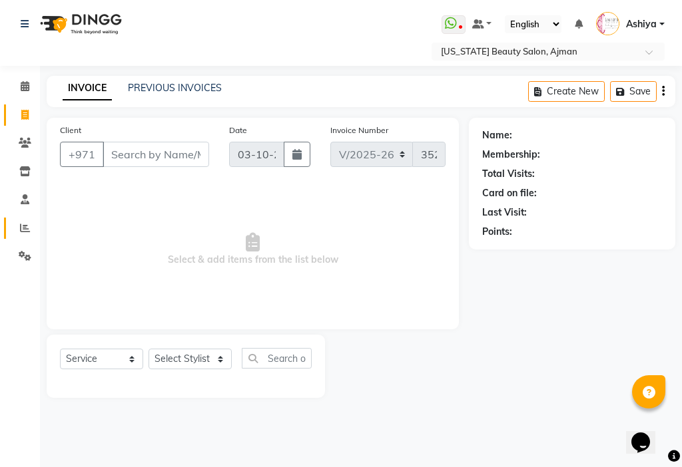
click at [25, 228] on icon at bounding box center [25, 228] width 10 height 10
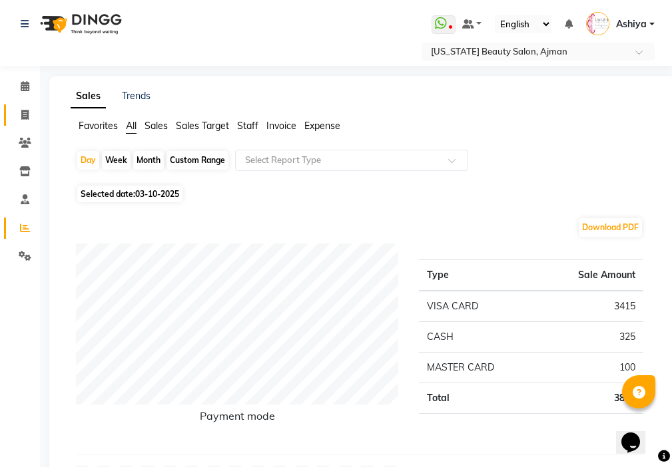
click at [26, 117] on icon at bounding box center [24, 115] width 7 height 10
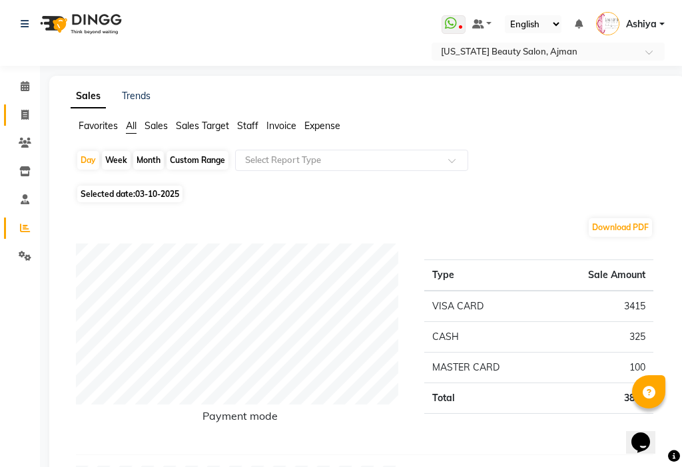
select select "service"
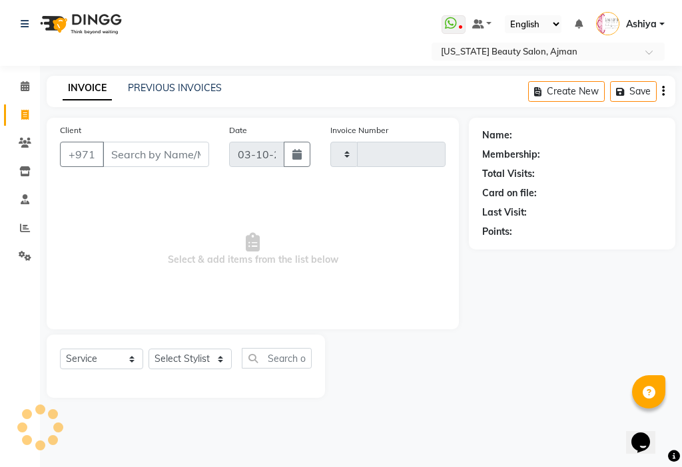
type input "3522"
select select "637"
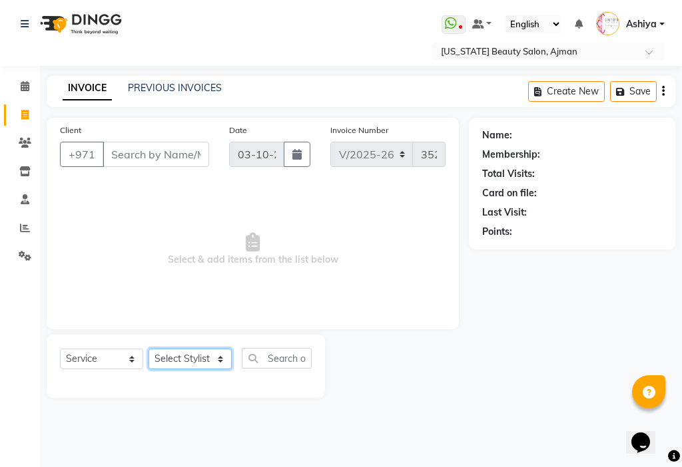
click at [174, 366] on select "Select Stylist [PERSON_NAME] [PERSON_NAME] Ashiya Cashier [PERSON_NAME] [PERSON…" at bounding box center [189, 359] width 83 height 21
select select "48084"
click at [148, 349] on select "Select Stylist [PERSON_NAME] [PERSON_NAME] Ashiya Cashier [PERSON_NAME] [PERSON…" at bounding box center [189, 359] width 83 height 21
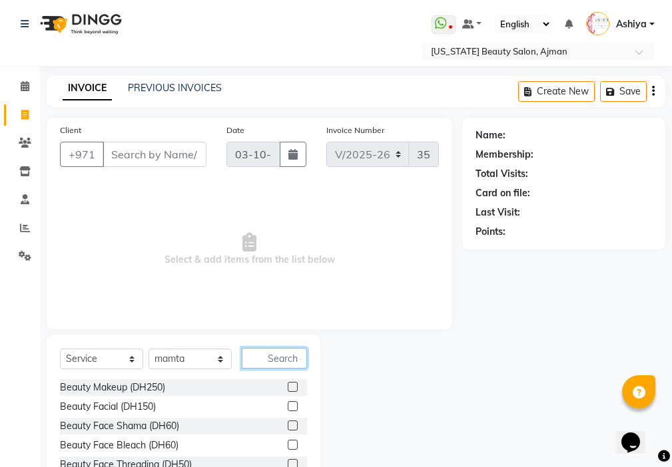
click at [284, 357] on input "text" at bounding box center [274, 358] width 65 height 21
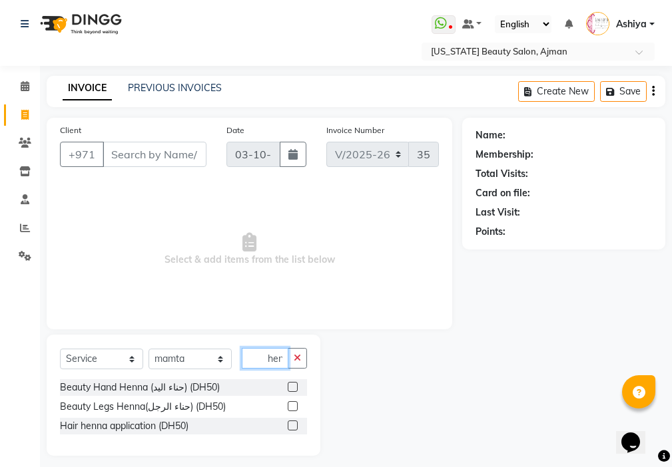
type input "hen"
click at [135, 153] on input "Client" at bounding box center [155, 154] width 104 height 25
click at [293, 387] on label at bounding box center [293, 387] width 10 height 10
click at [293, 387] on input "checkbox" at bounding box center [292, 387] width 9 height 9
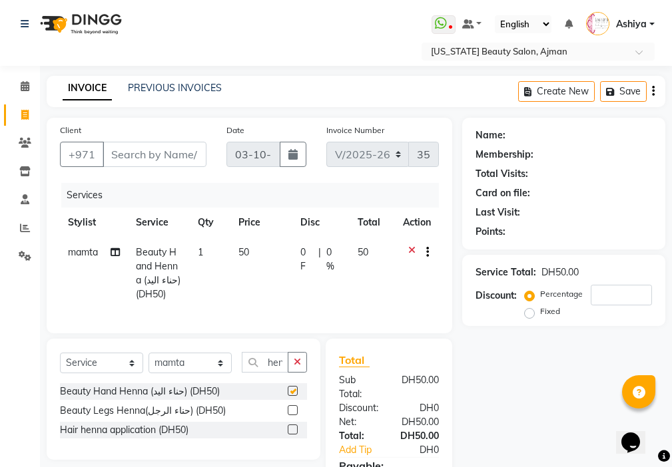
checkbox input "false"
click at [183, 373] on select "Select Stylist [PERSON_NAME] [PERSON_NAME] Ashiya Cashier [PERSON_NAME] [PERSON…" at bounding box center [189, 363] width 83 height 21
select select "9701"
click at [148, 363] on select "Select Stylist [PERSON_NAME] [PERSON_NAME] Ashiya Cashier [PERSON_NAME] [PERSON…" at bounding box center [189, 363] width 83 height 21
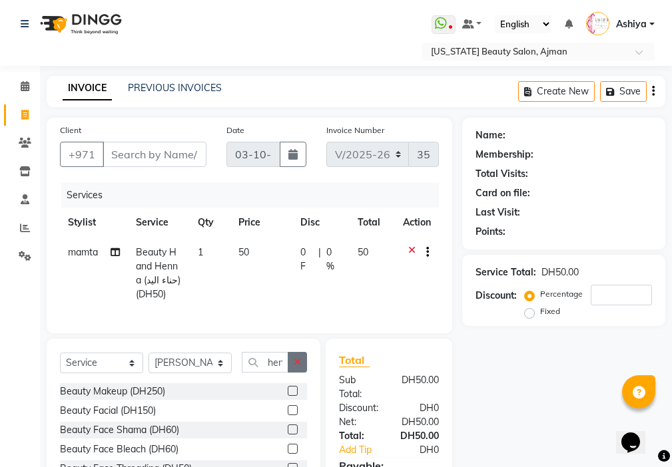
click at [298, 367] on icon "button" at bounding box center [297, 361] width 7 height 9
type input "g"
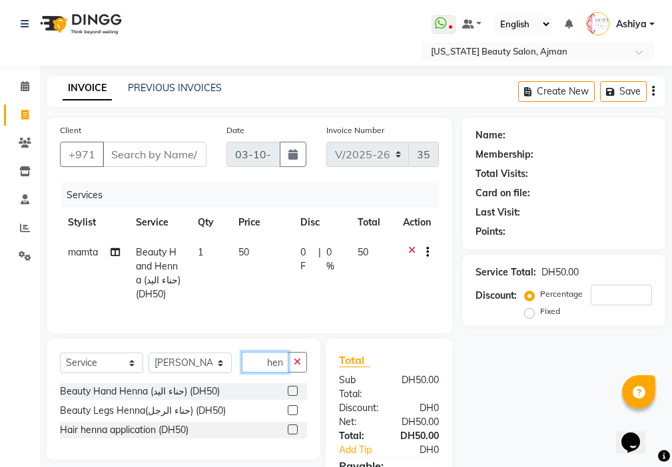
type input "hen"
click at [294, 396] on label at bounding box center [293, 391] width 10 height 10
click at [294, 396] on input "checkbox" at bounding box center [292, 391] width 9 height 9
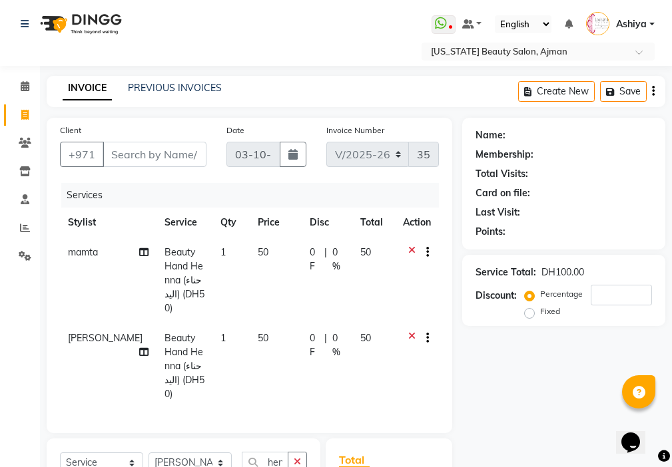
click at [264, 328] on td "50" at bounding box center [276, 367] width 52 height 86
checkbox input "false"
select select "9701"
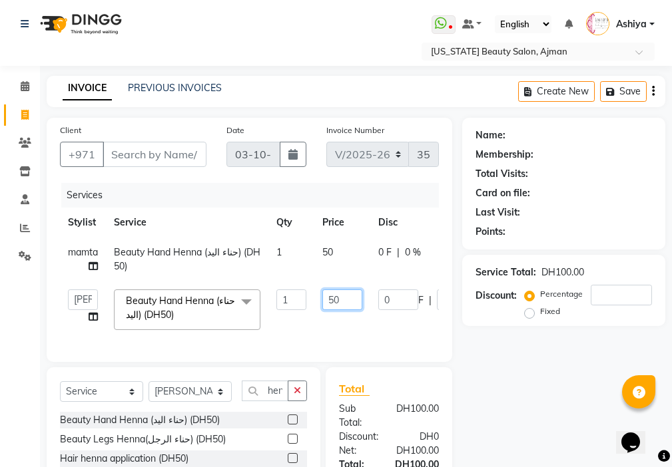
click at [335, 296] on input "50" at bounding box center [342, 300] width 40 height 21
type input "70"
click at [175, 158] on input "Client" at bounding box center [155, 154] width 104 height 25
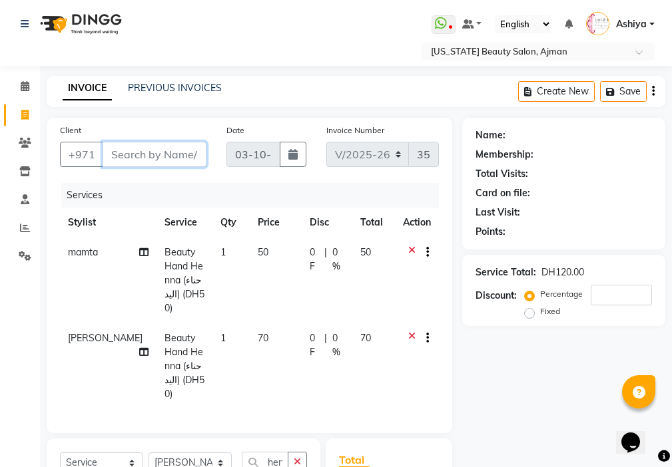
type input "s"
type input "0"
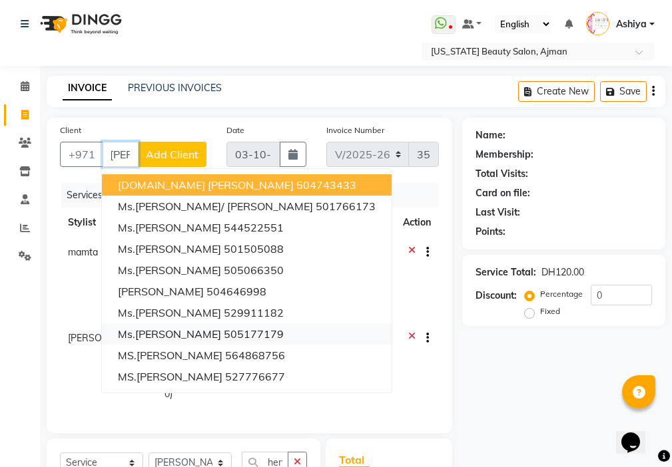
click at [224, 333] on ngb-highlight "505177179" at bounding box center [254, 334] width 60 height 13
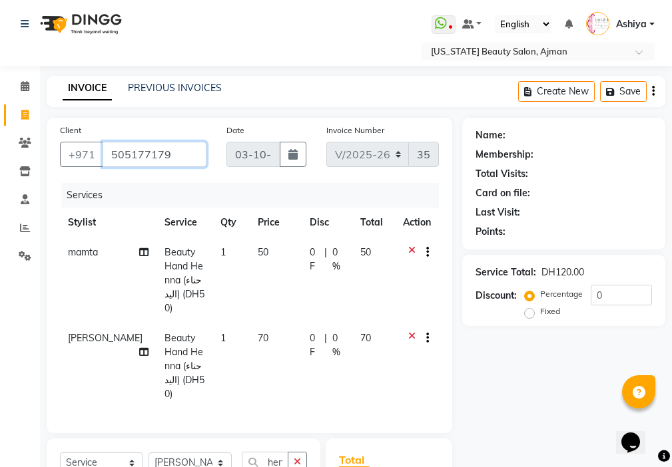
type input "505177179"
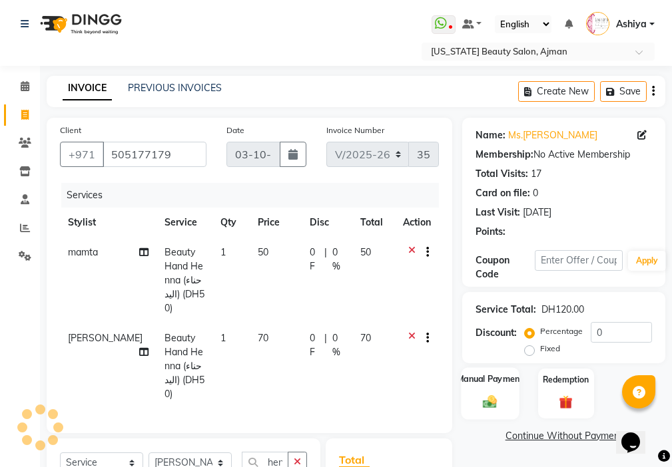
click at [493, 389] on div "Manual Payment" at bounding box center [490, 393] width 58 height 52
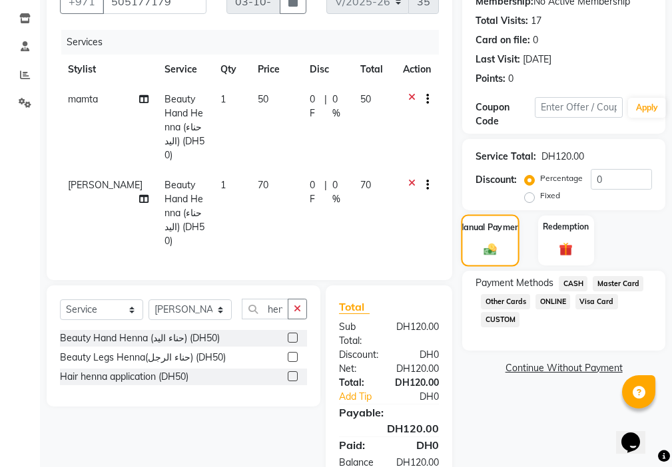
scroll to position [185, 0]
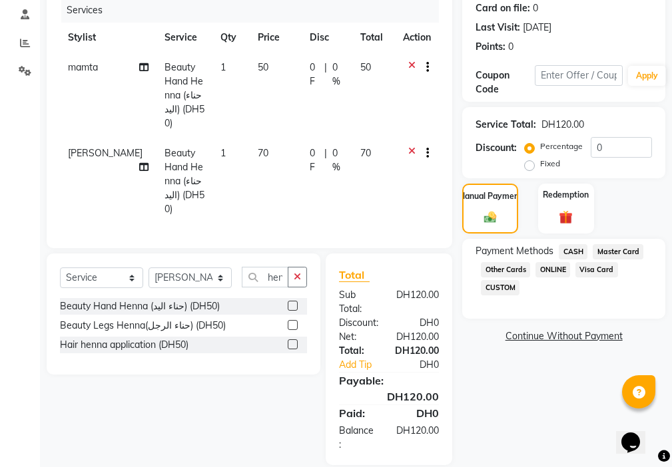
click at [578, 256] on span "CASH" at bounding box center [572, 251] width 29 height 15
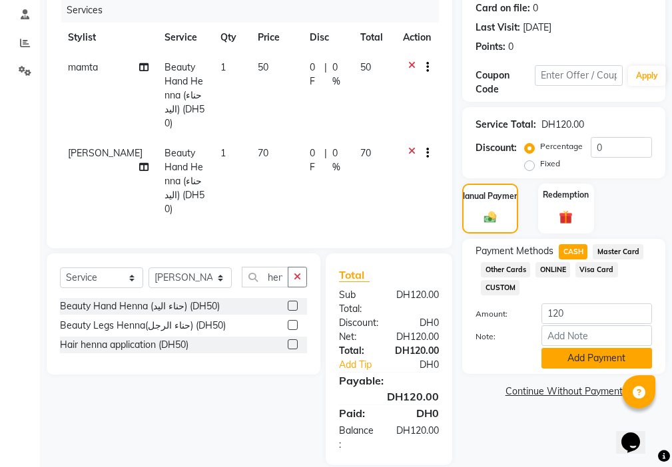
click at [568, 360] on button "Add Payment" at bounding box center [596, 358] width 111 height 21
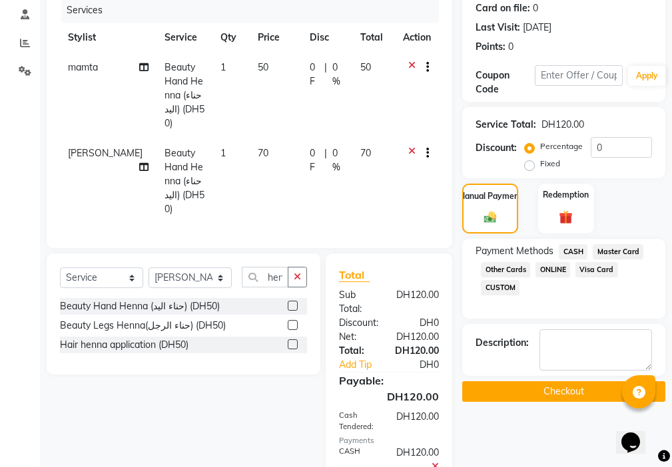
click at [581, 393] on button "Checkout" at bounding box center [563, 391] width 203 height 21
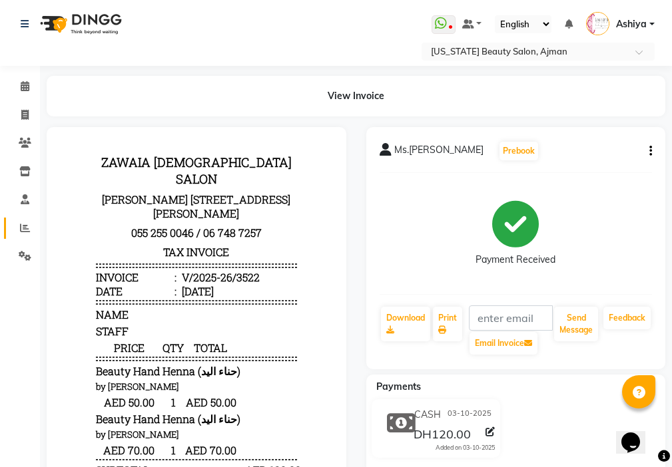
click at [25, 227] on icon at bounding box center [25, 228] width 10 height 10
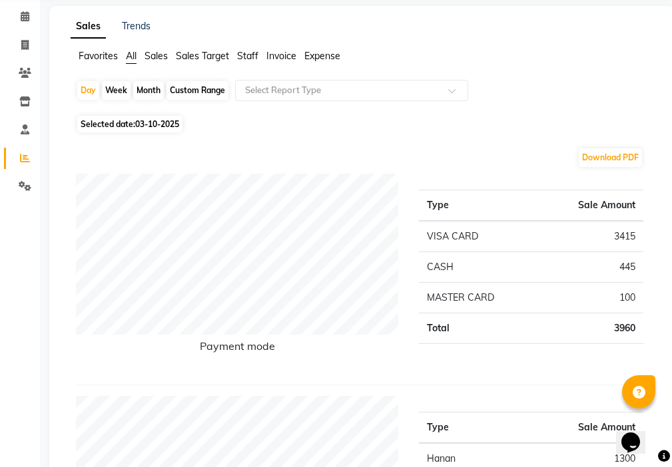
scroll to position [69, 0]
click at [26, 45] on icon at bounding box center [24, 46] width 7 height 10
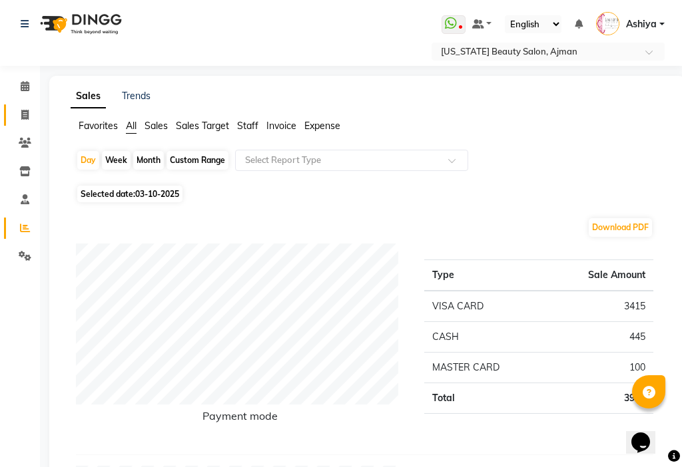
select select "service"
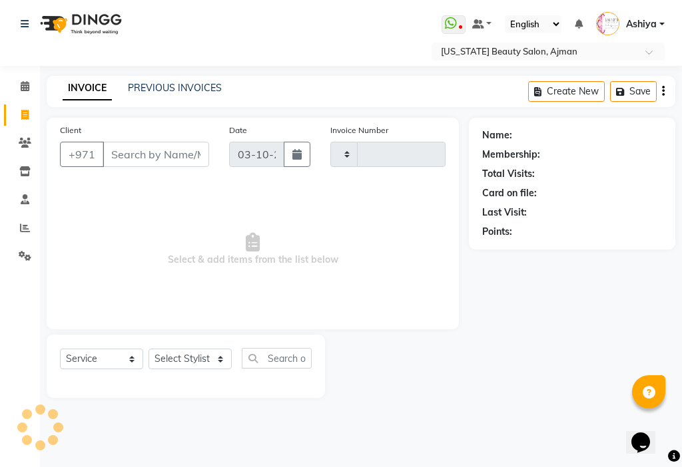
type input "3523"
select select "637"
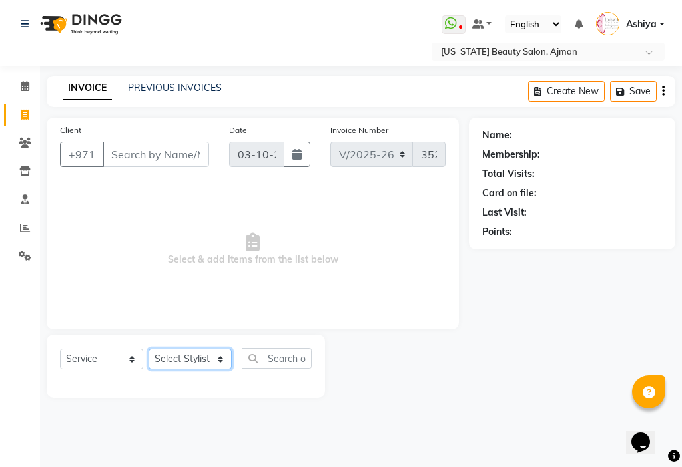
click at [170, 366] on select "Select Stylist [PERSON_NAME] [PERSON_NAME] Ashiya Cashier [PERSON_NAME] [PERSON…" at bounding box center [189, 359] width 83 height 21
select select "92099"
click at [148, 349] on select "Select Stylist [PERSON_NAME] [PERSON_NAME] Ashiya Cashier [PERSON_NAME] [PERSON…" at bounding box center [189, 359] width 83 height 21
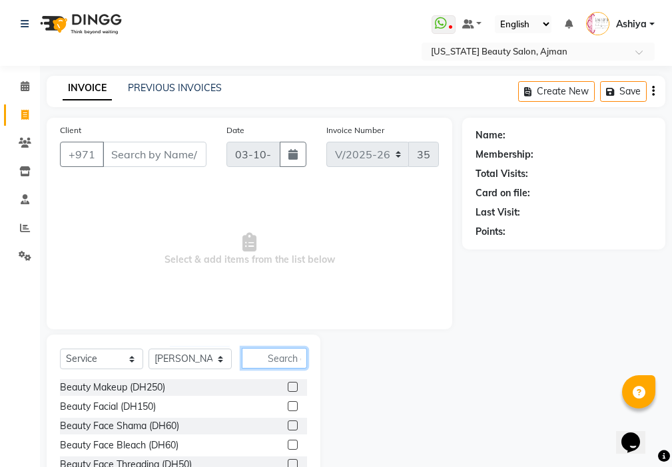
click at [293, 359] on input "text" at bounding box center [274, 358] width 65 height 21
type input "nail"
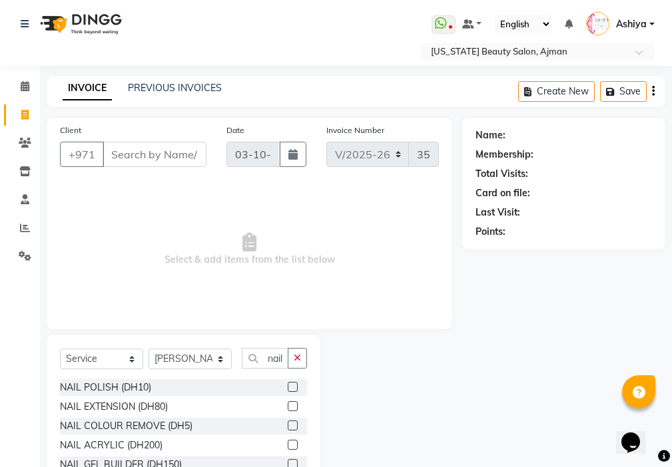
click at [288, 407] on label at bounding box center [293, 406] width 10 height 10
click at [288, 407] on input "checkbox" at bounding box center [292, 407] width 9 height 9
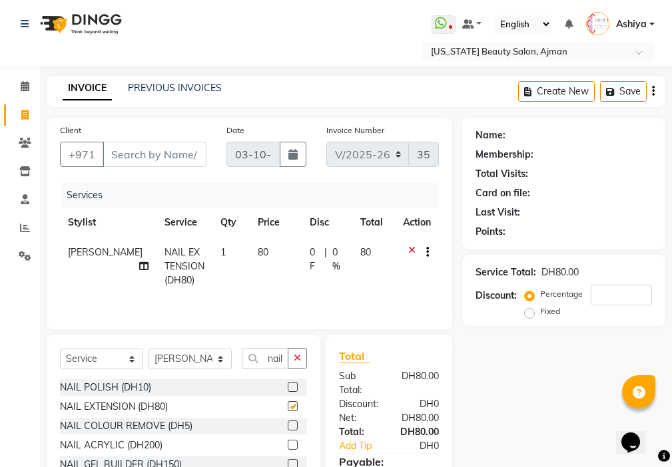
checkbox input "false"
click at [298, 354] on icon "button" at bounding box center [297, 357] width 7 height 9
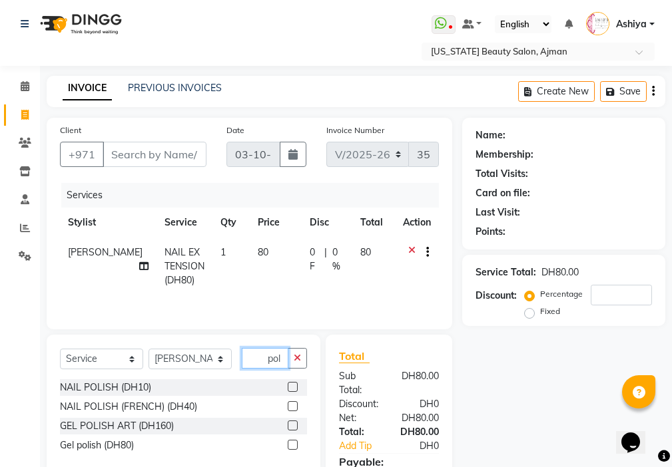
type input "pol"
click at [294, 387] on label at bounding box center [293, 387] width 10 height 10
click at [294, 387] on input "checkbox" at bounding box center [292, 387] width 9 height 9
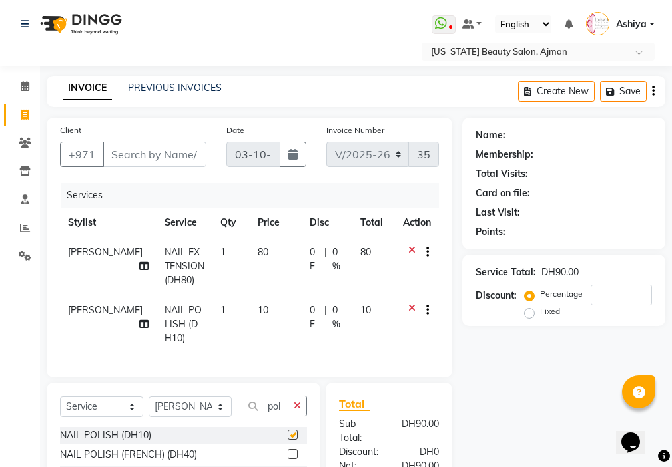
click at [257, 273] on td "80" at bounding box center [276, 267] width 52 height 58
checkbox input "false"
select select "92099"
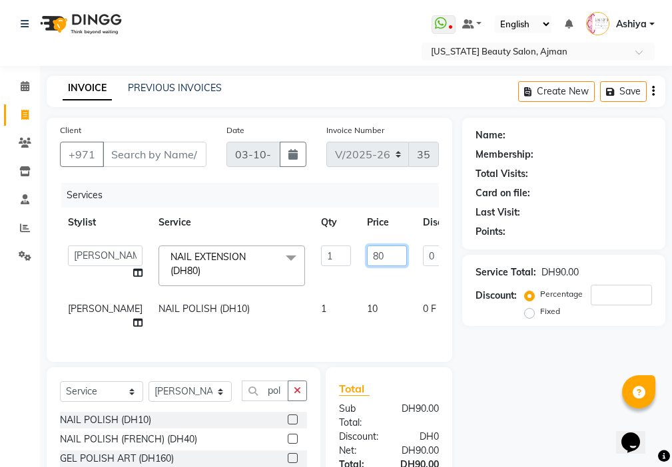
click at [367, 250] on input "80" at bounding box center [387, 256] width 40 height 21
click at [164, 153] on input "Client" at bounding box center [155, 154] width 104 height 25
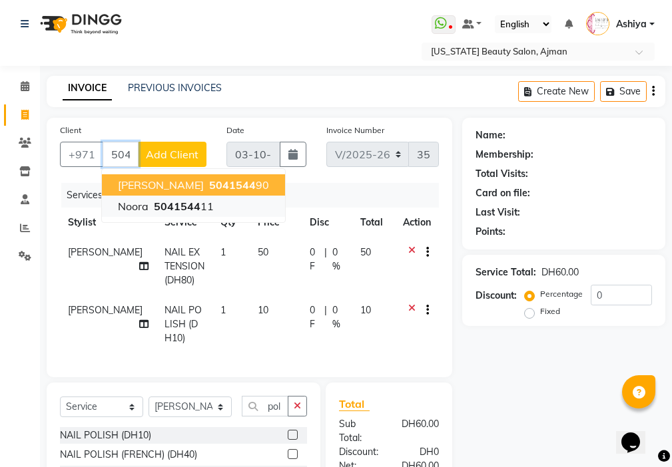
click at [192, 204] on span "5041544" at bounding box center [177, 206] width 47 height 13
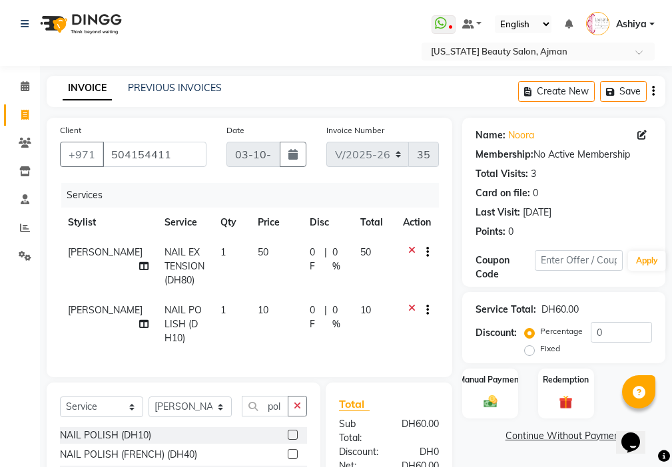
click at [501, 394] on img at bounding box center [490, 401] width 22 height 15
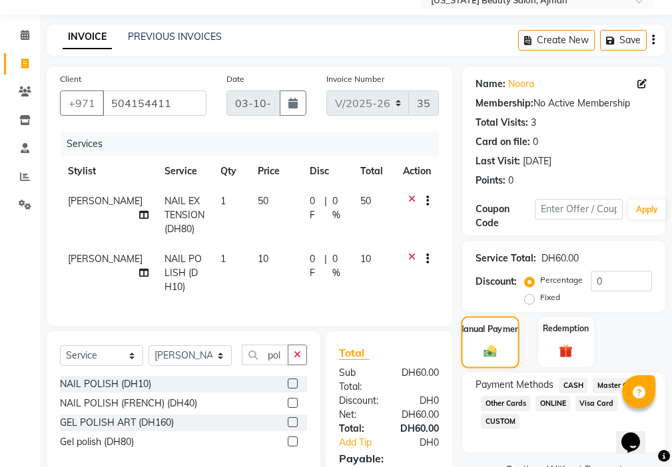
scroll to position [157, 0]
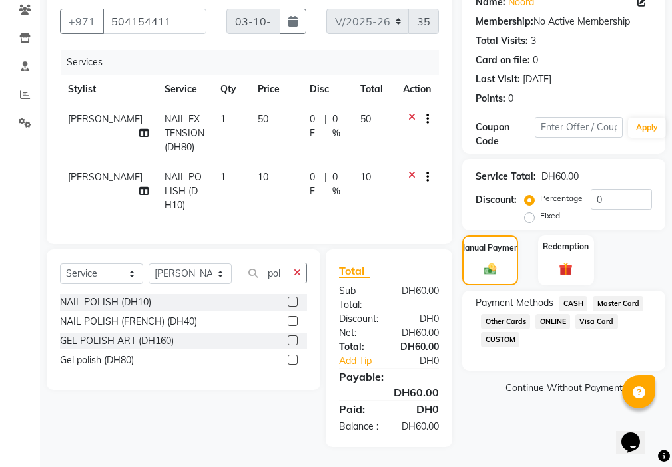
click at [597, 314] on span "Visa Card" at bounding box center [596, 321] width 43 height 15
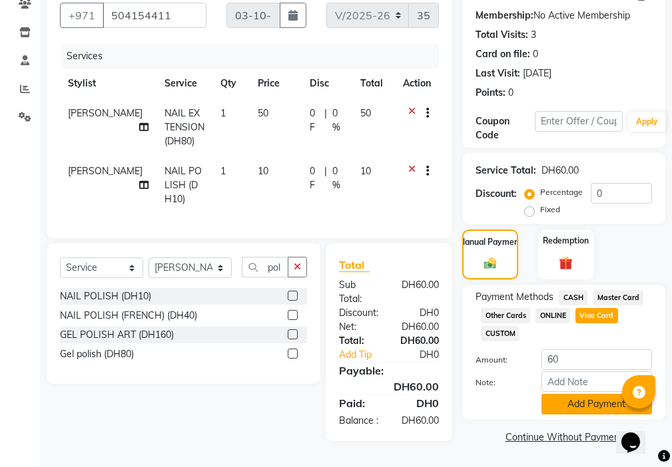
click at [590, 394] on button "Add Payment" at bounding box center [596, 404] width 111 height 21
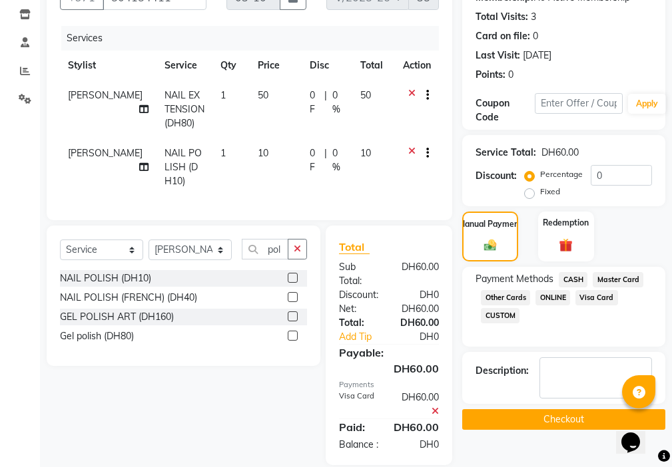
click at [576, 425] on button "Checkout" at bounding box center [563, 419] width 203 height 21
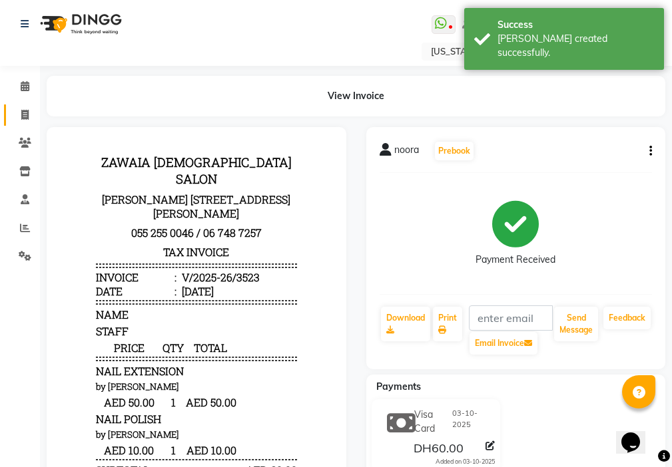
click at [25, 114] on icon at bounding box center [24, 115] width 7 height 10
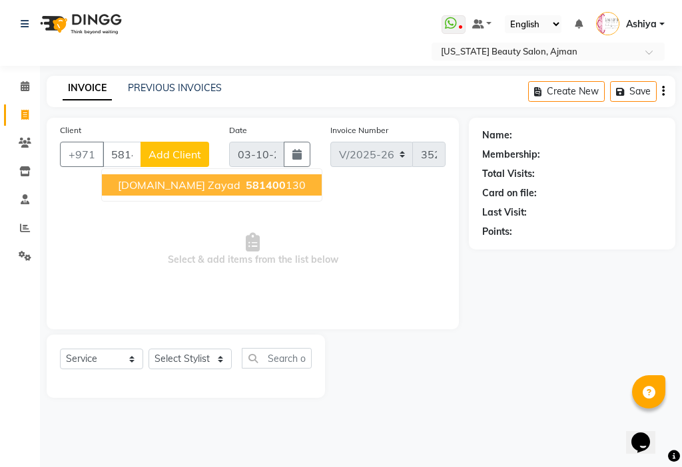
click at [243, 190] on ngb-highlight "581400 130" at bounding box center [274, 184] width 63 height 13
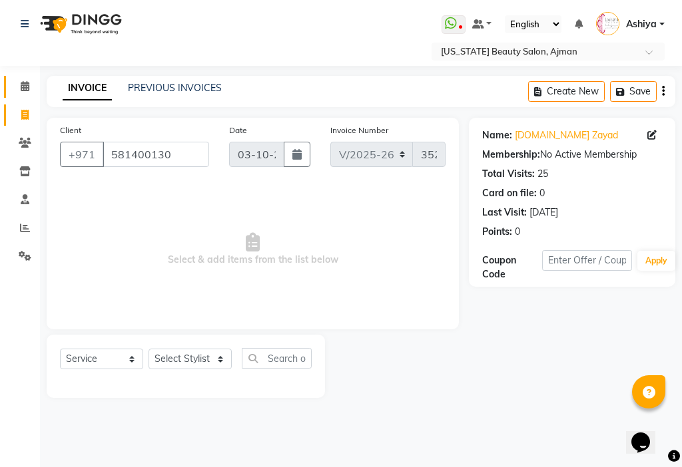
click at [25, 91] on icon at bounding box center [25, 86] width 9 height 10
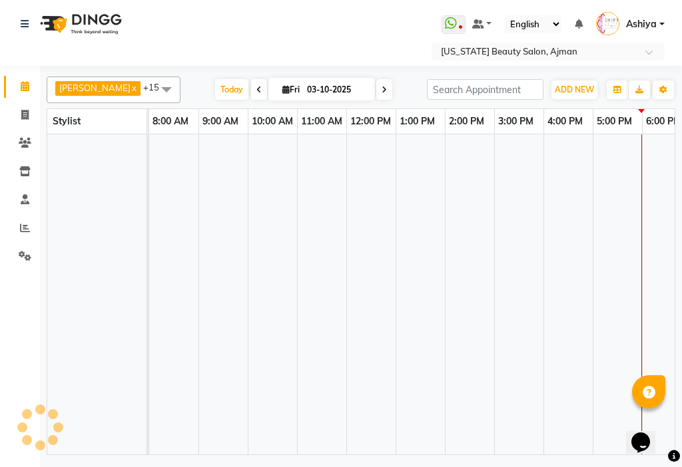
click at [380, 95] on div "[DATE] [DATE]" at bounding box center [303, 90] width 233 height 20
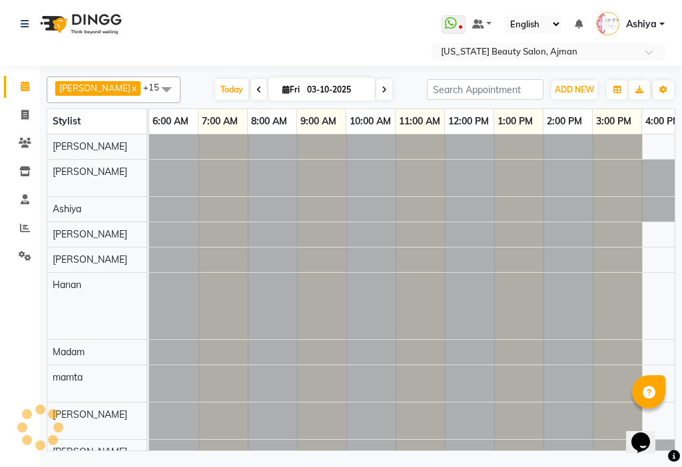
scroll to position [0, 296]
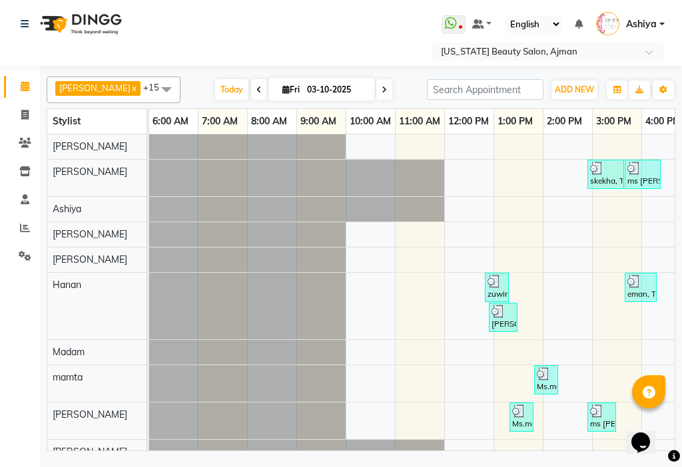
click at [341, 92] on input "03-10-2025" at bounding box center [336, 90] width 67 height 20
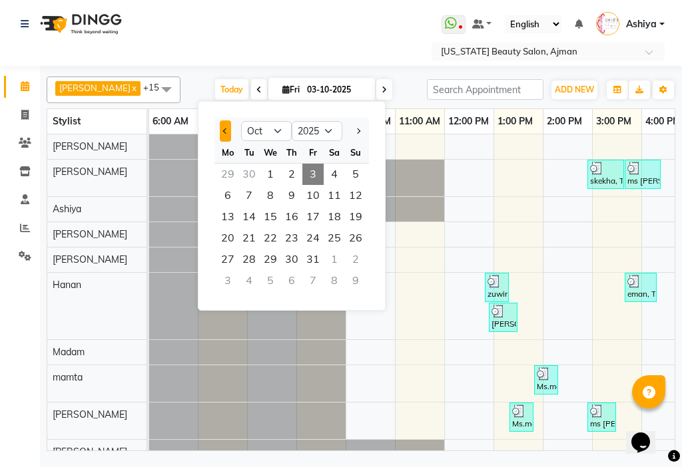
click at [225, 130] on span "Previous month" at bounding box center [225, 130] width 5 height 5
click at [292, 192] on span "7" at bounding box center [291, 195] width 21 height 21
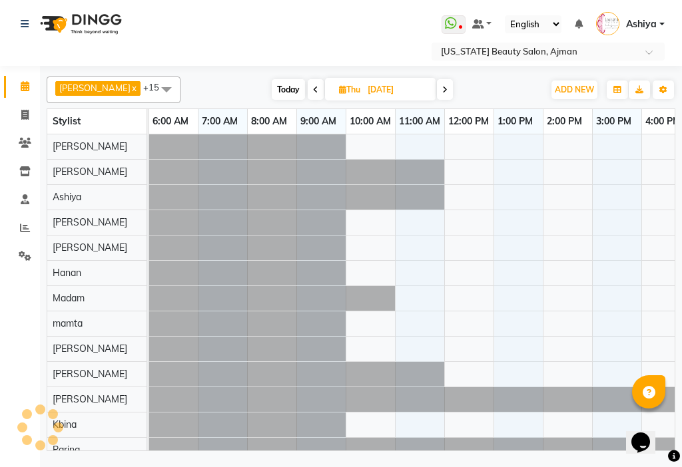
scroll to position [0, 657]
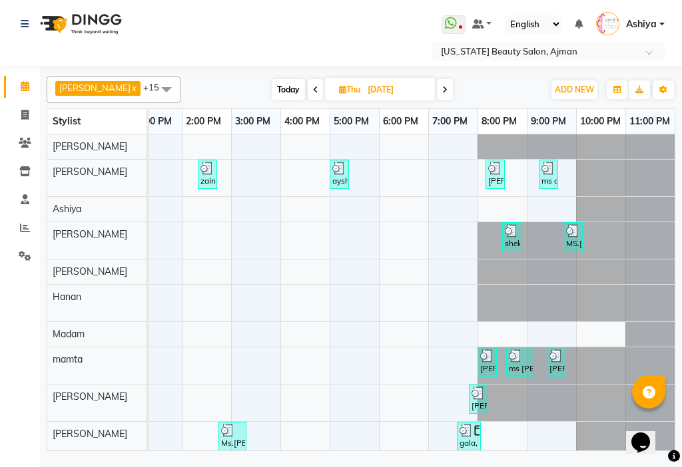
drag, startPoint x: 681, startPoint y: 200, endPoint x: 679, endPoint y: 221, distance: 20.7
click at [679, 221] on div "Adelyn x [PERSON_NAME] x [PERSON_NAME] x [PERSON_NAME] x Madam x mamta x [PERSO…" at bounding box center [361, 260] width 642 height 389
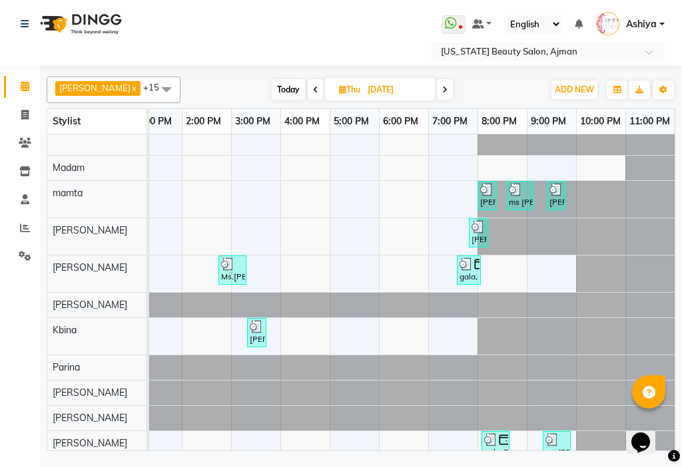
scroll to position [154, 0]
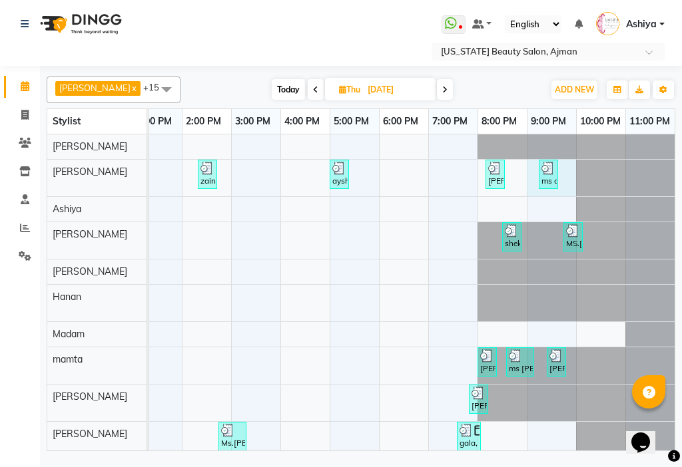
click at [523, 166] on div "zaina, TK03, 02:20 PM-02:25 PM, Manicure (المنكير) (DH50) aysha, TK07, 05:00 PM…" at bounding box center [83, 384] width 1182 height 500
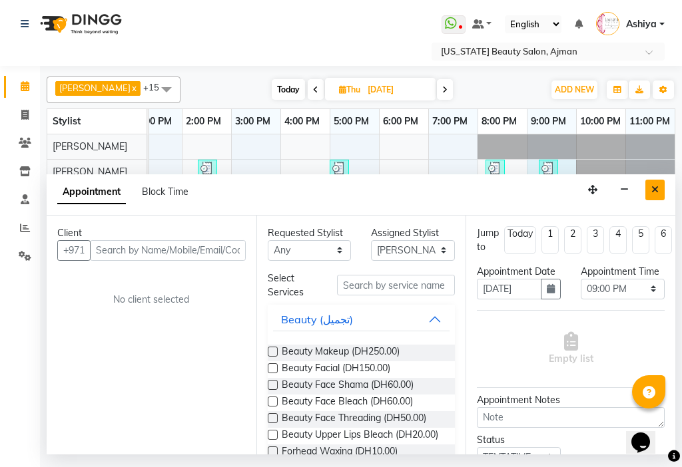
click at [658, 194] on button "Close" at bounding box center [654, 190] width 19 height 21
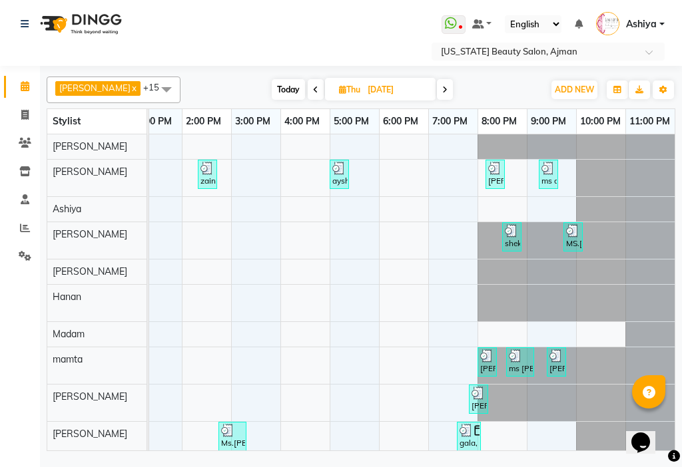
click at [540, 181] on div "ms amal fm, TK11, 09:15 PM-09:20 PM, Pedicure (البدكير) (DH80)" at bounding box center [548, 174] width 17 height 25
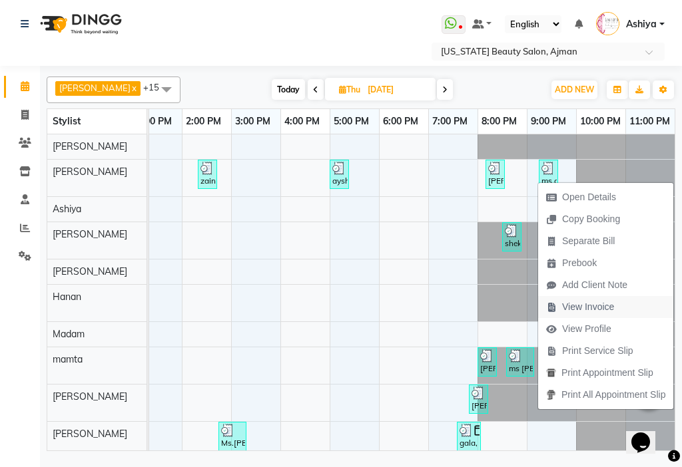
click at [574, 301] on span "View Invoice" at bounding box center [588, 307] width 52 height 14
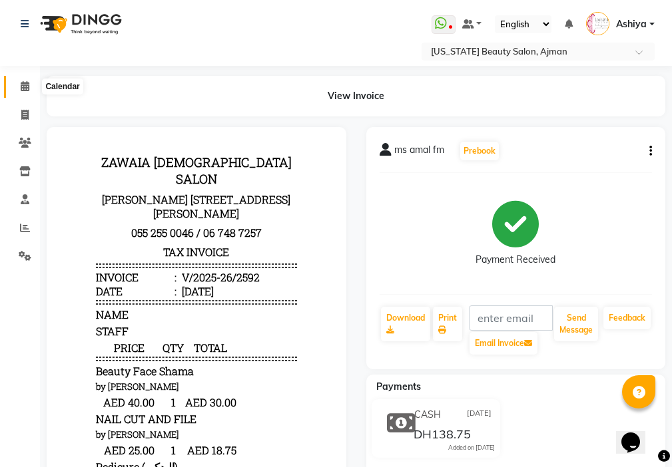
click at [25, 85] on icon at bounding box center [25, 86] width 9 height 10
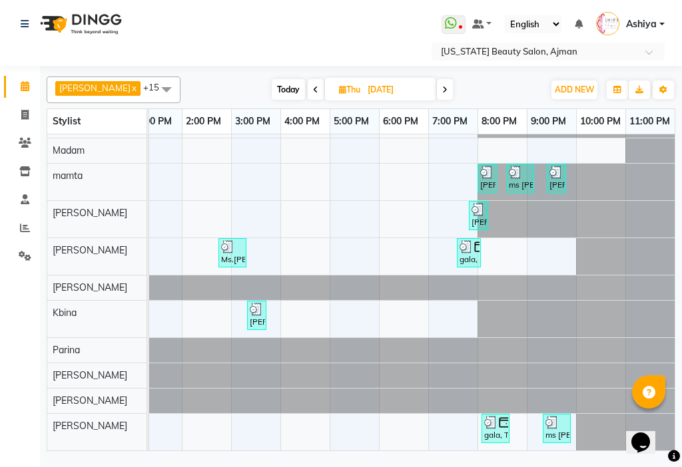
click at [641, 443] on icon "Opens Chat This icon Opens the chat window." at bounding box center [640, 442] width 21 height 21
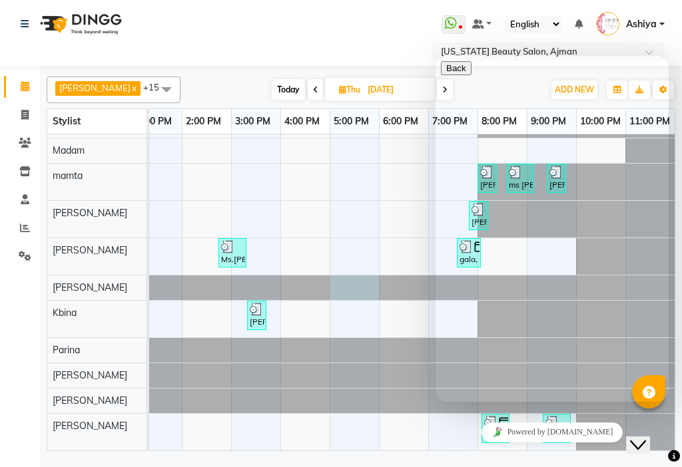
click at [330, 290] on td at bounding box center [354, 201] width 49 height 500
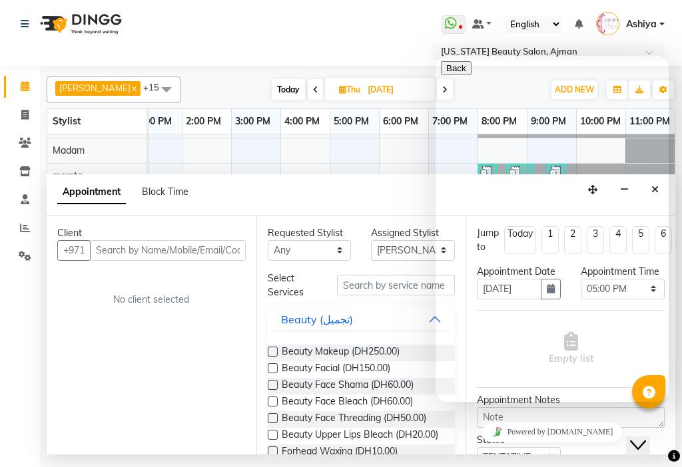
click at [343, 83] on span "[DATE]" at bounding box center [380, 89] width 111 height 23
click at [344, 88] on span "Thu" at bounding box center [349, 90] width 28 height 10
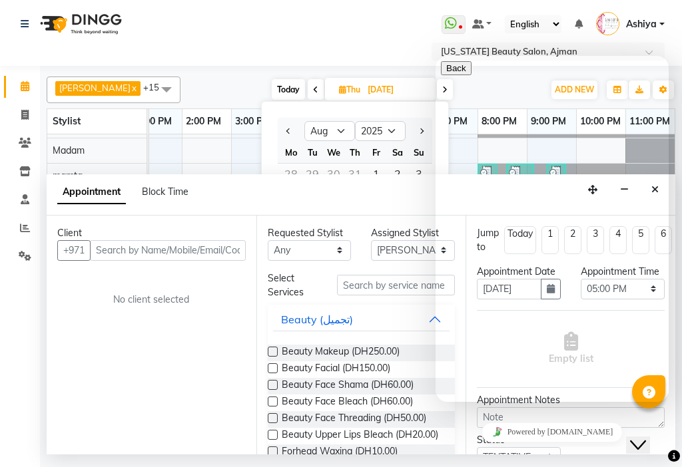
click at [298, 132] on div at bounding box center [291, 130] width 27 height 21
click at [415, 128] on button "Next month" at bounding box center [420, 130] width 11 height 21
click at [418, 130] on span "Next month" at bounding box center [420, 130] width 5 height 5
click at [236, 134] on td at bounding box center [255, 201] width 49 height 500
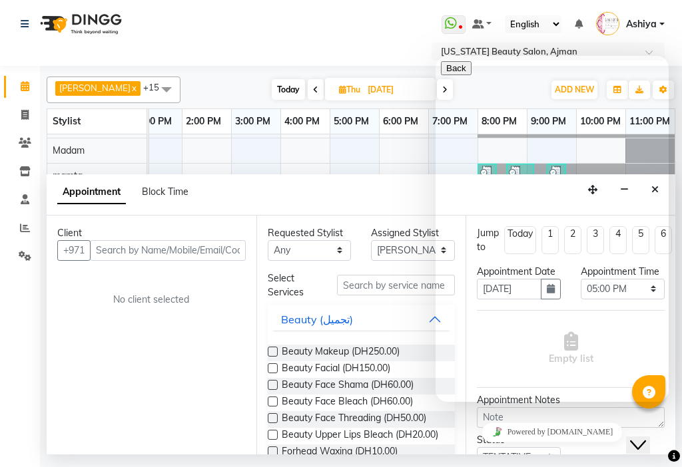
click at [401, 156] on td at bounding box center [403, 201] width 49 height 500
click at [398, 152] on td at bounding box center [403, 201] width 49 height 500
click at [396, 152] on td at bounding box center [403, 201] width 49 height 500
click at [646, 441] on icon "Chat widget" at bounding box center [638, 445] width 16 height 9
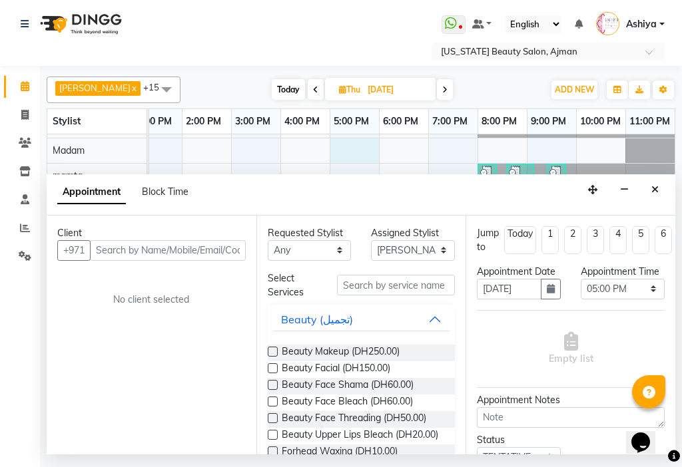
click at [320, 144] on div "zaina, TK03, 02:20 PM-02:25 PM, Manicure (المنكير) (DH50) aysha, TK07, 05:00 PM…" at bounding box center [83, 201] width 1182 height 500
click at [656, 187] on icon "Close" at bounding box center [654, 189] width 7 height 9
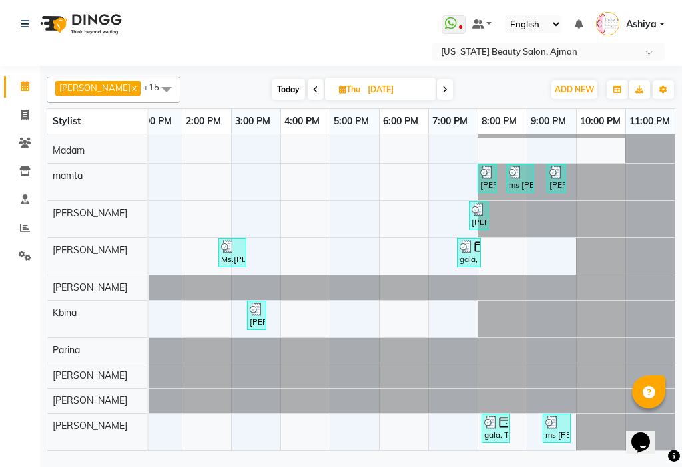
click at [313, 93] on icon at bounding box center [315, 90] width 5 height 8
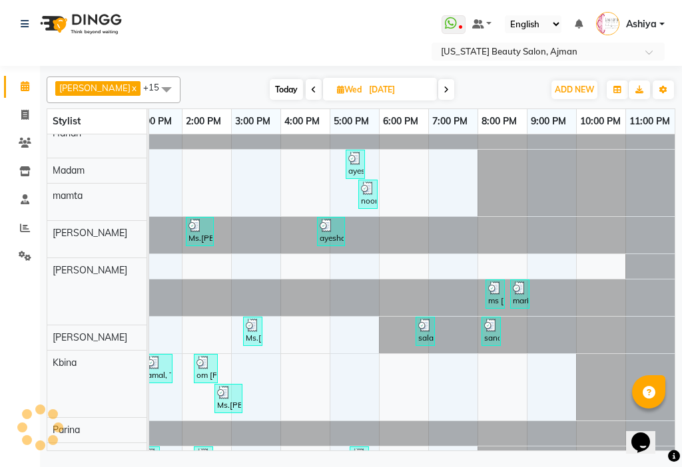
click at [443, 93] on icon at bounding box center [445, 90] width 5 height 8
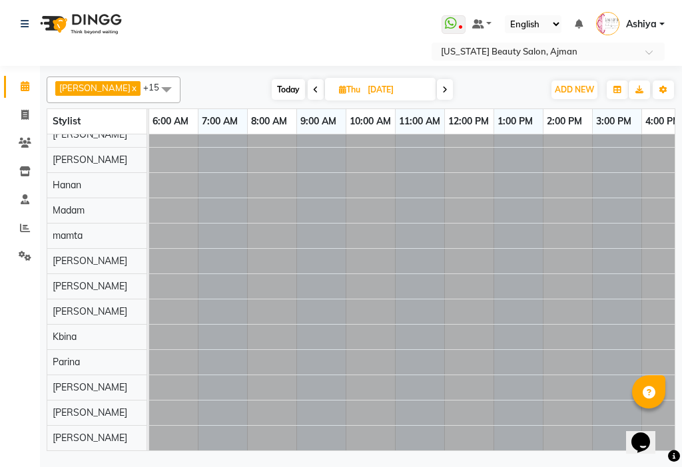
click at [437, 93] on span at bounding box center [445, 89] width 16 height 21
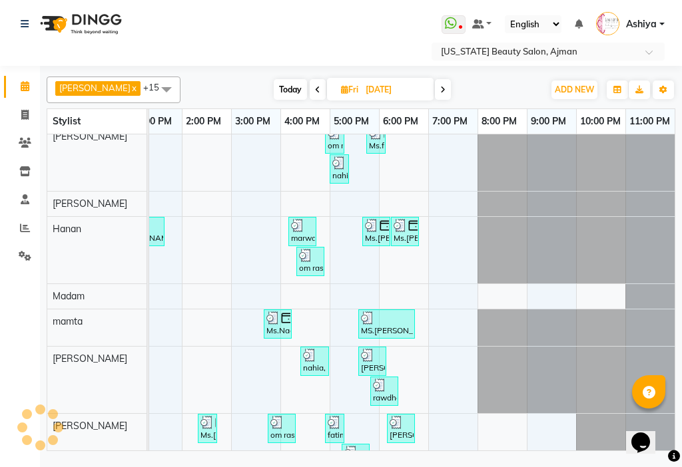
click at [377, 93] on input "[DATE]" at bounding box center [394, 90] width 67 height 20
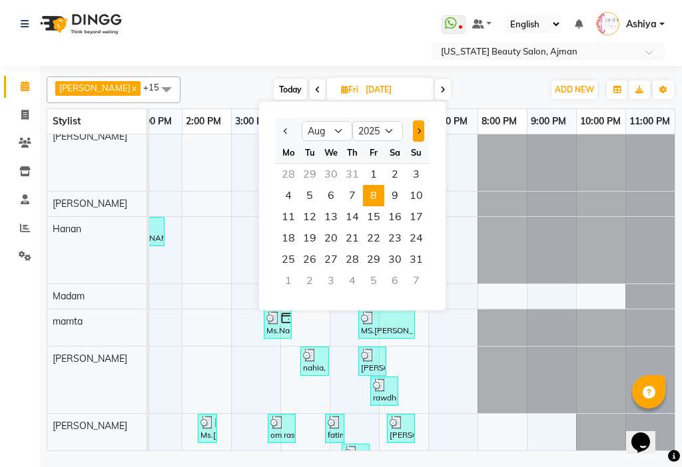
click at [417, 133] on span "Next month" at bounding box center [417, 130] width 5 height 5
click at [371, 91] on input "[DATE]" at bounding box center [394, 90] width 67 height 20
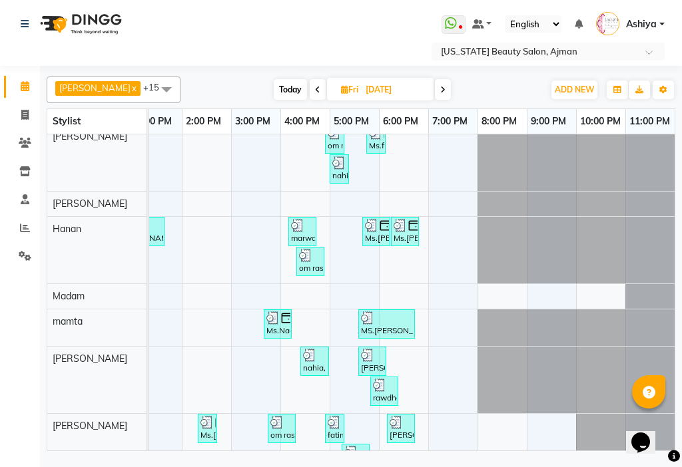
click at [361, 91] on input "[DATE]" at bounding box center [394, 90] width 67 height 20
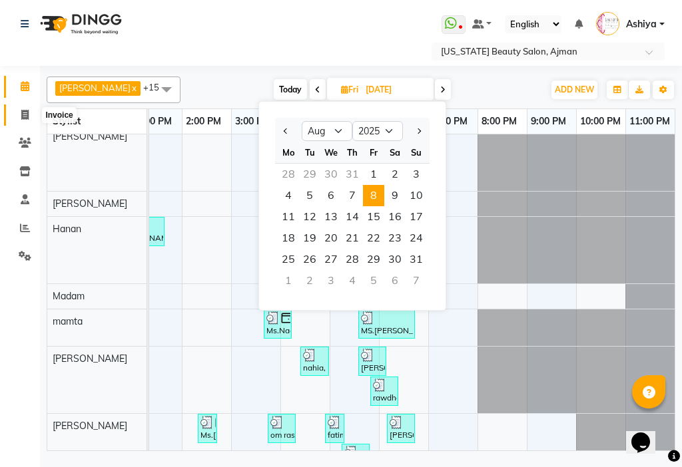
click at [23, 110] on icon at bounding box center [24, 115] width 7 height 10
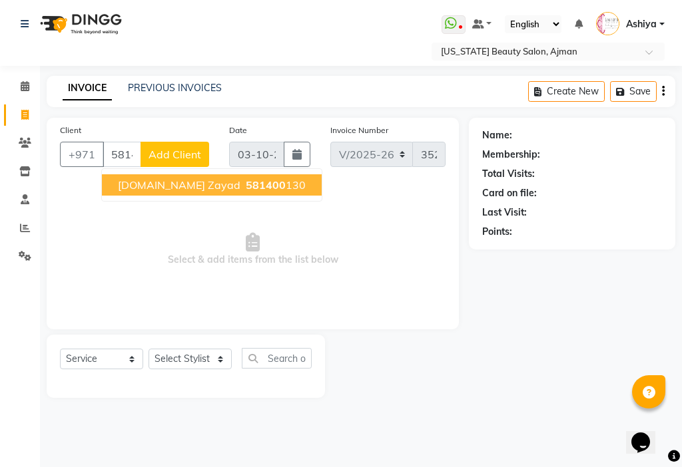
click at [243, 191] on ngb-highlight "581400 130" at bounding box center [274, 184] width 63 height 13
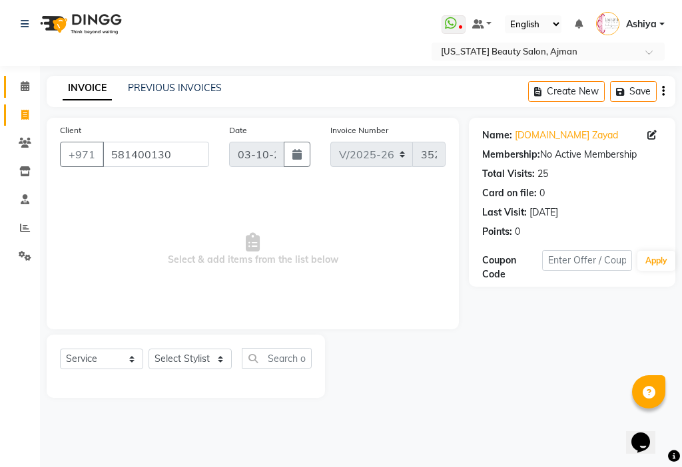
click at [16, 87] on span at bounding box center [24, 86] width 23 height 15
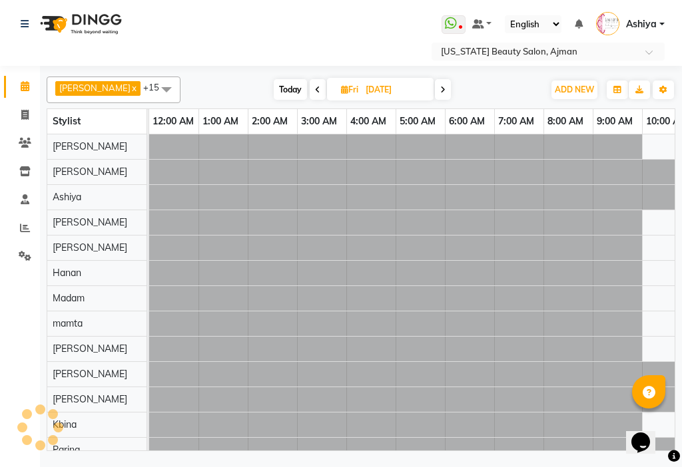
scroll to position [0, 296]
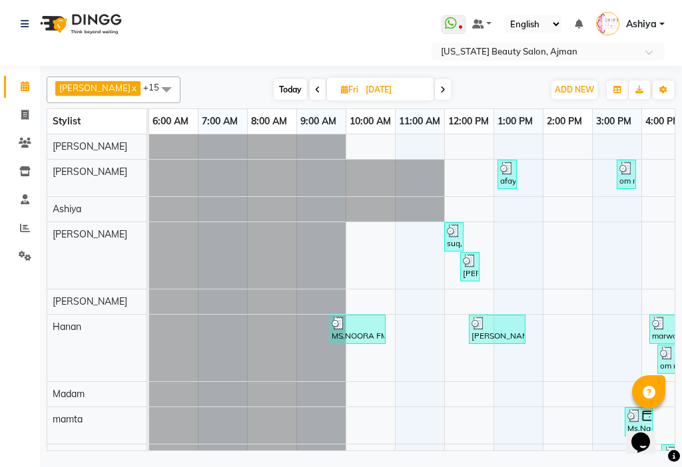
click at [375, 93] on input "[DATE]" at bounding box center [394, 90] width 67 height 20
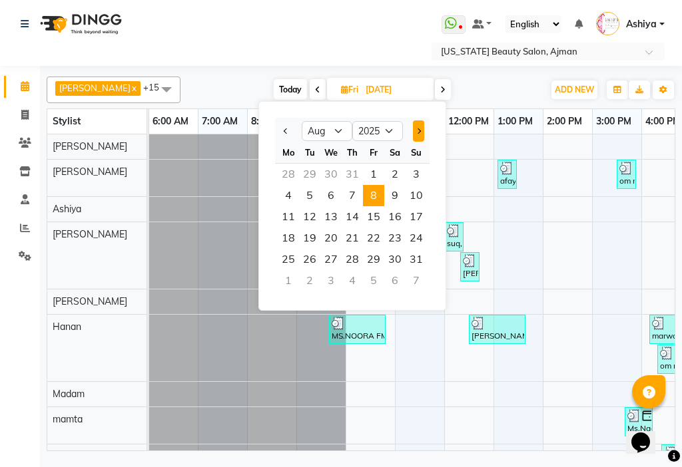
click at [418, 131] on span "Next month" at bounding box center [417, 130] width 5 height 5
click at [419, 131] on span "Next month" at bounding box center [417, 130] width 5 height 5
click at [286, 131] on span "Previous month" at bounding box center [286, 130] width 5 height 5
click at [417, 173] on span "7" at bounding box center [415, 174] width 21 height 21
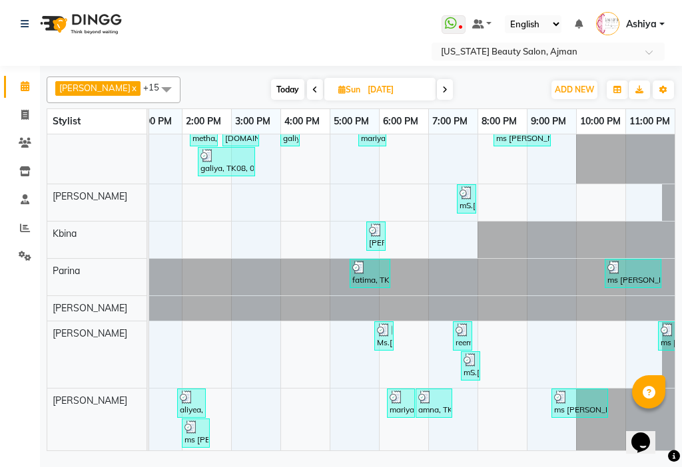
scroll to position [320, 0]
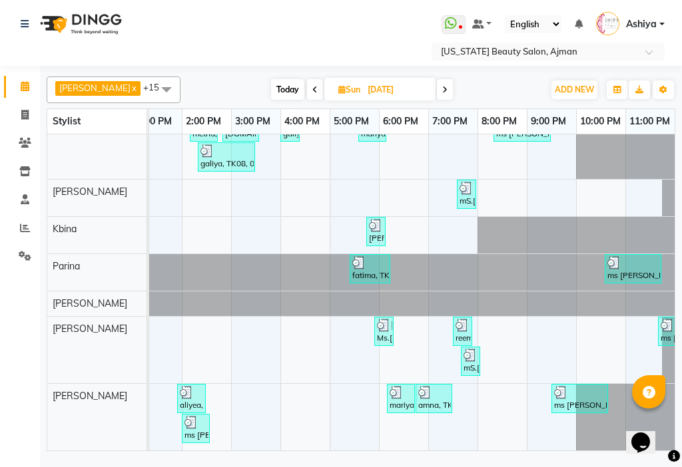
click at [681, 382] on div "Adelyn x [PERSON_NAME] x [PERSON_NAME] x [PERSON_NAME] x Madam x mamta x [PERSO…" at bounding box center [361, 260] width 642 height 389
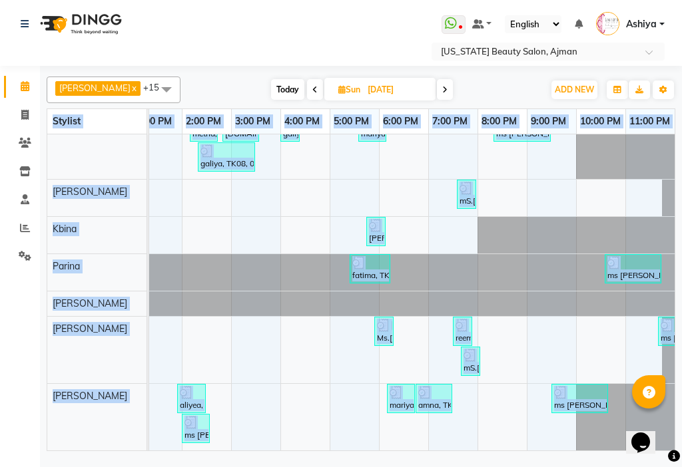
scroll to position [320, 670]
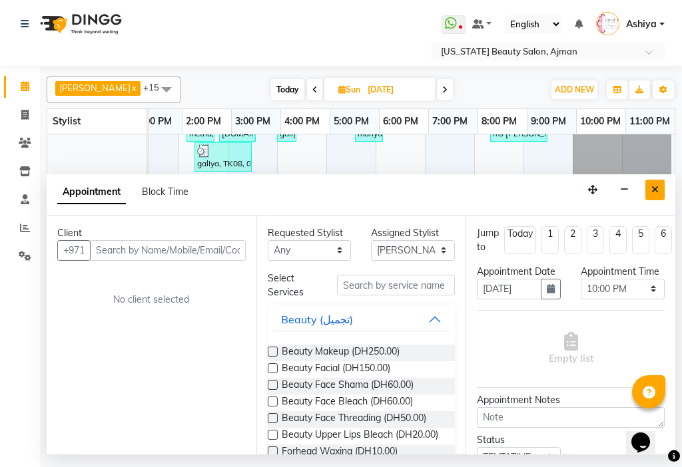
click at [657, 185] on icon "Close" at bounding box center [654, 189] width 7 height 9
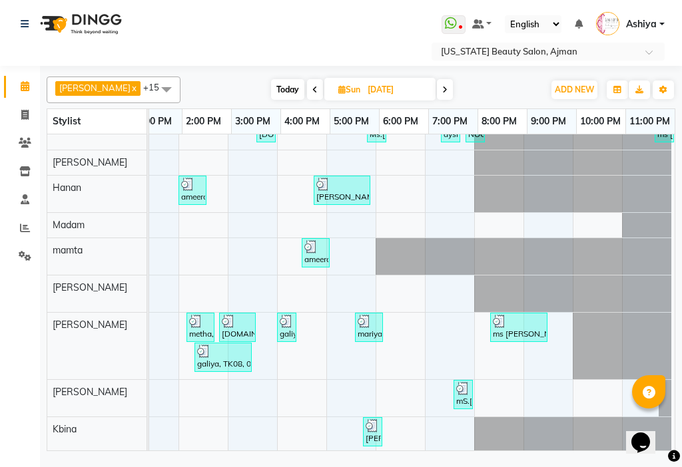
scroll to position [75, 670]
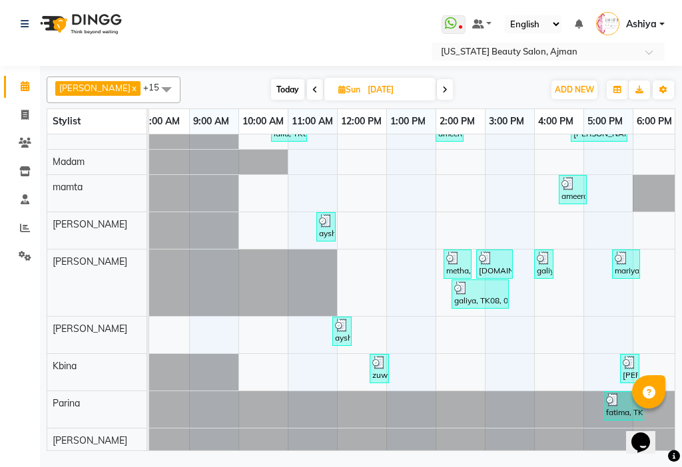
click at [501, 269] on div "[DOMAIN_NAME] Zayad, TK09, 02:50 PM-03:35 PM, Hair style (DH190)" at bounding box center [494, 264] width 34 height 25
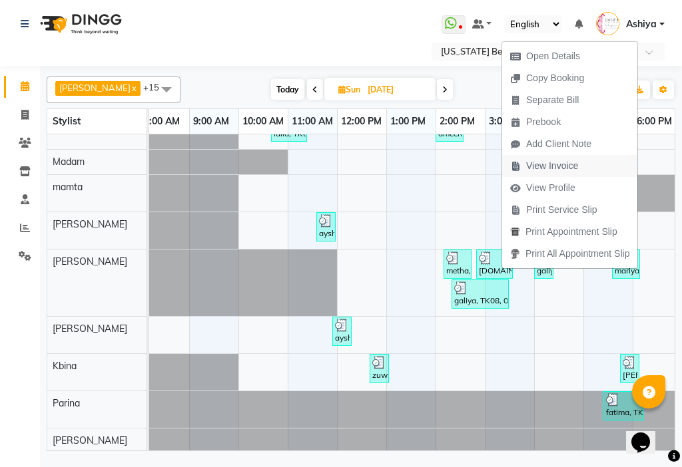
click at [543, 172] on span "View Invoice" at bounding box center [552, 166] width 52 height 14
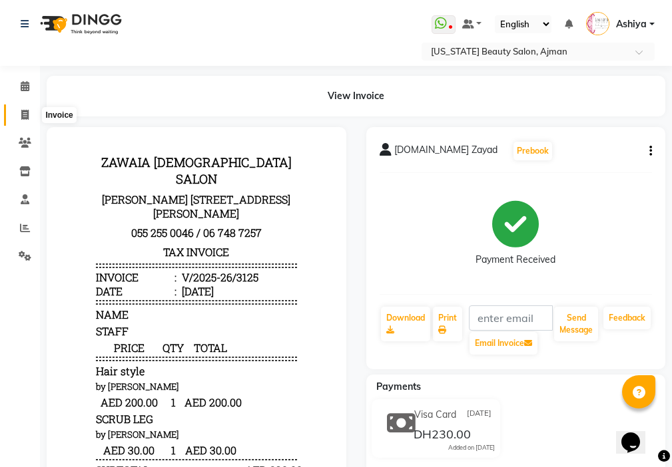
click at [28, 117] on icon at bounding box center [24, 115] width 7 height 10
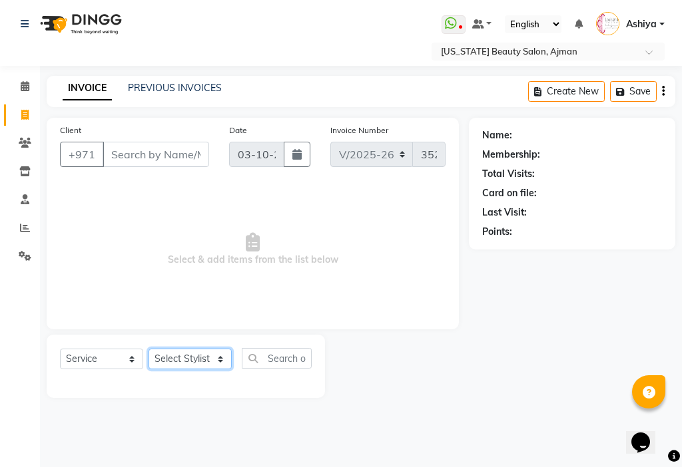
click at [188, 357] on select "Select Stylist [PERSON_NAME] [PERSON_NAME] Ashiya Cashier [PERSON_NAME] [PERSON…" at bounding box center [189, 359] width 83 height 21
click at [148, 349] on select "Select Stylist [PERSON_NAME] [PERSON_NAME] Ashiya Cashier [PERSON_NAME] [PERSON…" at bounding box center [189, 359] width 83 height 21
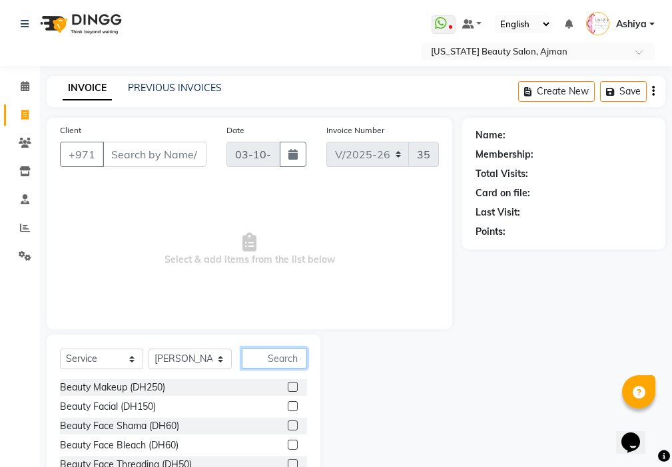
click at [290, 355] on input "text" at bounding box center [274, 358] width 65 height 21
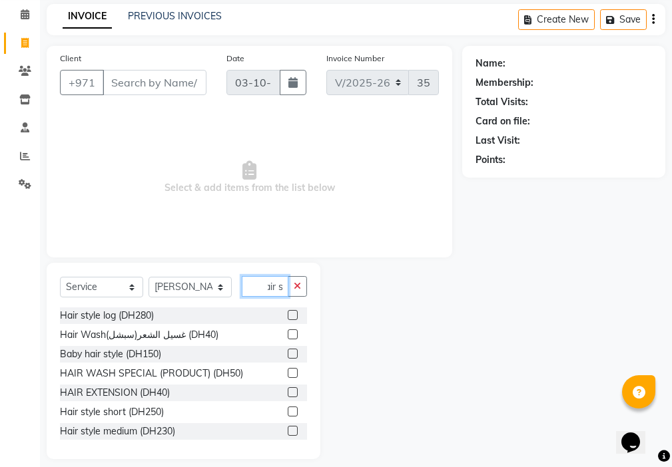
scroll to position [84, 0]
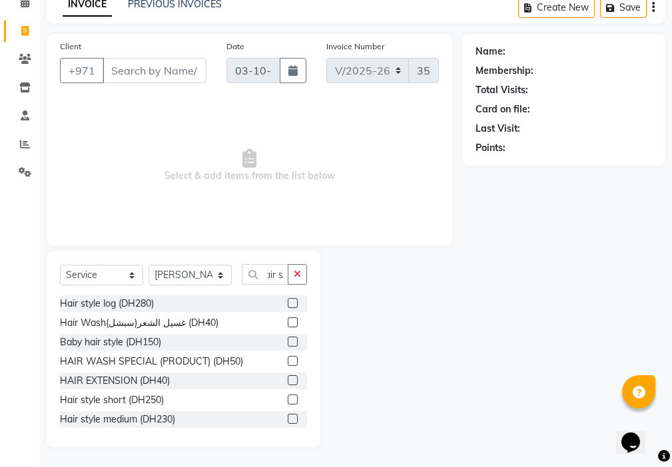
click at [288, 399] on label at bounding box center [293, 400] width 10 height 10
click at [288, 399] on input "checkbox" at bounding box center [292, 400] width 9 height 9
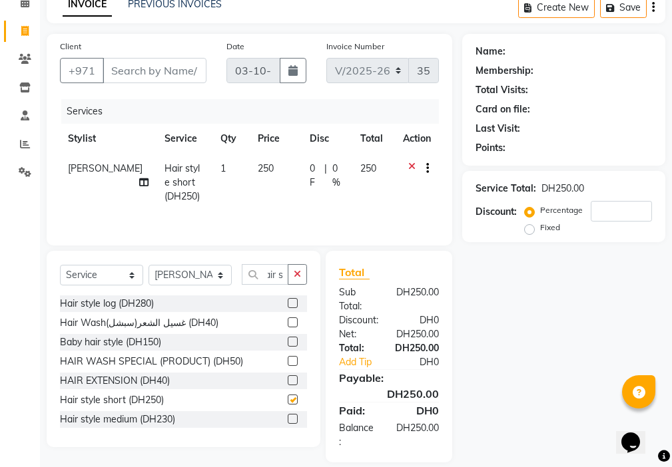
scroll to position [0, 0]
click at [132, 70] on input "Client" at bounding box center [155, 70] width 104 height 25
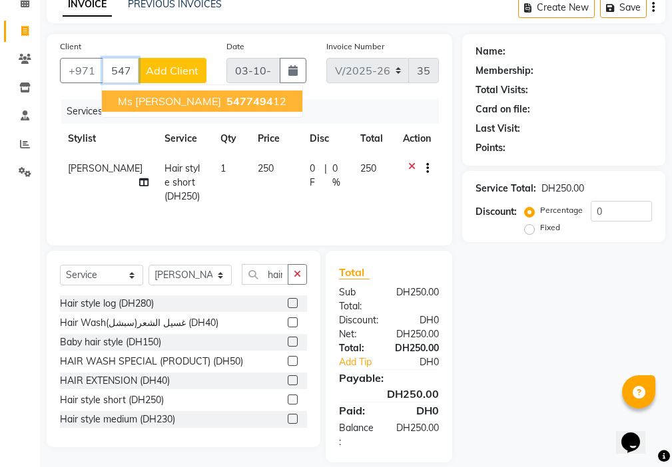
click at [206, 111] on button "ms [PERSON_NAME] 5477494 12" at bounding box center [202, 101] width 200 height 21
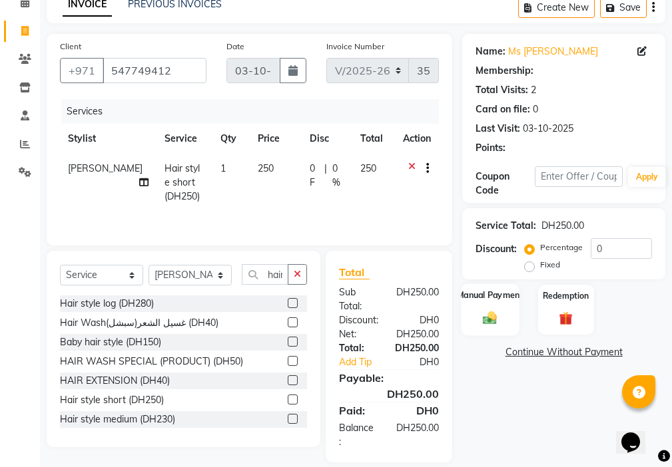
click at [492, 308] on div "Manual Payment" at bounding box center [490, 310] width 58 height 52
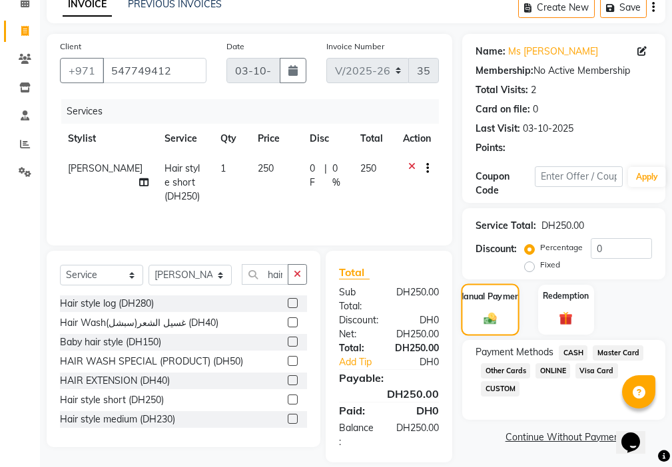
scroll to position [99, 0]
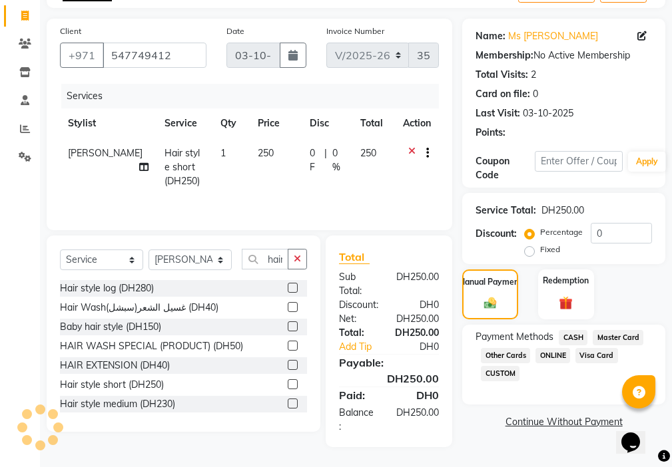
click at [595, 351] on span "Visa Card" at bounding box center [596, 355] width 43 height 15
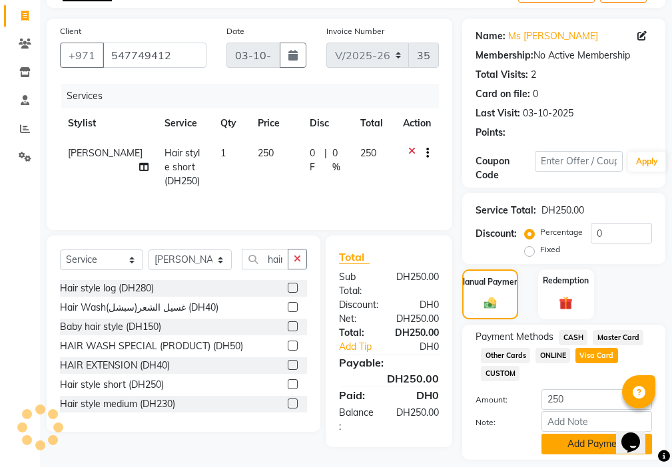
click at [578, 439] on button "Add Payment" at bounding box center [596, 444] width 111 height 21
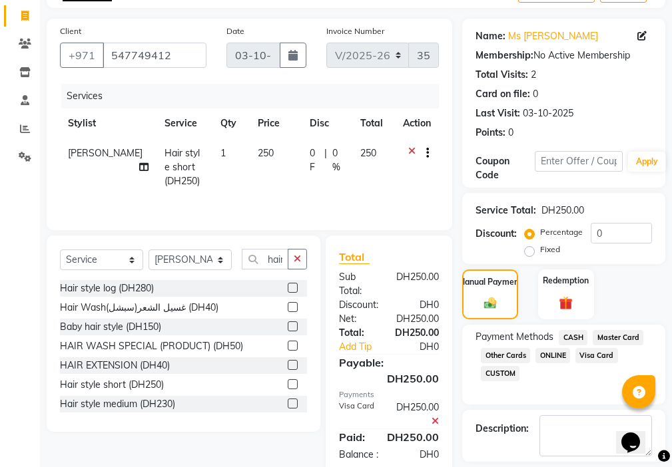
scroll to position [141, 0]
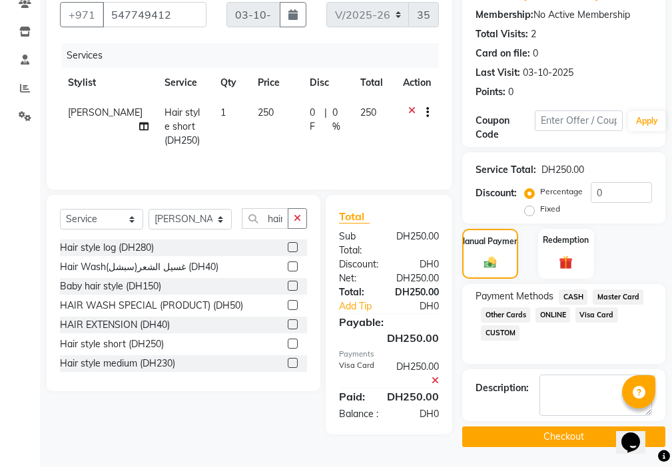
click at [551, 457] on main "INVOICE PREVIOUS INVOICES Create New Save Client [PHONE_NUMBER] Date [DATE] Inv…" at bounding box center [356, 201] width 632 height 531
click at [538, 438] on button "Checkout" at bounding box center [563, 437] width 203 height 21
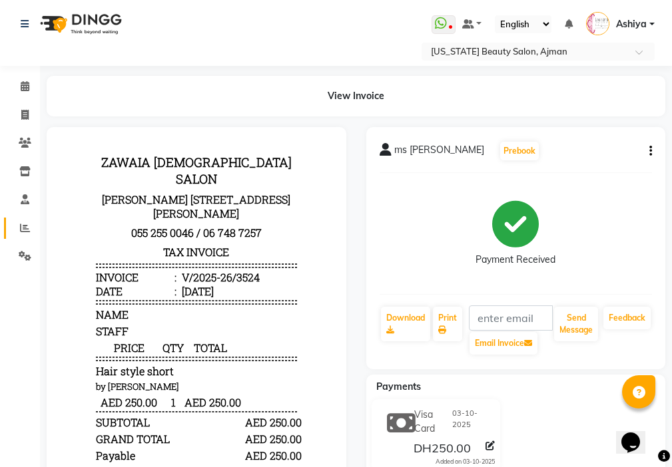
click at [25, 228] on icon at bounding box center [25, 228] width 10 height 10
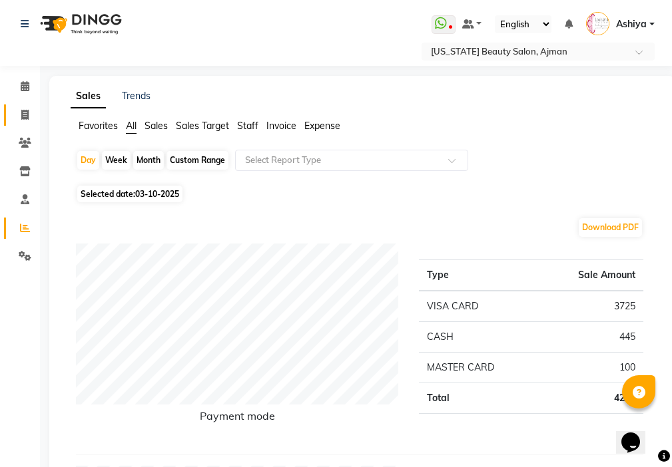
click at [23, 113] on icon at bounding box center [24, 115] width 7 height 10
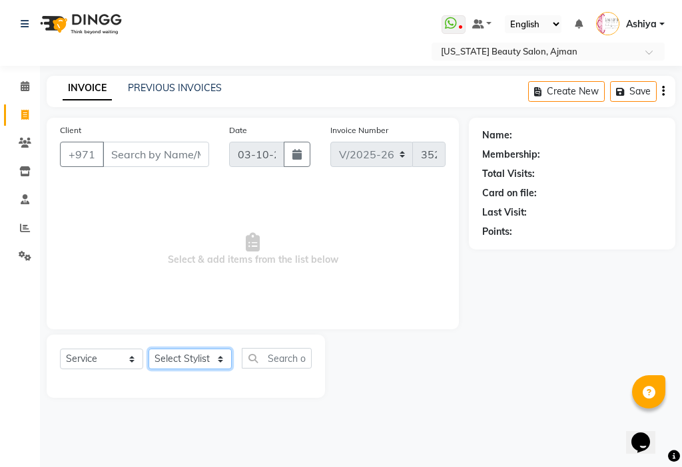
click at [195, 362] on select "Select Stylist [PERSON_NAME] [PERSON_NAME] Ashiya Cashier [PERSON_NAME] [PERSON…" at bounding box center [189, 359] width 83 height 21
click at [148, 349] on select "Select Stylist [PERSON_NAME] [PERSON_NAME] Ashiya Cashier [PERSON_NAME] [PERSON…" at bounding box center [189, 359] width 83 height 21
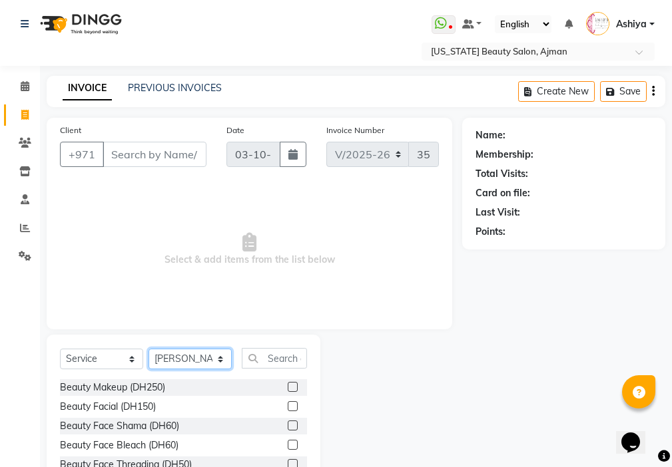
click at [186, 358] on select "Select Stylist [PERSON_NAME] [PERSON_NAME] Ashiya Cashier [PERSON_NAME] [PERSON…" at bounding box center [189, 359] width 83 height 21
click at [148, 349] on select "Select Stylist [PERSON_NAME] [PERSON_NAME] Ashiya Cashier [PERSON_NAME] [PERSON…" at bounding box center [189, 359] width 83 height 21
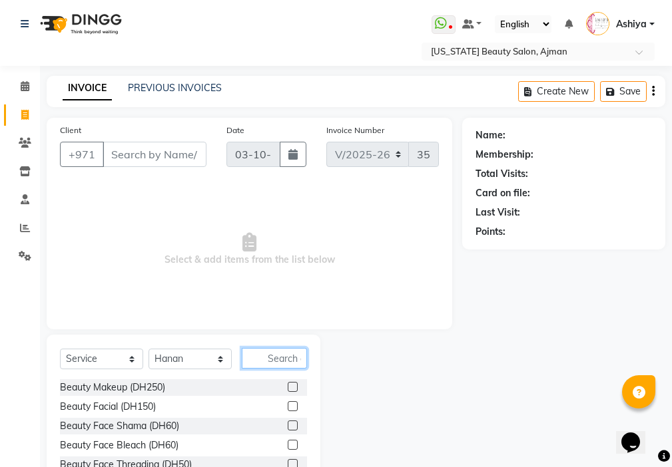
click at [286, 356] on input "text" at bounding box center [274, 358] width 65 height 21
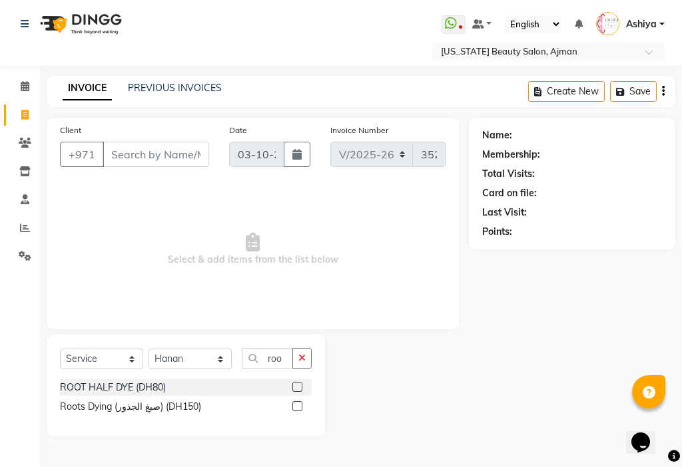
click at [298, 387] on label at bounding box center [297, 387] width 10 height 10
click at [298, 387] on input "checkbox" at bounding box center [296, 387] width 9 height 9
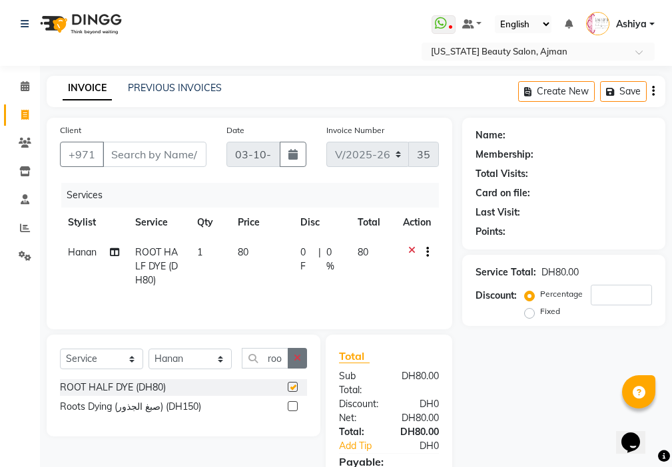
click at [298, 357] on icon "button" at bounding box center [297, 357] width 7 height 9
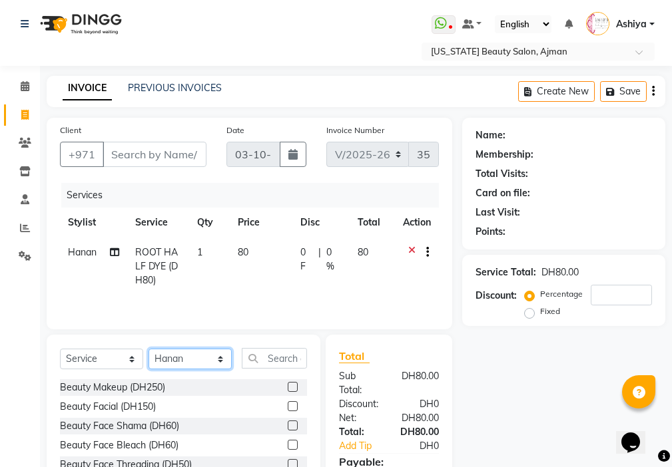
click at [180, 356] on select "Select Stylist [PERSON_NAME] [PERSON_NAME] Ashiya Cashier [PERSON_NAME] [PERSON…" at bounding box center [189, 359] width 83 height 21
click at [148, 349] on select "Select Stylist [PERSON_NAME] [PERSON_NAME] Ashiya Cashier [PERSON_NAME] [PERSON…" at bounding box center [189, 359] width 83 height 21
click at [195, 361] on select "Select Stylist [PERSON_NAME] [PERSON_NAME] Ashiya Cashier [PERSON_NAME] [PERSON…" at bounding box center [189, 359] width 83 height 21
click at [148, 349] on select "Select Stylist [PERSON_NAME] [PERSON_NAME] Ashiya Cashier [PERSON_NAME] [PERSON…" at bounding box center [189, 359] width 83 height 21
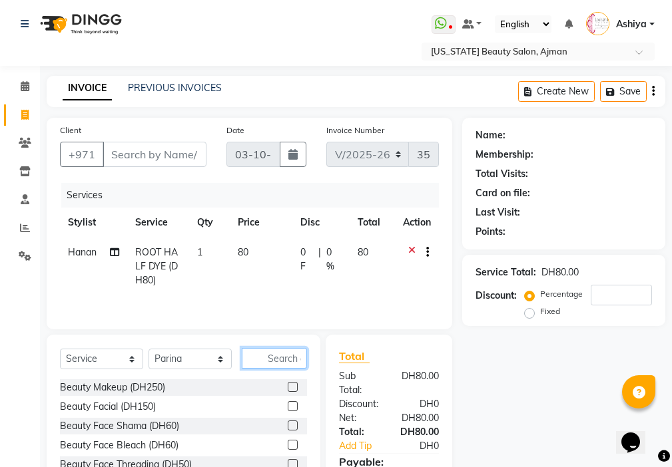
click at [306, 349] on input "text" at bounding box center [274, 358] width 65 height 21
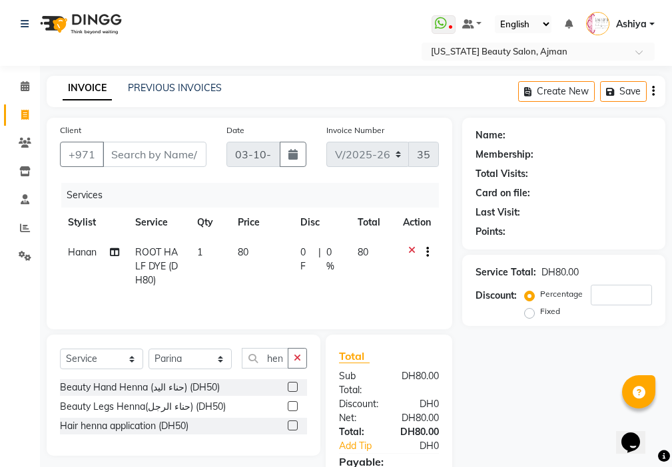
click at [289, 383] on label at bounding box center [293, 387] width 10 height 10
click at [289, 383] on input "checkbox" at bounding box center [292, 387] width 9 height 9
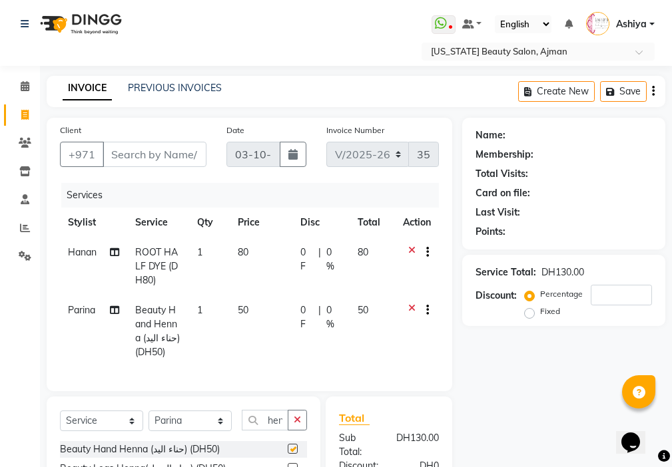
click at [290, 300] on td "50" at bounding box center [261, 332] width 63 height 72
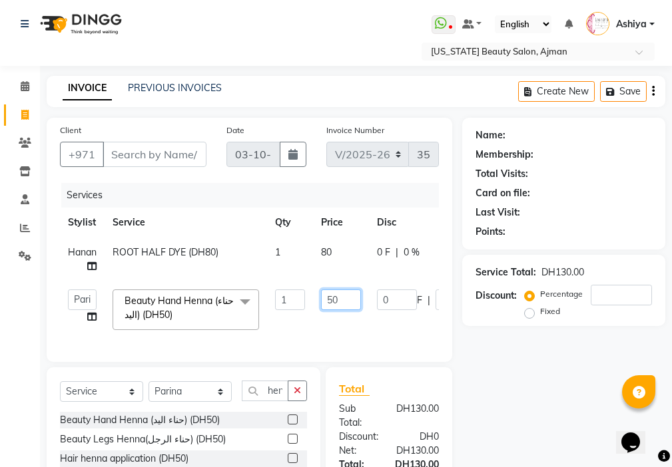
click at [336, 298] on input "50" at bounding box center [341, 300] width 40 height 21
click at [140, 150] on input "Client" at bounding box center [155, 154] width 104 height 25
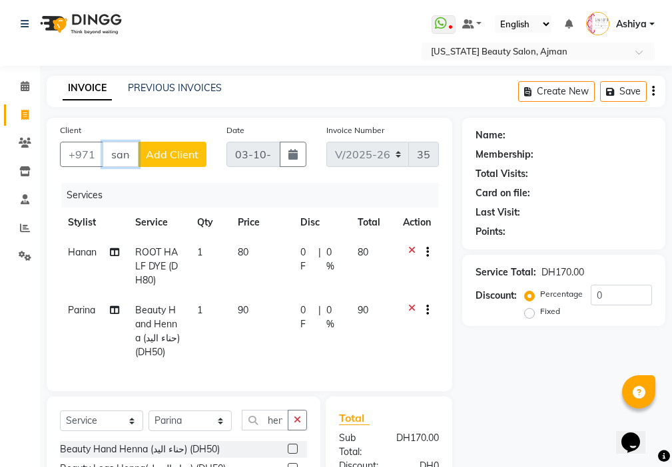
scroll to position [0, 4]
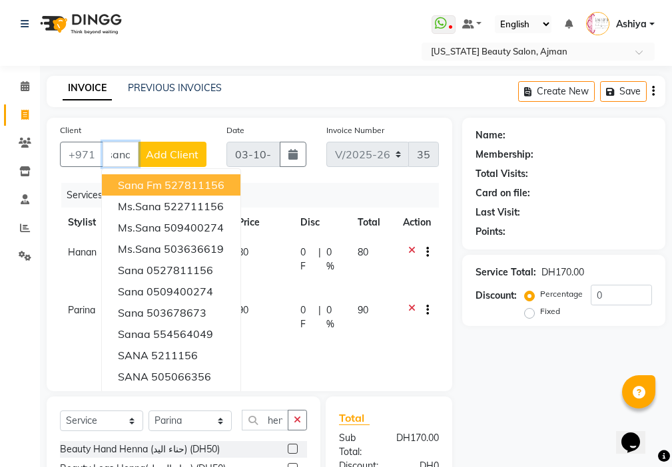
click at [191, 190] on ngb-highlight "527811156" at bounding box center [194, 184] width 60 height 13
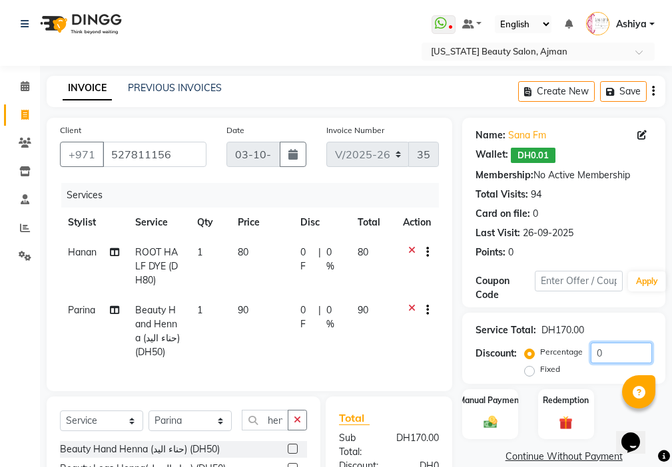
click at [628, 351] on input "0" at bounding box center [620, 353] width 61 height 21
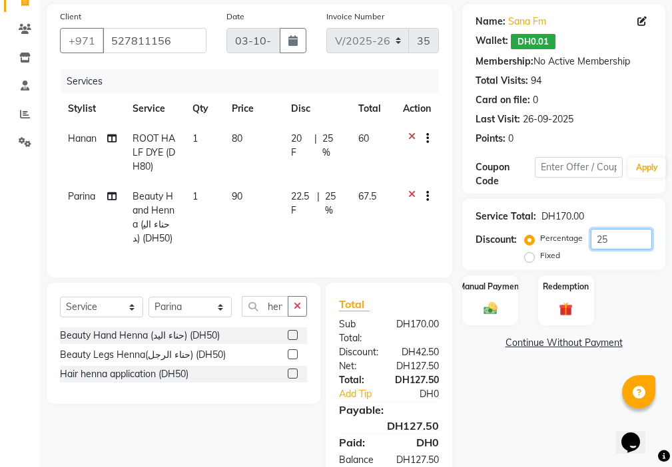
scroll to position [171, 0]
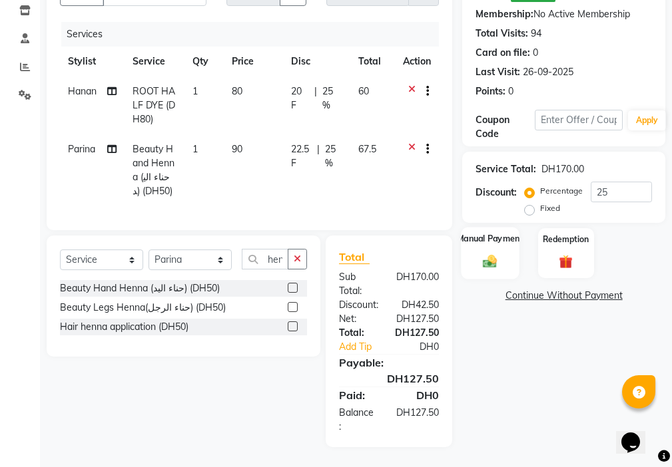
click at [491, 255] on img at bounding box center [490, 262] width 23 height 16
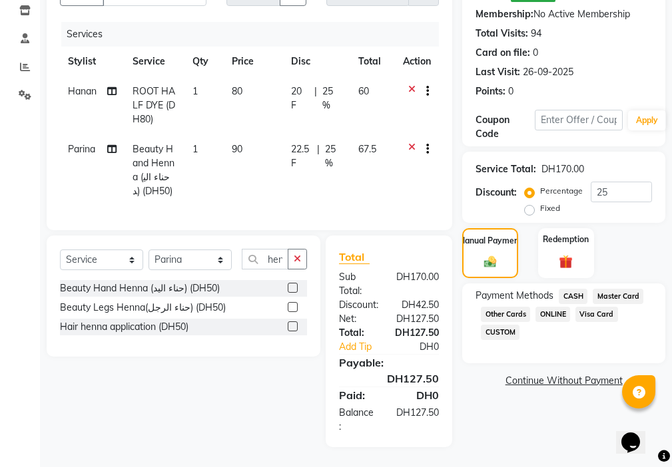
click at [600, 307] on span "Visa Card" at bounding box center [596, 314] width 43 height 15
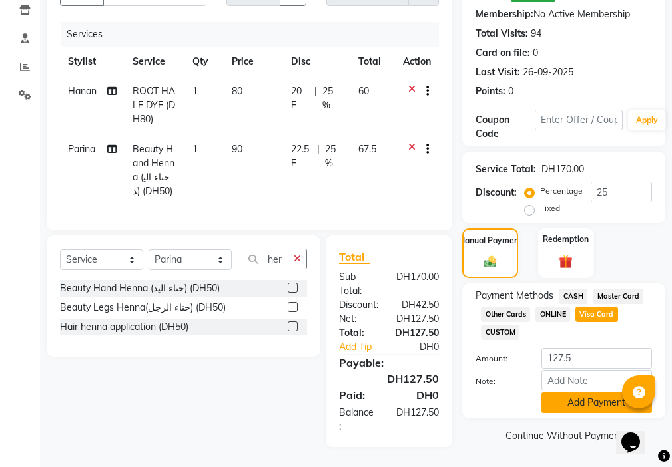
click at [590, 393] on button "Add Payment" at bounding box center [596, 403] width 111 height 21
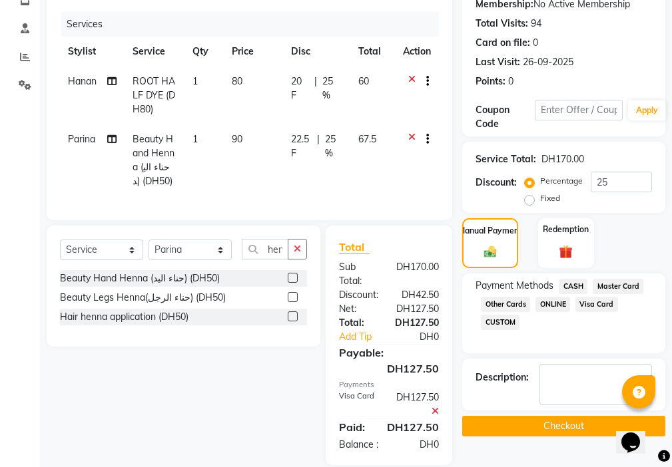
click at [584, 425] on button "Checkout" at bounding box center [563, 426] width 203 height 21
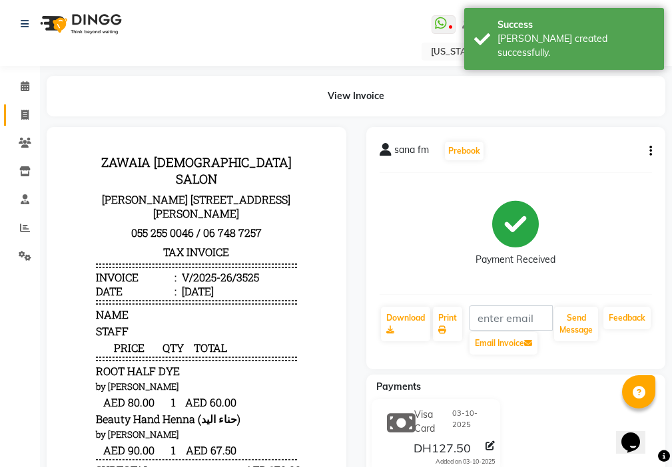
click at [15, 109] on span at bounding box center [24, 115] width 23 height 15
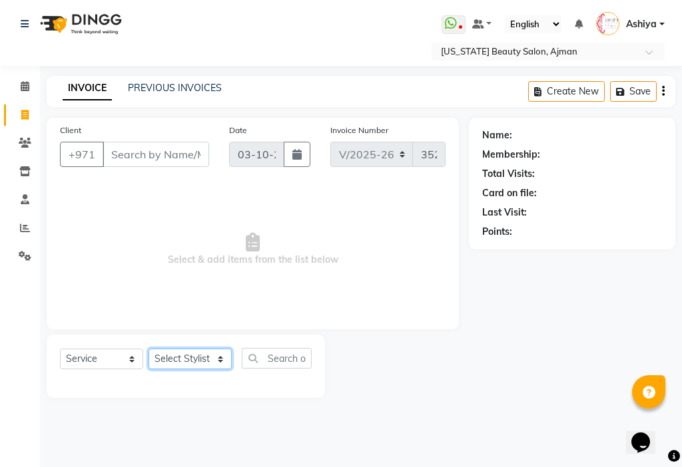
click at [168, 355] on select "Select Stylist [PERSON_NAME] [PERSON_NAME] Ashiya Cashier [PERSON_NAME] [PERSON…" at bounding box center [189, 359] width 83 height 21
click at [148, 349] on select "Select Stylist [PERSON_NAME] [PERSON_NAME] Ashiya Cashier [PERSON_NAME] [PERSON…" at bounding box center [189, 359] width 83 height 21
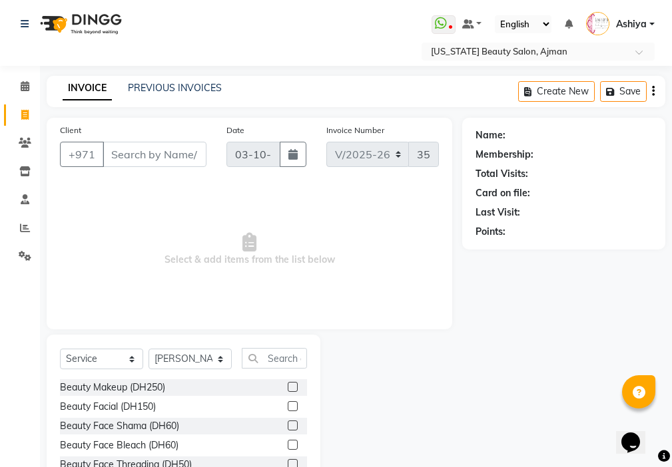
click at [288, 387] on label at bounding box center [293, 387] width 10 height 10
click at [288, 387] on input "checkbox" at bounding box center [292, 387] width 9 height 9
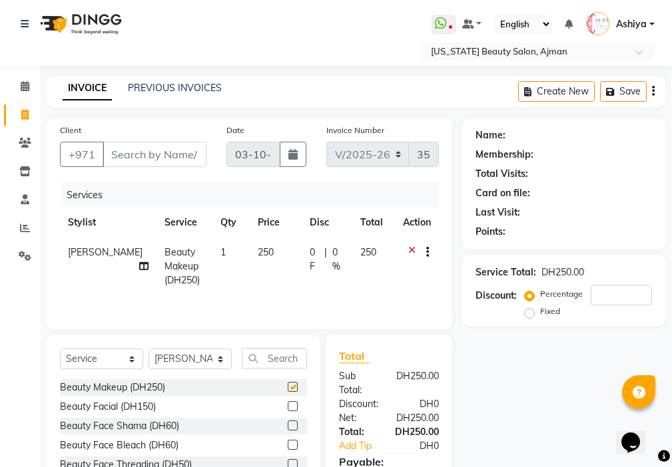
click at [258, 250] on span "250" at bounding box center [266, 252] width 16 height 12
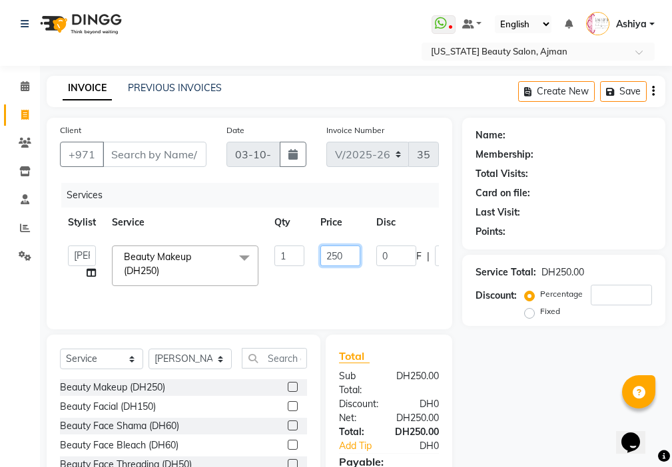
click at [333, 253] on input "250" at bounding box center [340, 256] width 40 height 21
click at [349, 257] on input "250" at bounding box center [340, 256] width 40 height 21
click at [335, 289] on tr "[PERSON_NAME] [PERSON_NAME] Ashiya Cashier [PERSON_NAME] [PERSON_NAME] [PERSON_…" at bounding box center [316, 266] width 513 height 57
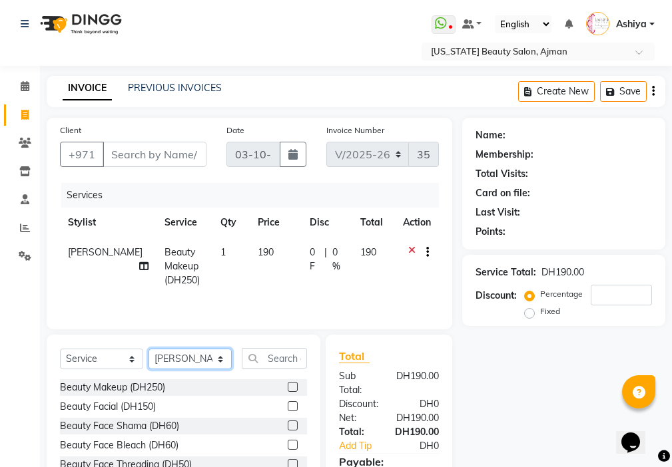
click at [180, 361] on select "Select Stylist [PERSON_NAME] [PERSON_NAME] Ashiya Cashier [PERSON_NAME] [PERSON…" at bounding box center [189, 359] width 83 height 21
click at [148, 349] on select "Select Stylist [PERSON_NAME] [PERSON_NAME] Ashiya Cashier [PERSON_NAME] [PERSON…" at bounding box center [189, 359] width 83 height 21
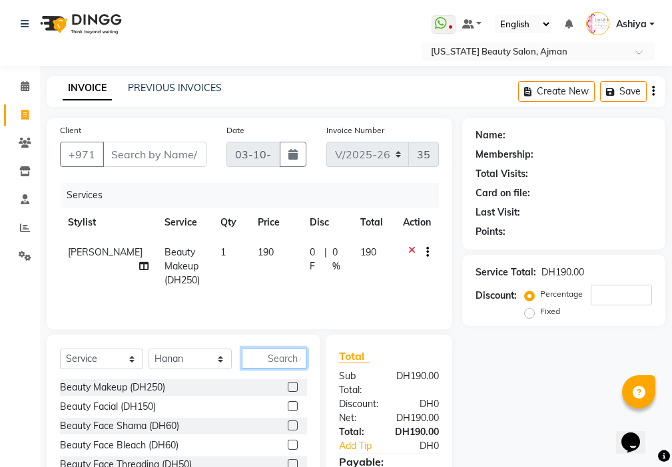
click at [278, 359] on input "text" at bounding box center [274, 358] width 65 height 21
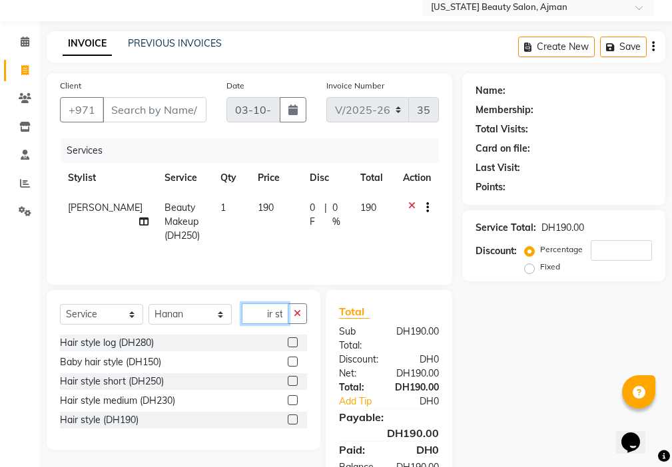
scroll to position [99, 0]
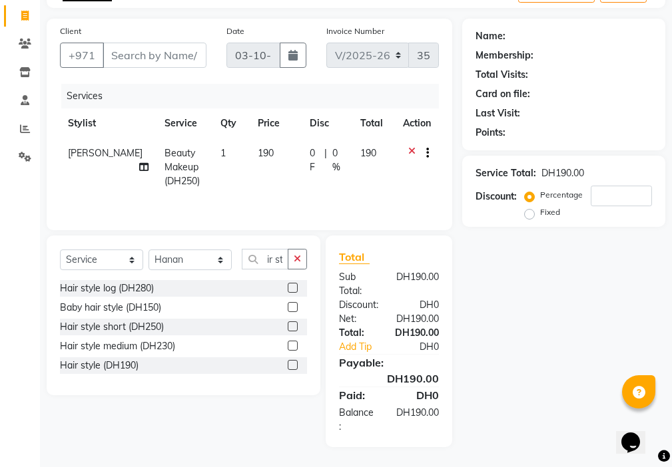
click at [293, 365] on label at bounding box center [293, 365] width 10 height 10
click at [293, 365] on input "checkbox" at bounding box center [292, 365] width 9 height 9
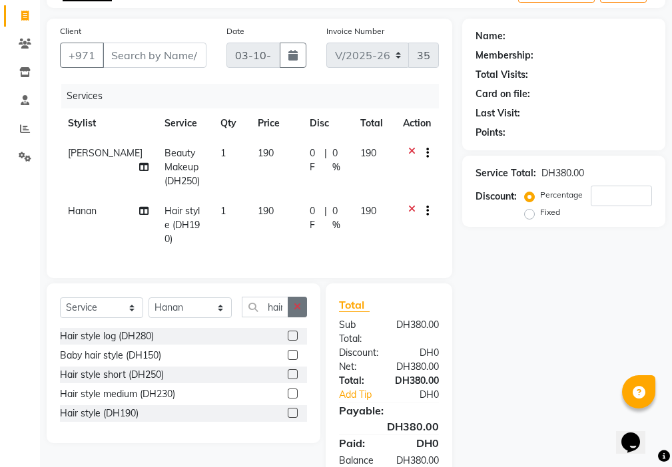
click at [298, 302] on icon "button" at bounding box center [297, 306] width 7 height 9
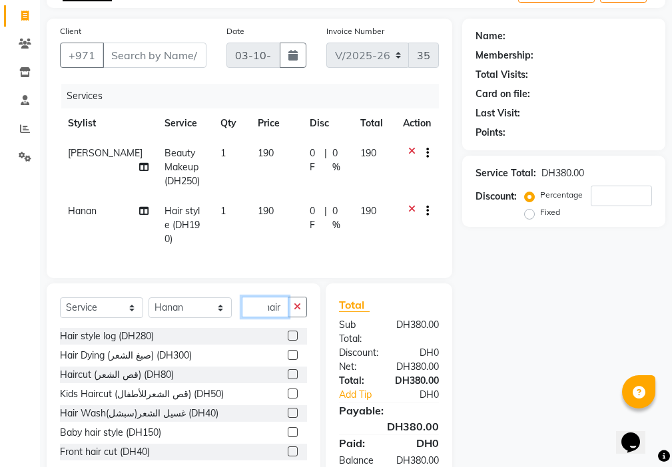
scroll to position [0, 8]
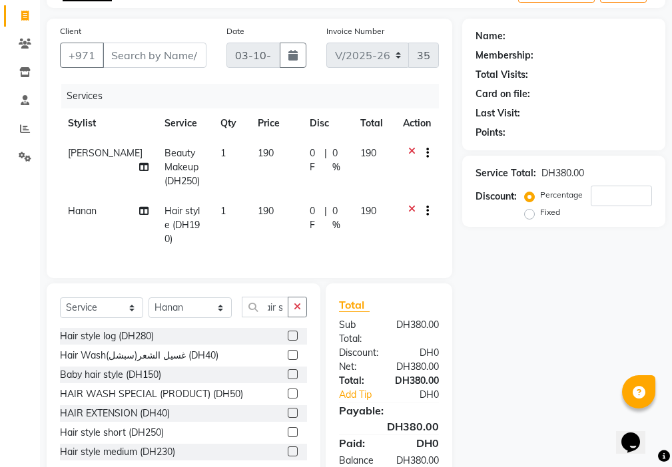
click at [288, 409] on label at bounding box center [293, 413] width 10 height 10
click at [288, 409] on input "checkbox" at bounding box center [292, 413] width 9 height 9
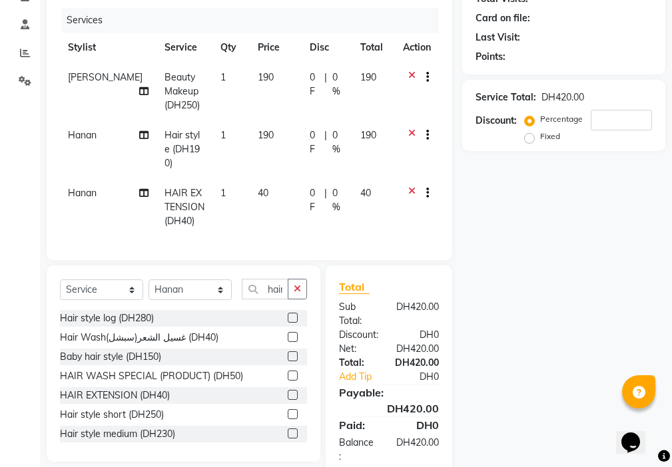
scroll to position [101, 0]
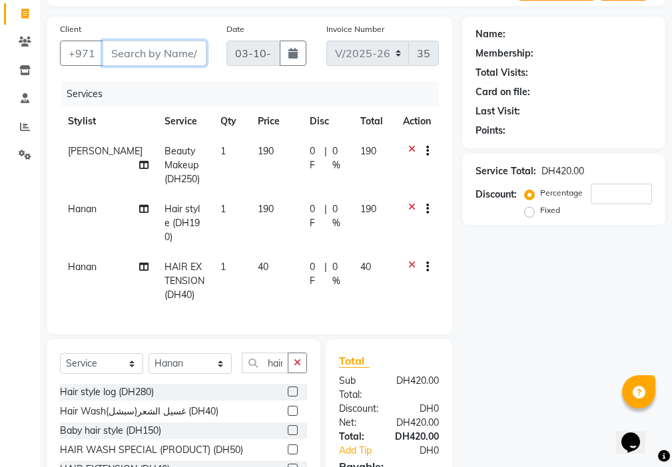
click at [160, 48] on input "Client" at bounding box center [155, 53] width 104 height 25
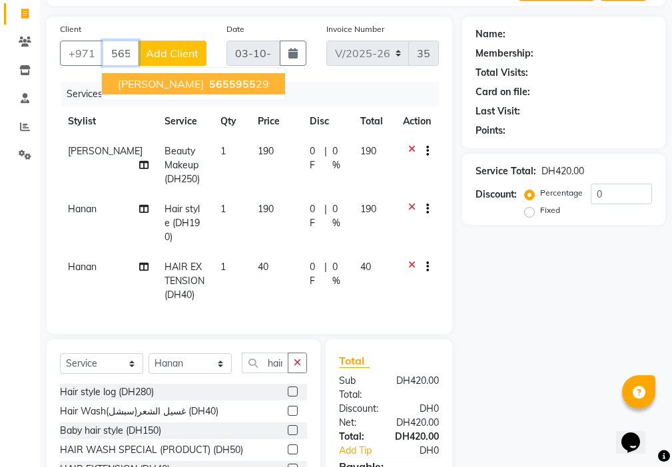
click at [209, 80] on span "5655955" at bounding box center [232, 83] width 47 height 13
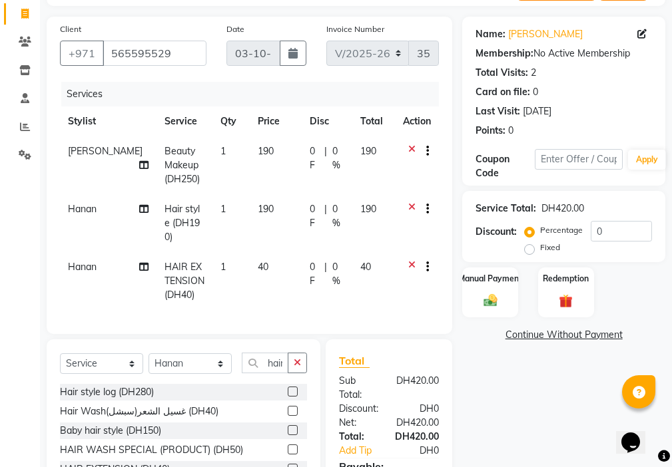
click at [497, 304] on img at bounding box center [490, 300] width 22 height 15
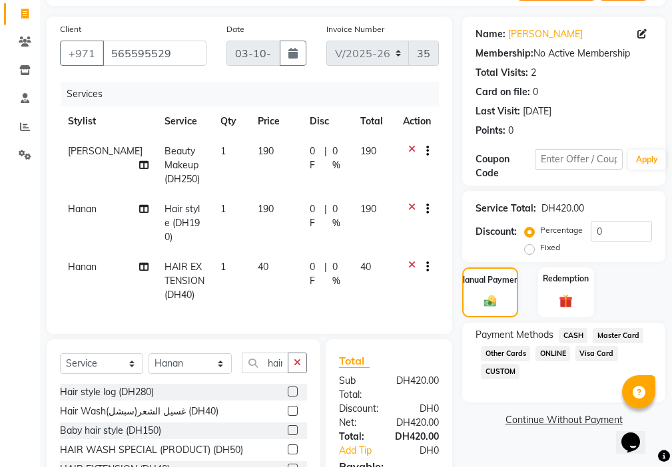
click at [597, 350] on span "Visa Card" at bounding box center [596, 353] width 43 height 15
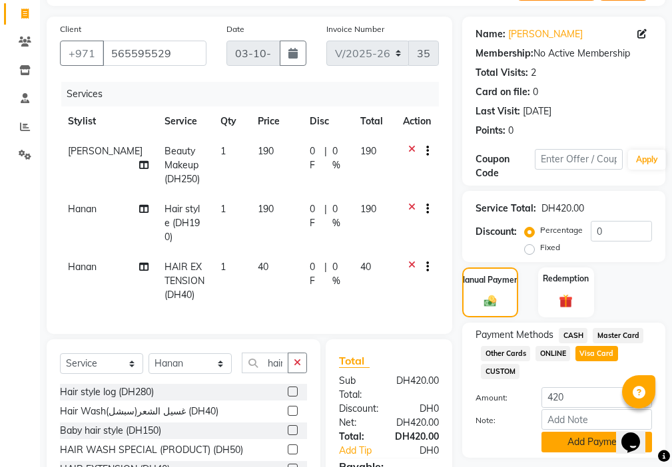
click at [584, 447] on button "Add Payment" at bounding box center [596, 442] width 111 height 21
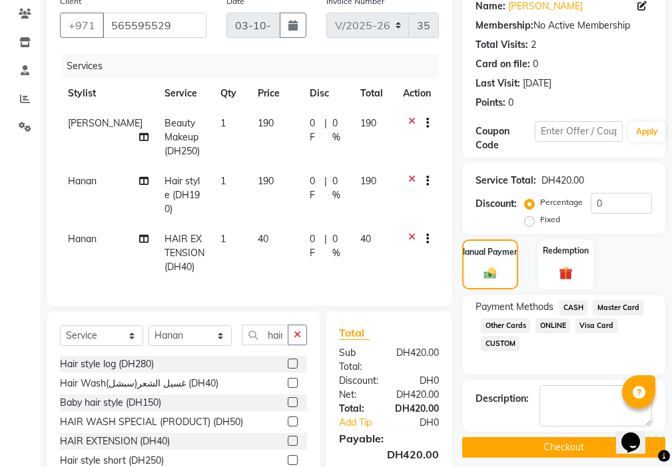
scroll to position [243, 0]
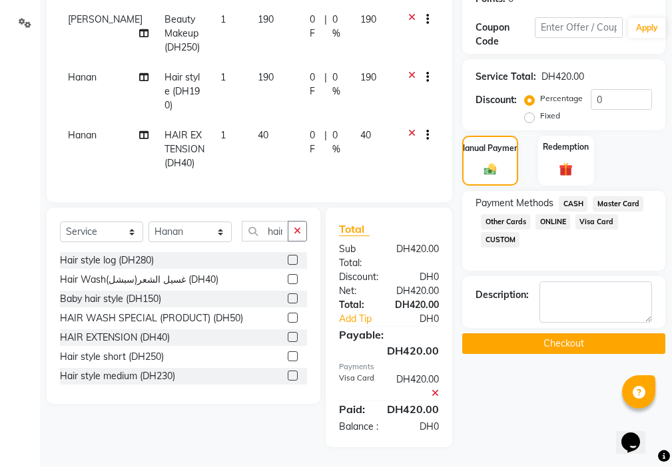
click at [531, 343] on button "Checkout" at bounding box center [563, 344] width 203 height 21
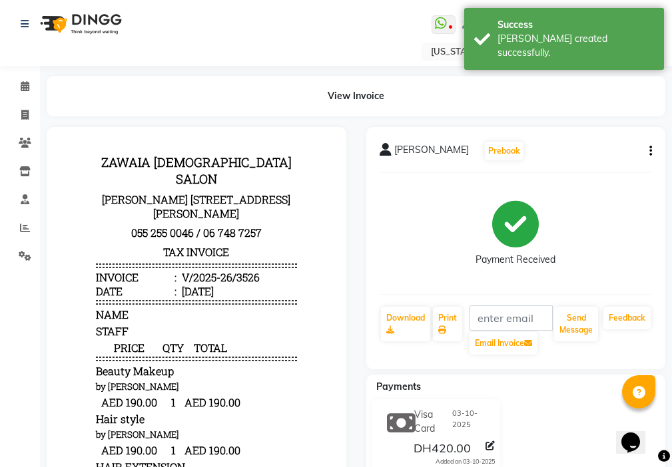
click at [650, 151] on icon "button" at bounding box center [650, 151] width 3 height 1
click at [629, 152] on div "Split Service Amount" at bounding box center [584, 151] width 91 height 17
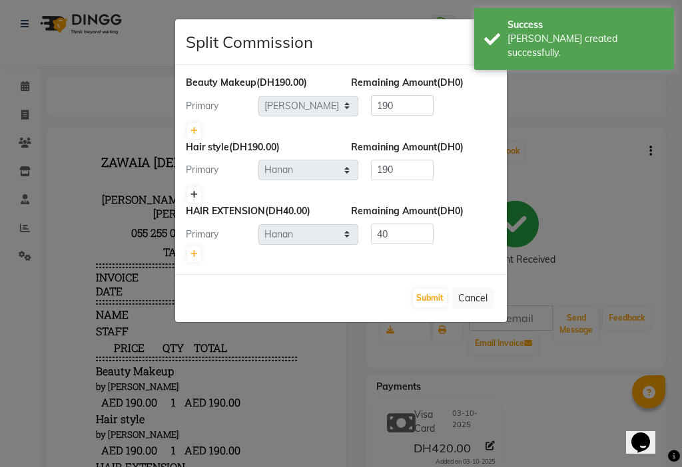
click at [194, 194] on icon at bounding box center [193, 195] width 7 height 8
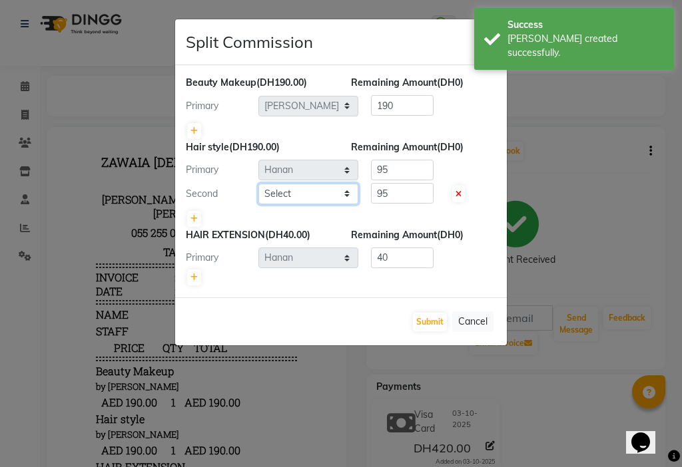
click at [290, 196] on select "Select [PERSON_NAME] [PERSON_NAME] Ashiya Cashier [PERSON_NAME] [PERSON_NAME] […" at bounding box center [308, 194] width 100 height 21
click at [258, 184] on select "Select [PERSON_NAME] [PERSON_NAME] Ashiya Cashier [PERSON_NAME] [PERSON_NAME] […" at bounding box center [308, 194] width 100 height 21
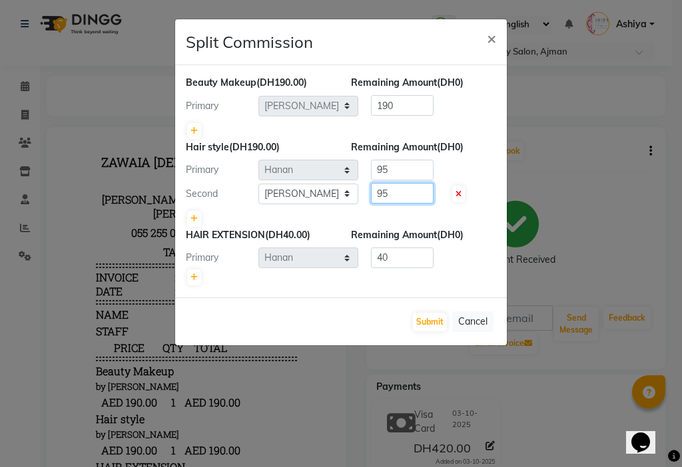
click at [412, 192] on input "95" at bounding box center [402, 193] width 63 height 21
click at [409, 168] on input "95" at bounding box center [402, 170] width 63 height 21
click at [425, 326] on button "Submit" at bounding box center [430, 322] width 34 height 19
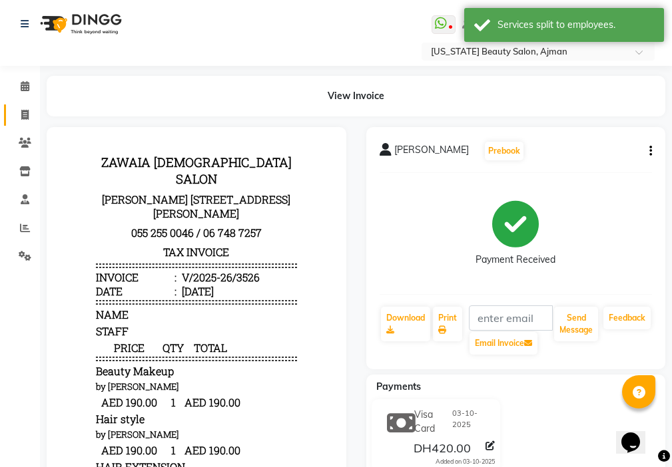
click at [31, 115] on span at bounding box center [24, 115] width 23 height 15
